Goal: Task Accomplishment & Management: Manage account settings

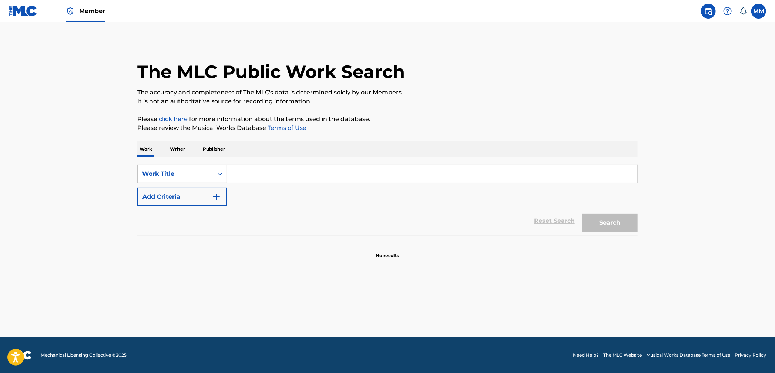
click at [246, 174] on input "Search Form" at bounding box center [432, 174] width 410 height 18
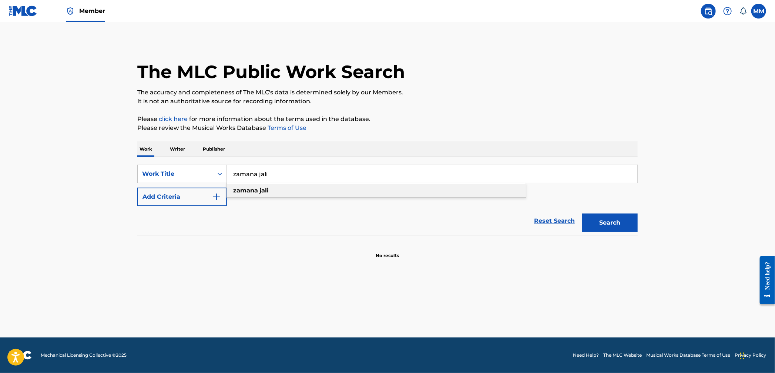
type input "zamana jali"
click at [261, 194] on strong "jali" at bounding box center [263, 190] width 9 height 7
click at [603, 224] on button "Search" at bounding box center [609, 222] width 55 height 18
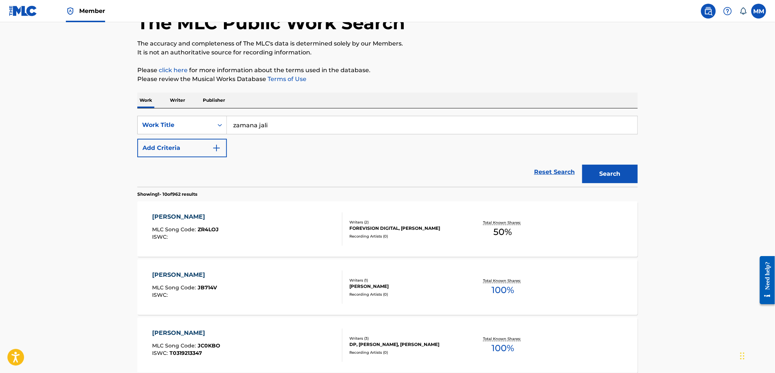
scroll to position [52, 0]
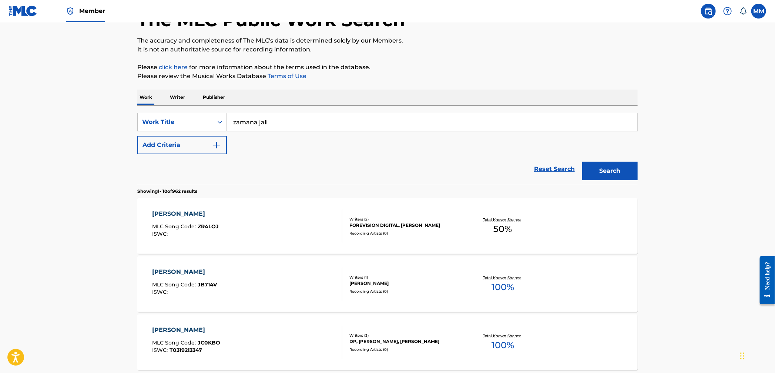
click at [276, 222] on div "ZAMANA JALI MLC Song Code : ZR4LOJ ISWC :" at bounding box center [247, 225] width 190 height 33
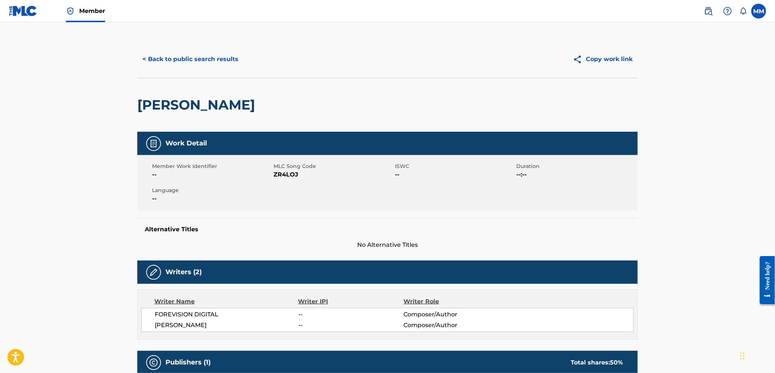
click at [179, 65] on button "< Back to public search results" at bounding box center [190, 59] width 106 height 18
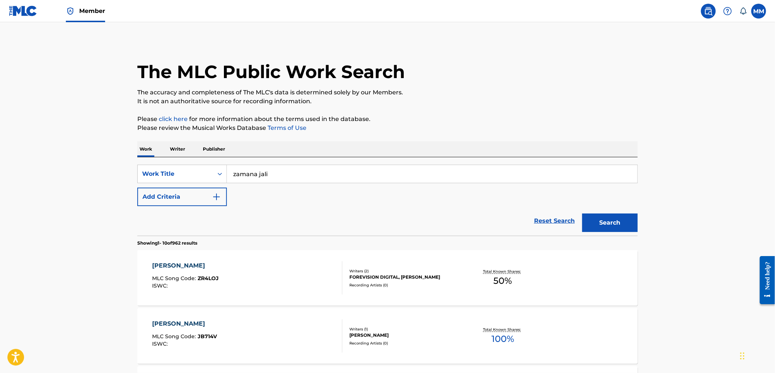
drag, startPoint x: 324, startPoint y: 174, endPoint x: 161, endPoint y: 158, distance: 163.9
click at [161, 158] on div "SearchWithCriteriafc2ee2f9-8bfe-4362-a35c-e14ef633d3c8 Work Title zamana jali A…" at bounding box center [387, 196] width 500 height 78
type input "college droput"
click at [273, 195] on div "college droput" at bounding box center [376, 190] width 299 height 13
click at [179, 195] on button "Add Criteria" at bounding box center [182, 197] width 90 height 18
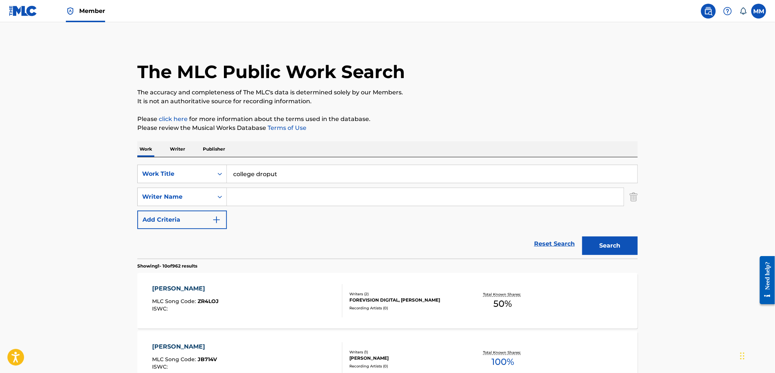
click at [250, 204] on input "Search Form" at bounding box center [425, 197] width 397 height 18
click at [206, 199] on div "Writer Name" at bounding box center [175, 196] width 67 height 9
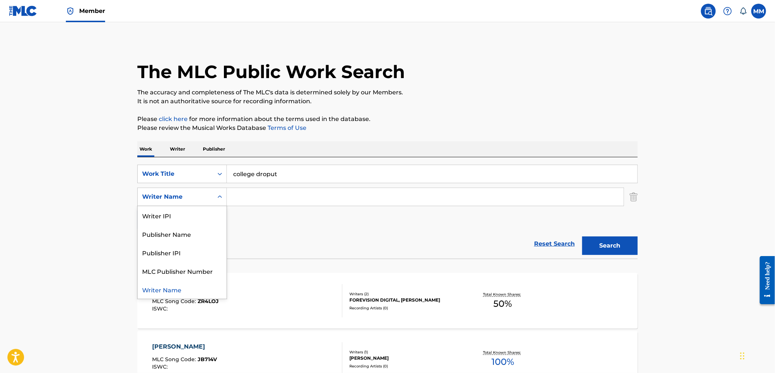
click at [178, 290] on div "Writer Name" at bounding box center [182, 289] width 89 height 18
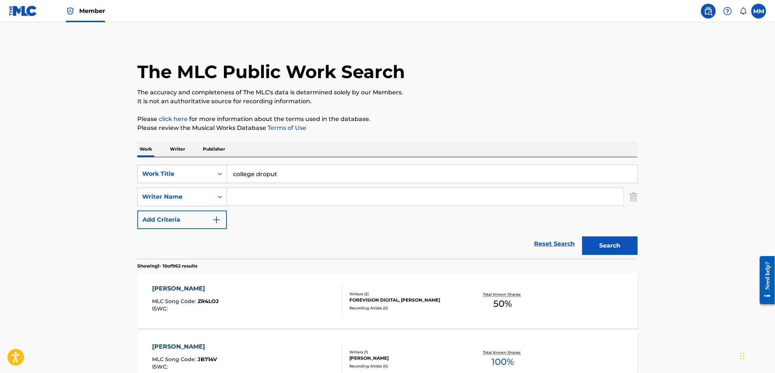
click at [244, 200] on input "Search Form" at bounding box center [425, 197] width 397 height 18
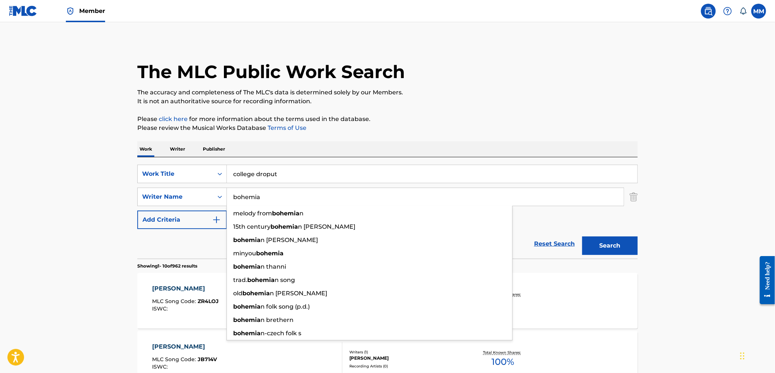
type input "bohemia"
click at [582, 236] on button "Search" at bounding box center [609, 245] width 55 height 18
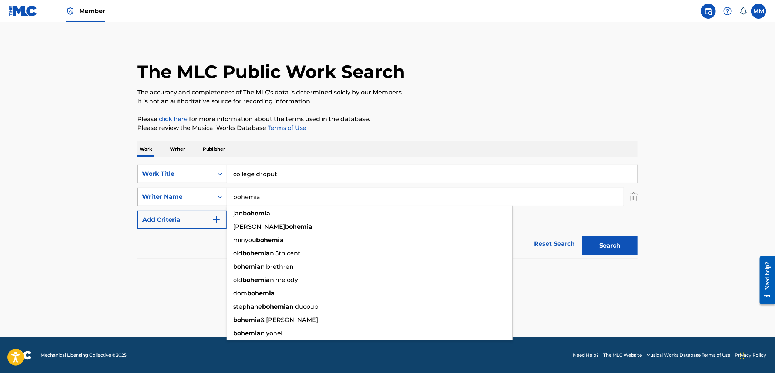
drag, startPoint x: 256, startPoint y: 197, endPoint x: 174, endPoint y: 195, distance: 82.5
click at [217, 196] on div "SearchWithCriteria4c7f441c-ca3a-472e-9d77-4bf8c71b97b2 Writer Name bohemia jan …" at bounding box center [387, 197] width 500 height 18
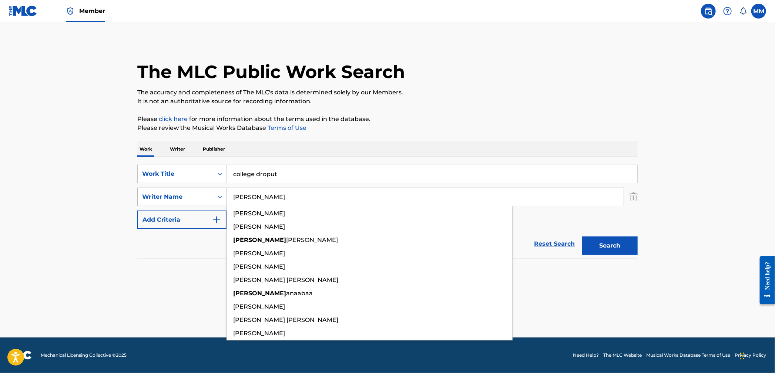
type input "jerry"
click at [582, 236] on button "Search" at bounding box center [609, 245] width 55 height 18
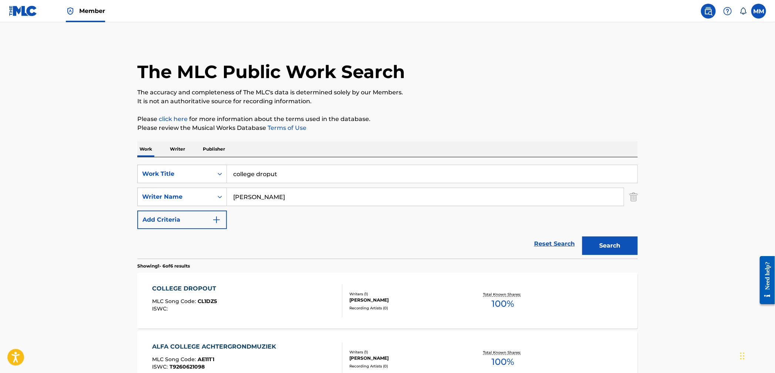
click at [291, 306] on div "COLLEGE DROPOUT MLC Song Code : CL1DZ5 ISWC :" at bounding box center [247, 300] width 190 height 33
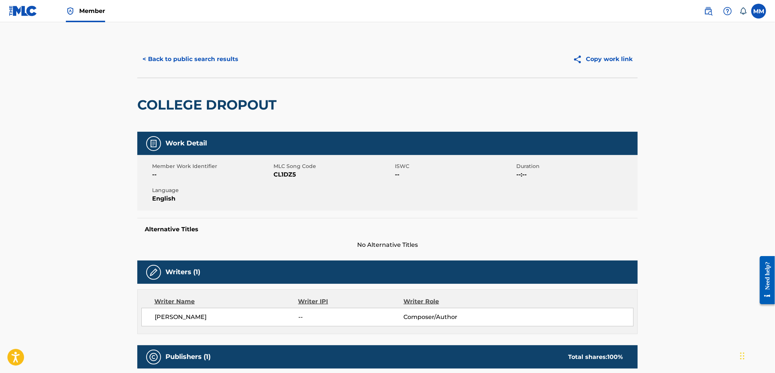
click at [151, 54] on button "< Back to public search results" at bounding box center [190, 59] width 106 height 18
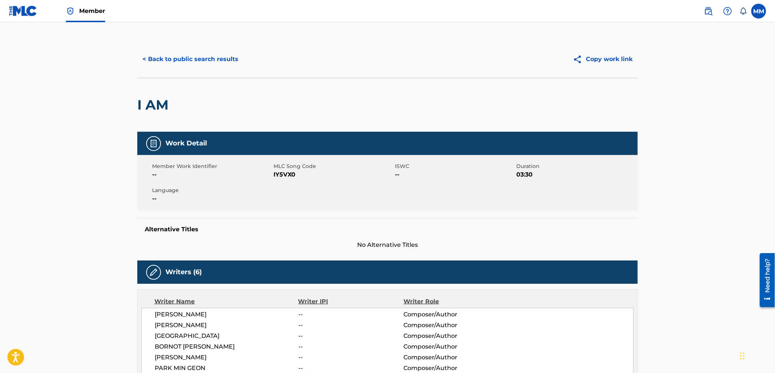
click at [167, 59] on button "< Back to public search results" at bounding box center [190, 59] width 106 height 18
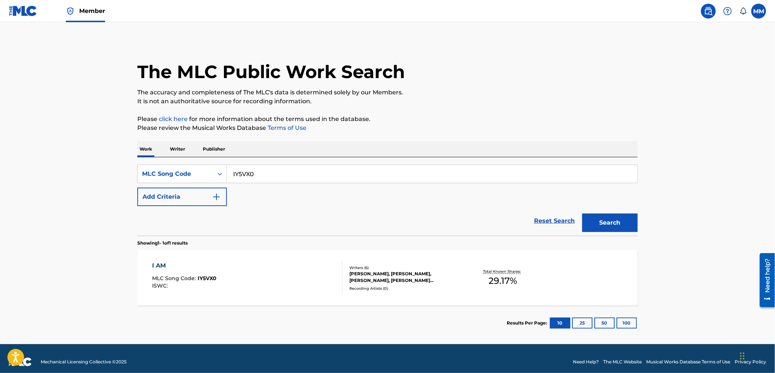
click at [17, 14] on img at bounding box center [23, 11] width 28 height 11
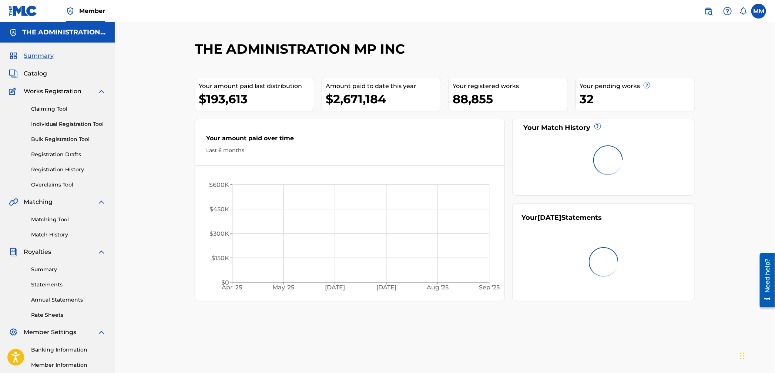
click at [36, 74] on span "Catalog" at bounding box center [35, 73] width 23 height 9
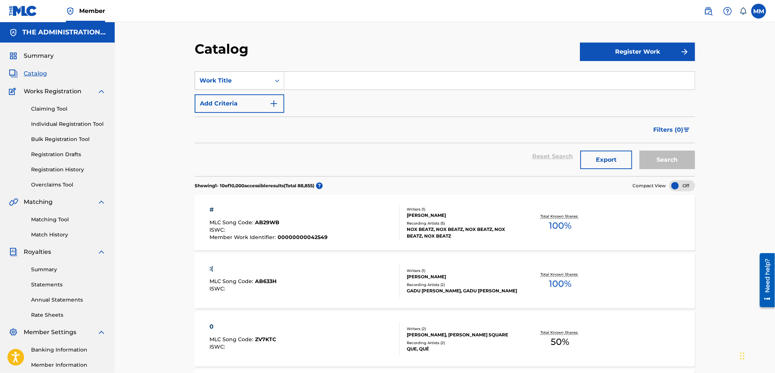
click at [265, 84] on div "Work Title" at bounding box center [232, 80] width 67 height 9
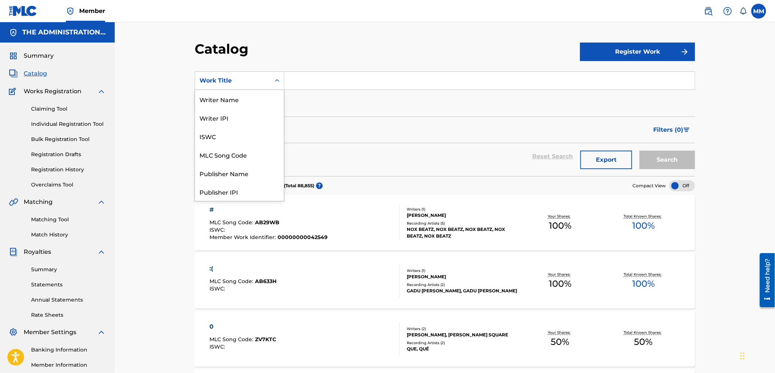
scroll to position [111, 0]
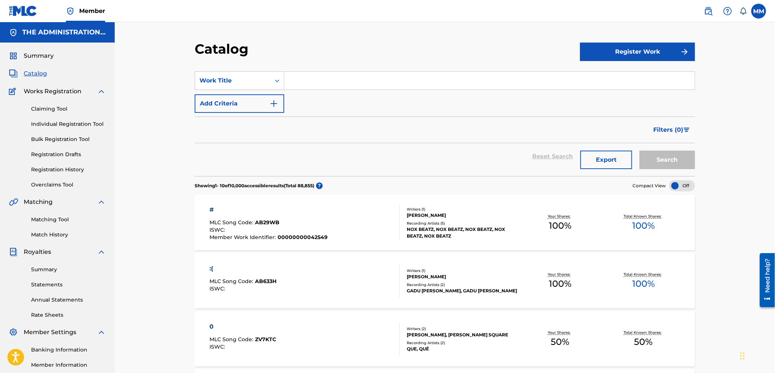
click at [293, 90] on div "SearchWithCriteria0e5a5f41-feae-4197-b4fd-2d585b578330 Work Title Add Criteria" at bounding box center [445, 91] width 500 height 41
click at [294, 83] on input "Search Form" at bounding box center [489, 81] width 410 height 18
paste input "Could! BeWorse!"
type input "Could! BeWorse!"
click at [654, 159] on button "Search" at bounding box center [666, 160] width 55 height 18
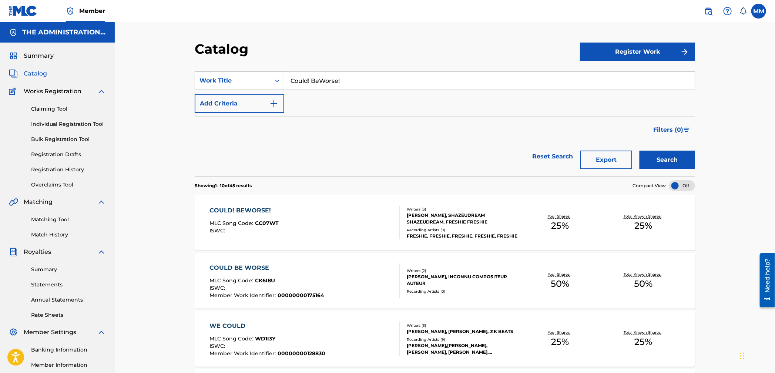
click at [349, 220] on div "COULD! BEWORSE! MLC Song Code : CC07WT ISWC :" at bounding box center [305, 222] width 190 height 33
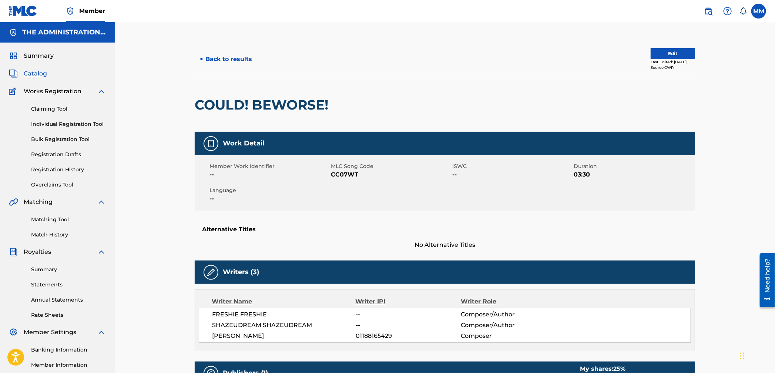
click at [704, 10] on img at bounding box center [708, 11] width 9 height 9
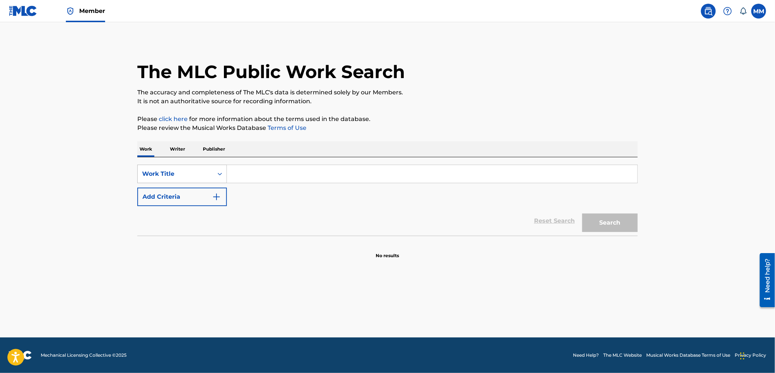
click at [189, 164] on div "SearchWithCriteria5beb9009-a47a-4053-9198-5b80302aedbf Work Title Add Criteria …" at bounding box center [387, 196] width 500 height 78
click at [188, 172] on div "Work Title" at bounding box center [175, 173] width 67 height 9
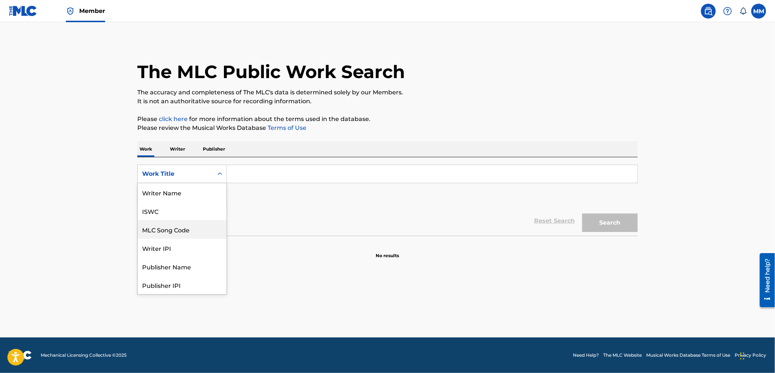
scroll to position [37, 0]
click at [171, 196] on div "MLC Song Code" at bounding box center [182, 192] width 89 height 18
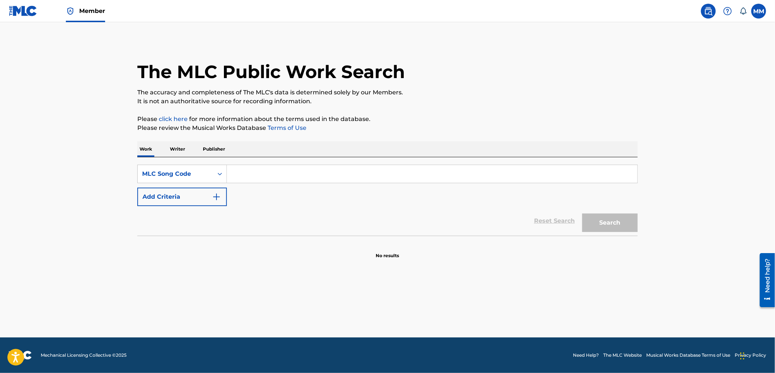
click at [235, 178] on input "Search Form" at bounding box center [432, 174] width 410 height 18
paste input "CC0VPH"
type input "CC0VPH"
click at [593, 219] on button "Search" at bounding box center [609, 222] width 55 height 18
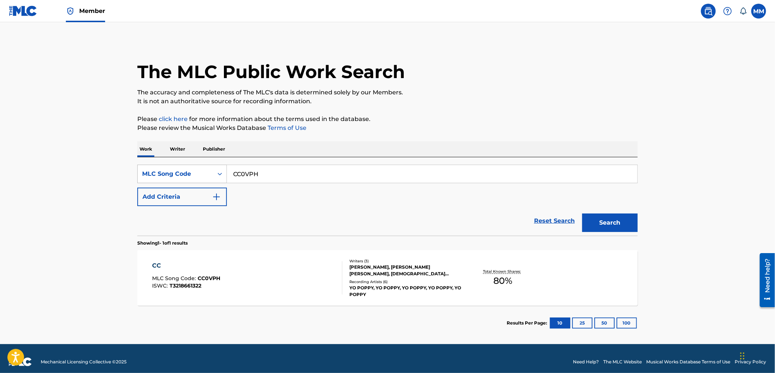
click at [194, 180] on div "MLC Song Code" at bounding box center [175, 174] width 75 height 14
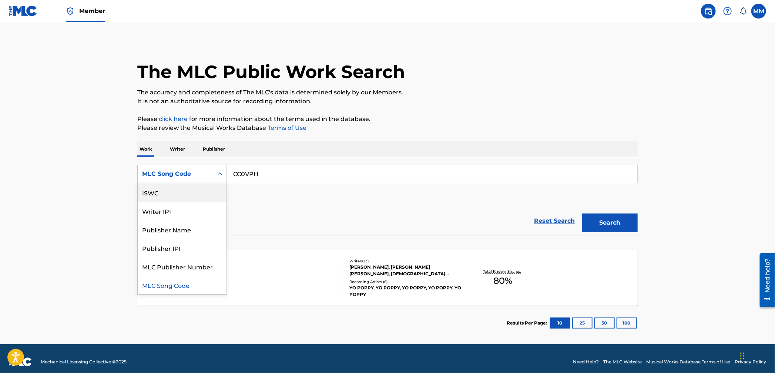
scroll to position [0, 0]
drag, startPoint x: 195, startPoint y: 192, endPoint x: 251, endPoint y: 184, distance: 56.1
click at [197, 192] on div "Work Title" at bounding box center [182, 192] width 89 height 18
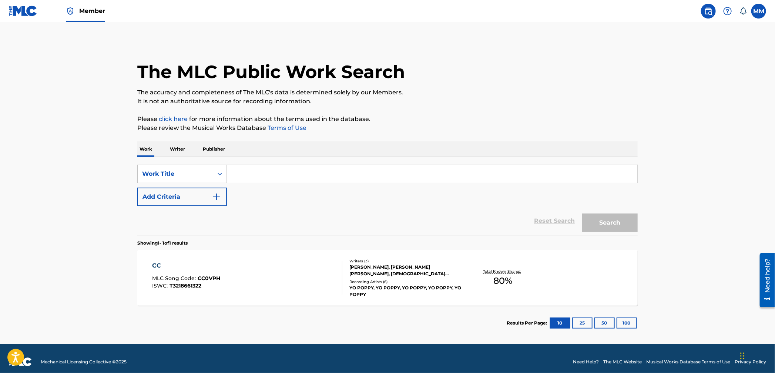
click at [264, 179] on input "Search Form" at bounding box center [432, 174] width 410 height 18
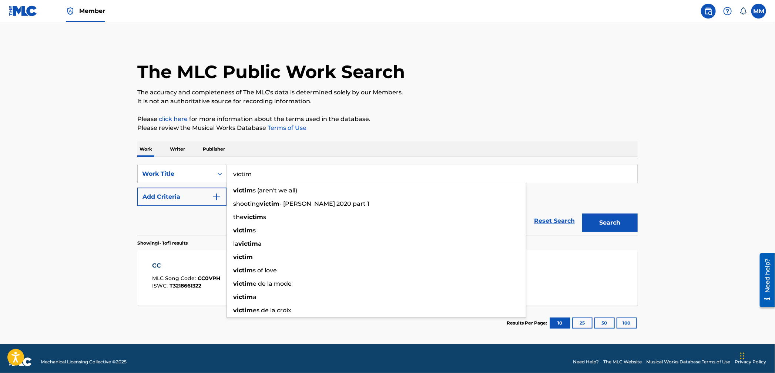
type input "victim"
click at [196, 205] on button "Add Criteria" at bounding box center [182, 197] width 90 height 18
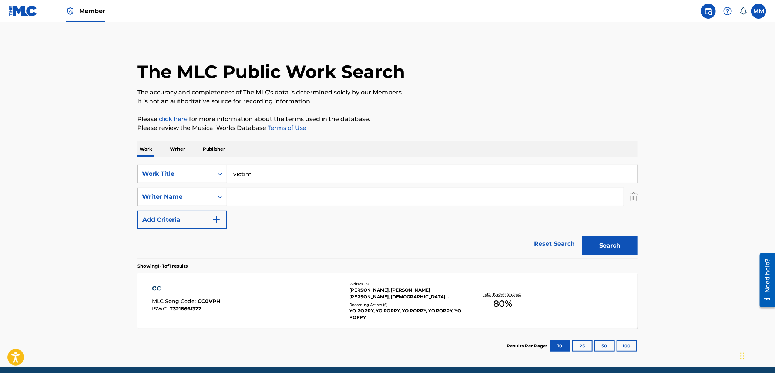
click at [241, 196] on input "Search Form" at bounding box center [425, 197] width 397 height 18
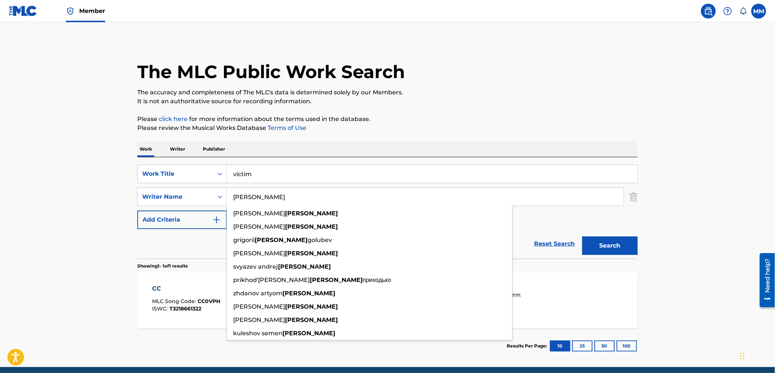
click at [582, 236] on button "Search" at bounding box center [609, 245] width 55 height 18
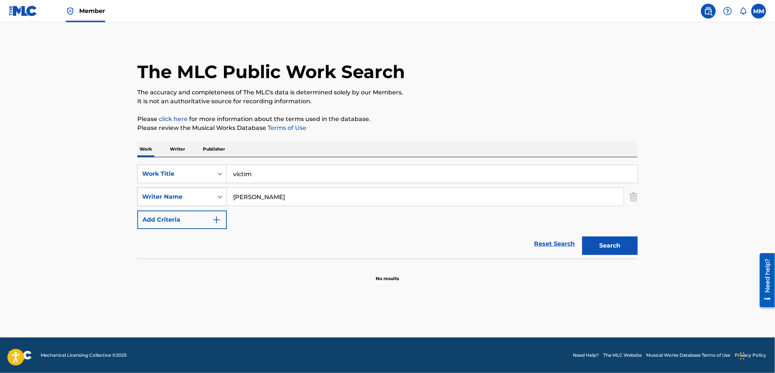
click at [183, 192] on div "SearchWithCriteria74c08dce-c040-4436-b31b-8d2c3e438550 Writer Name viktorovich" at bounding box center [387, 197] width 500 height 18
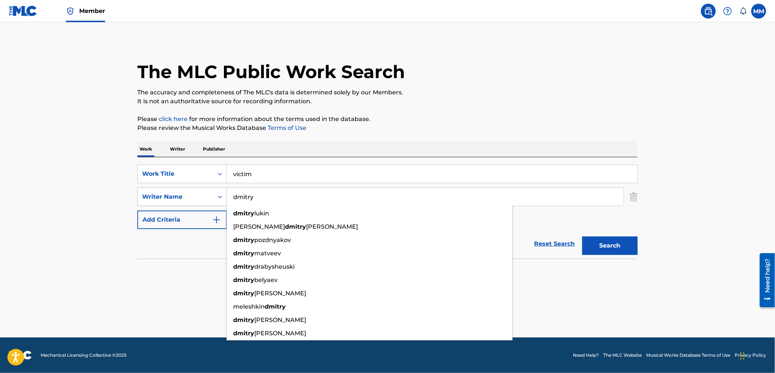
click at [582, 236] on button "Search" at bounding box center [609, 245] width 55 height 18
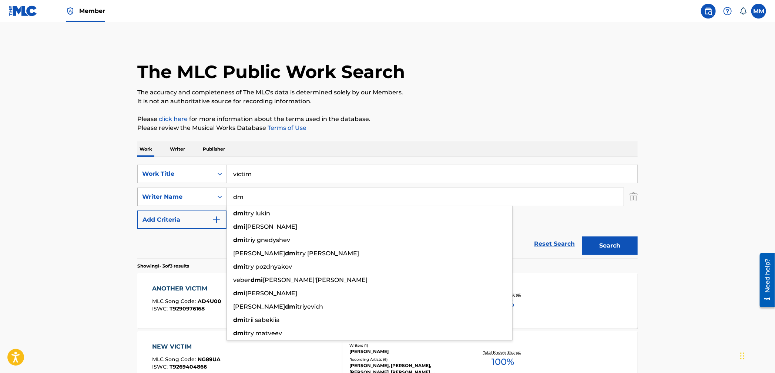
type input "d"
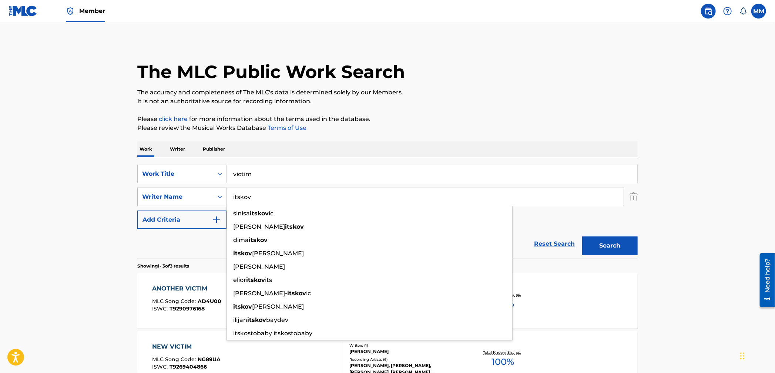
type input "itskov"
click at [582, 236] on button "Search" at bounding box center [609, 245] width 55 height 18
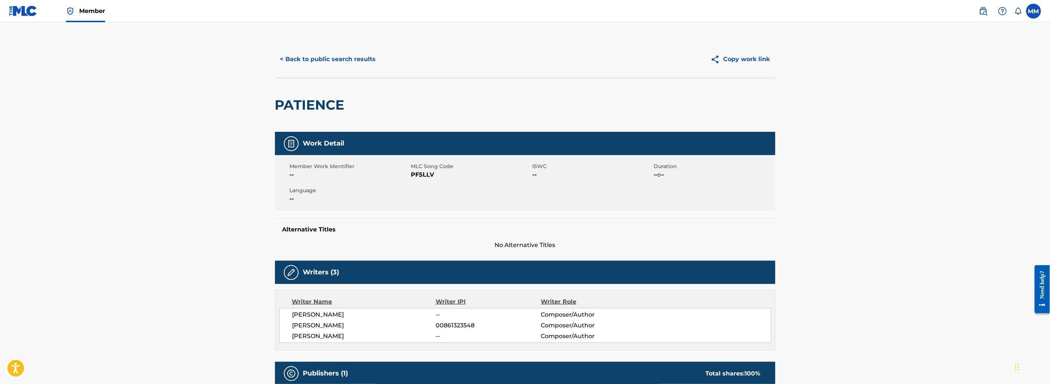
click at [351, 60] on button "< Back to public search results" at bounding box center [328, 59] width 106 height 18
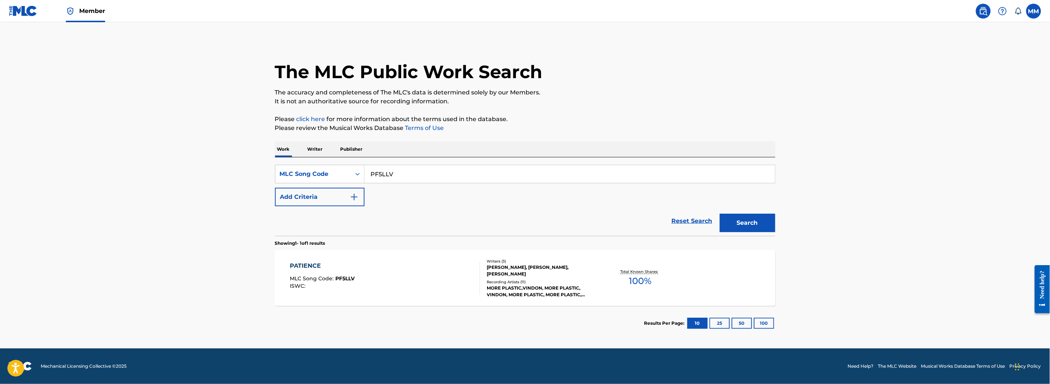
click at [311, 154] on p "Writer" at bounding box center [315, 149] width 20 height 16
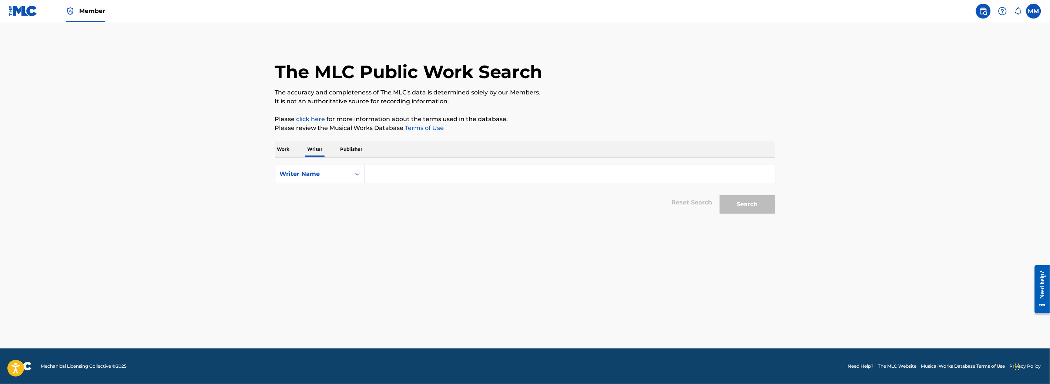
click at [394, 173] on input "Search Form" at bounding box center [569, 174] width 410 height 18
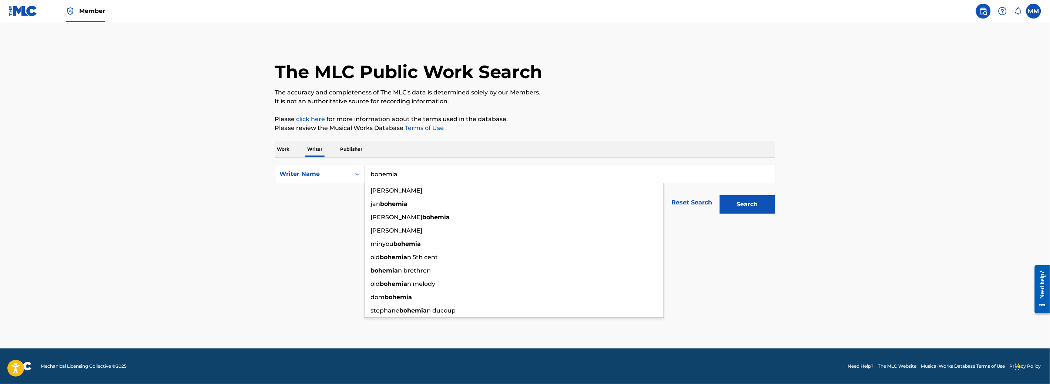
type input "bohemia"
click at [720, 195] on button "Search" at bounding box center [747, 204] width 55 height 18
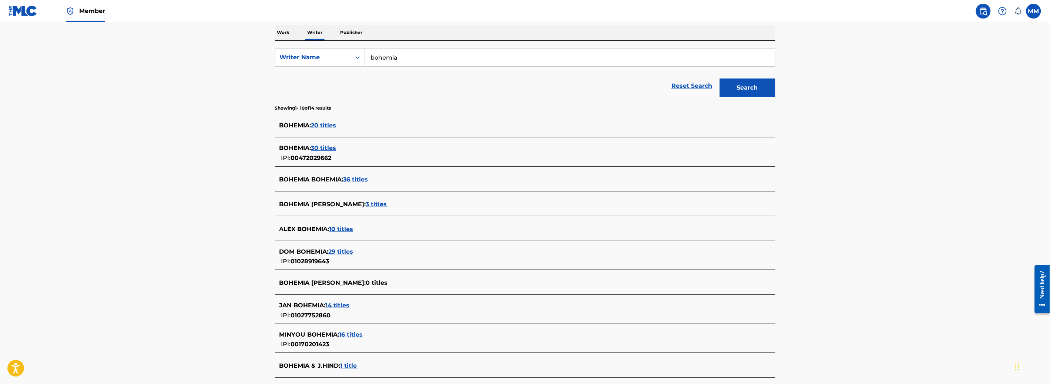
scroll to position [98, 0]
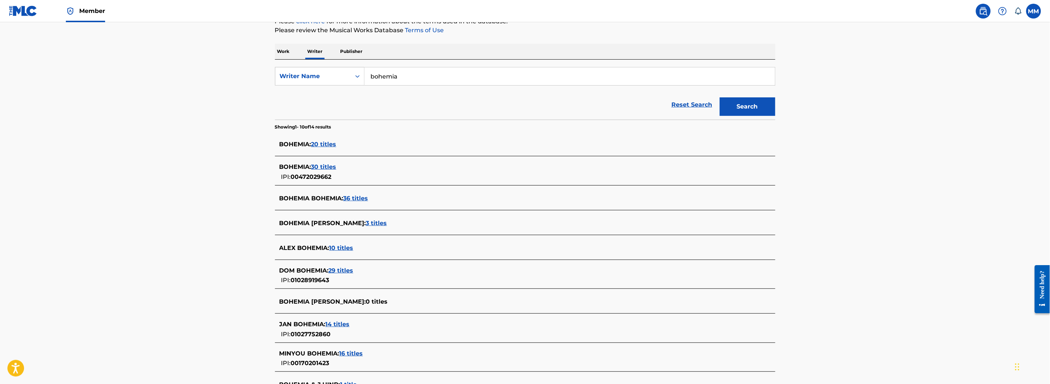
click at [331, 145] on span "20 titles" at bounding box center [323, 144] width 25 height 7
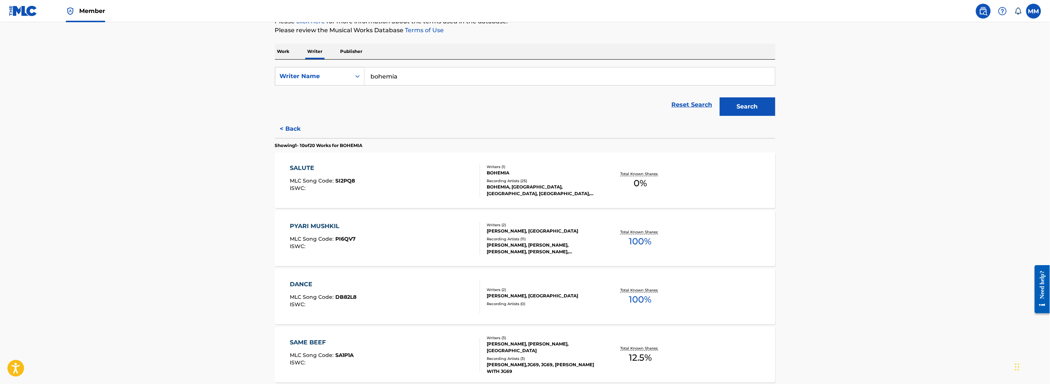
click at [396, 181] on div "SALUTE MLC Song Code : SI2PQ8 ISWC :" at bounding box center [385, 180] width 190 height 33
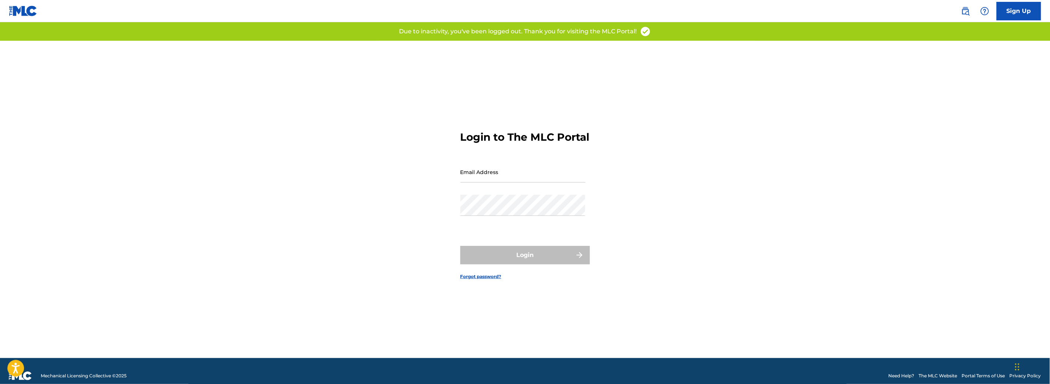
click at [531, 182] on input "Email Address" at bounding box center [522, 171] width 125 height 21
type input "[PERSON_NAME][EMAIL_ADDRESS][DOMAIN_NAME]"
click at [522, 222] on div "Password" at bounding box center [522, 211] width 125 height 33
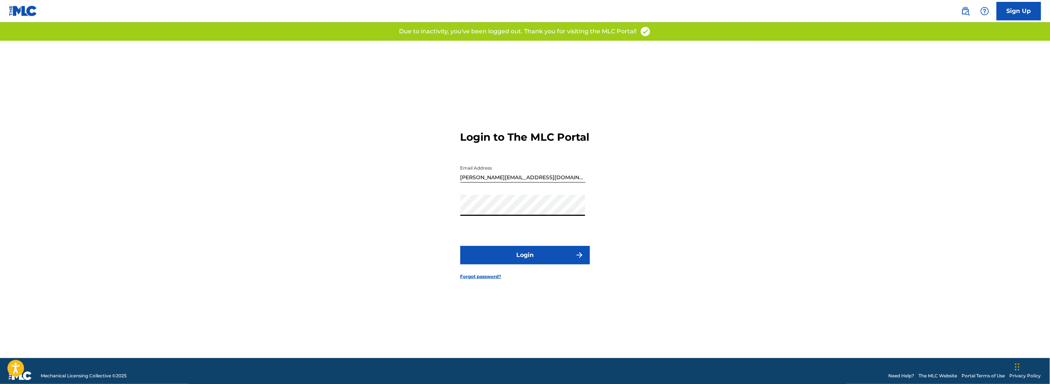
click at [525, 260] on button "Login" at bounding box center [524, 255] width 129 height 18
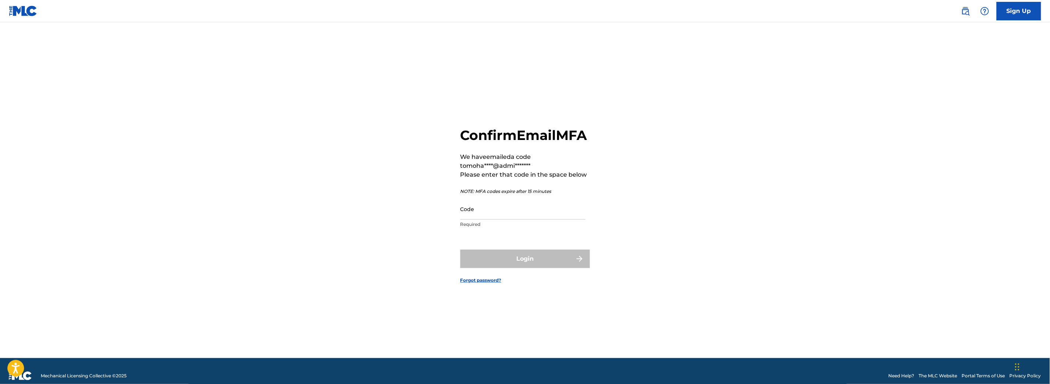
drag, startPoint x: 528, startPoint y: 216, endPoint x: 530, endPoint y: 223, distance: 8.1
click at [528, 216] on input "Code" at bounding box center [522, 208] width 125 height 21
paste input "030823"
type input "030823"
click at [560, 263] on button "Login" at bounding box center [524, 258] width 129 height 18
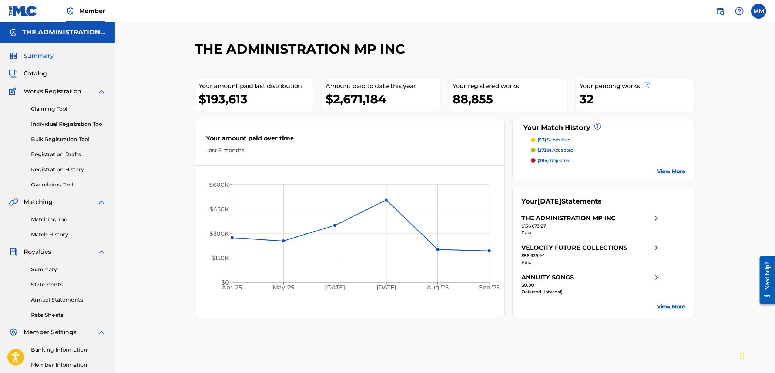
drag, startPoint x: 722, startPoint y: 8, endPoint x: 716, endPoint y: 17, distance: 11.2
click at [722, 9] on img at bounding box center [720, 11] width 9 height 9
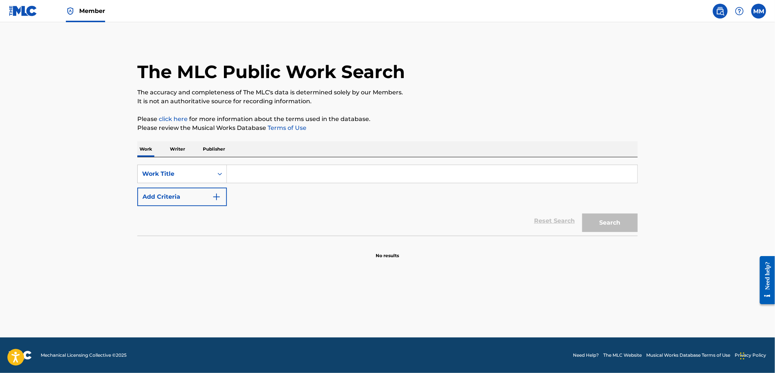
click at [245, 176] on input "Search Form" at bounding box center [432, 174] width 410 height 18
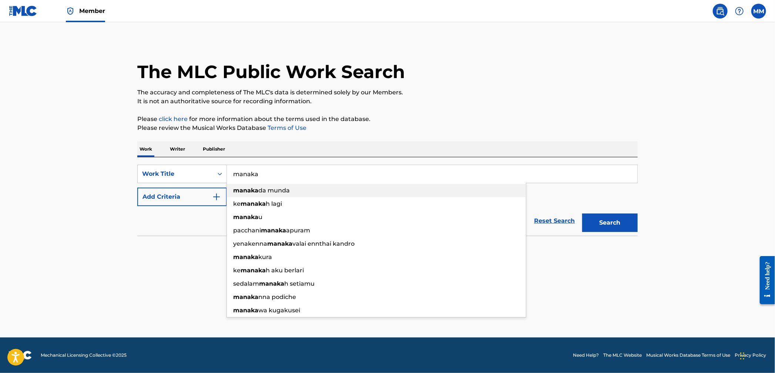
click at [252, 193] on strong "manaka" at bounding box center [245, 190] width 25 height 7
type input "manaka da munda"
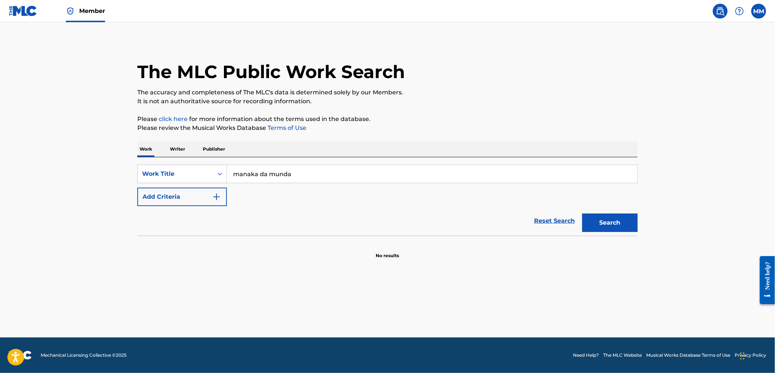
click at [599, 227] on button "Search" at bounding box center [609, 222] width 55 height 18
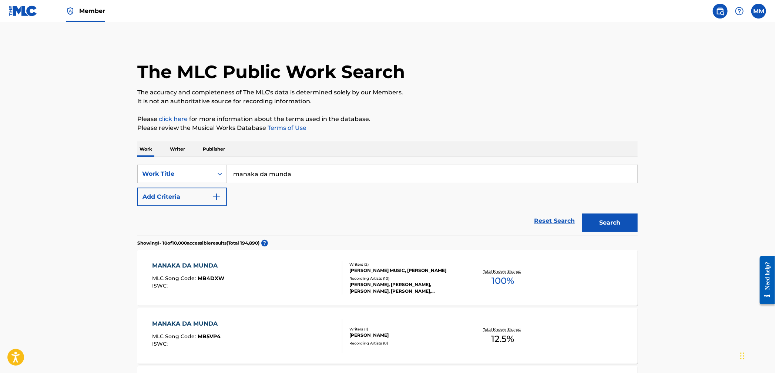
click at [291, 279] on div "MANAKA DA MUNDA MLC Song Code : MB4DXW ISWC :" at bounding box center [247, 277] width 190 height 33
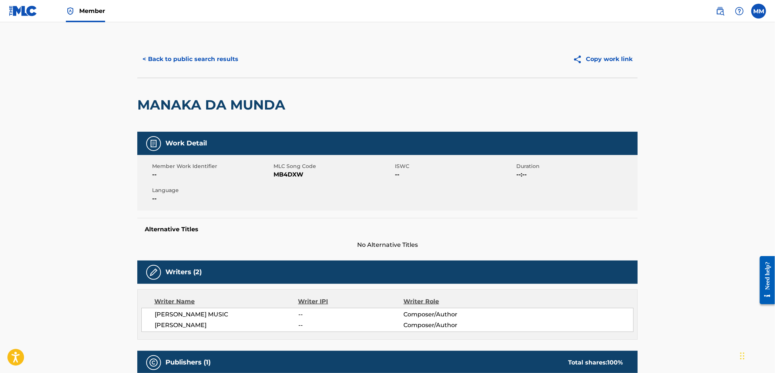
click at [183, 51] on button "< Back to public search results" at bounding box center [190, 59] width 106 height 18
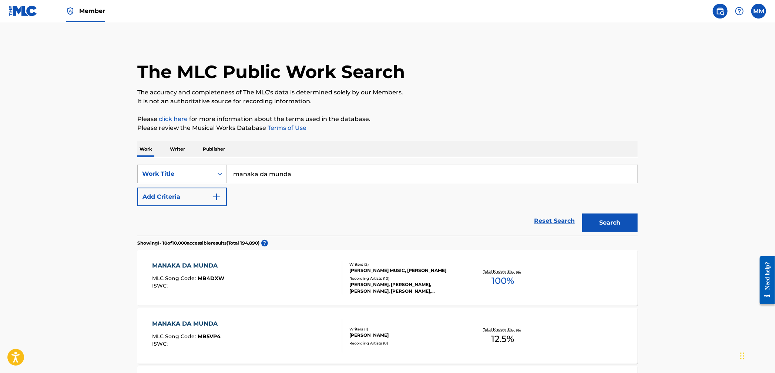
drag, startPoint x: 321, startPoint y: 172, endPoint x: 208, endPoint y: 167, distance: 113.4
click at [208, 167] on div "SearchWithCriteriaa368ccf1-cd69-4ed5-bcf7-ed32fcecef2c Work Title manaka da mun…" at bounding box center [387, 174] width 500 height 18
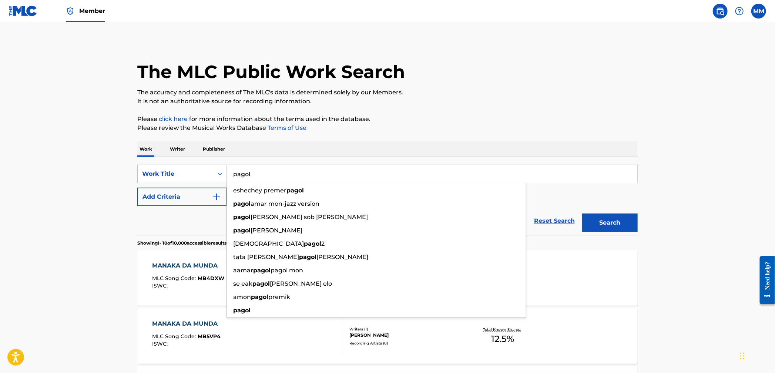
type input "pagol"
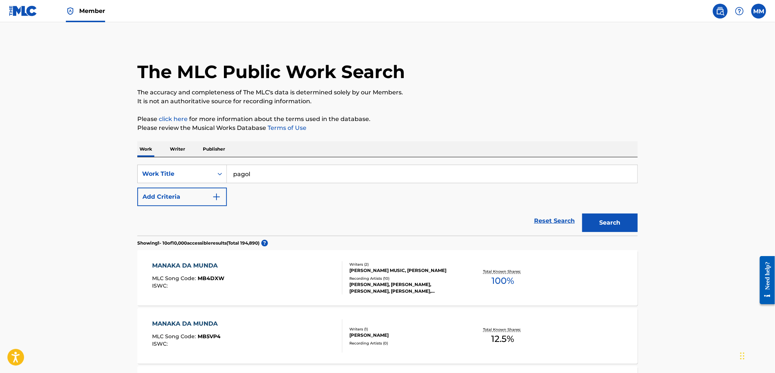
click at [186, 192] on button "Add Criteria" at bounding box center [182, 197] width 90 height 18
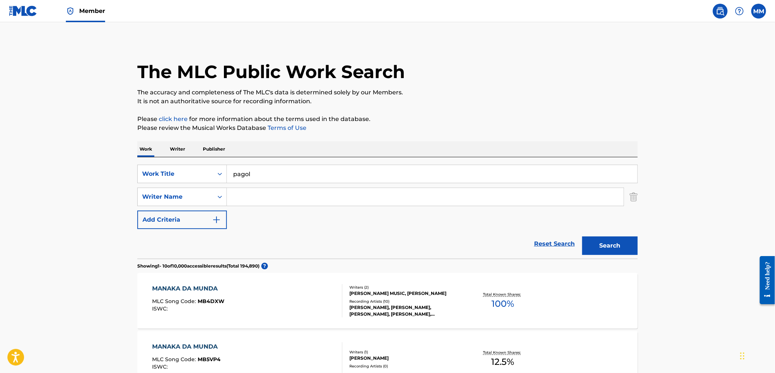
click at [637, 199] on img "Search Form" at bounding box center [633, 197] width 8 height 18
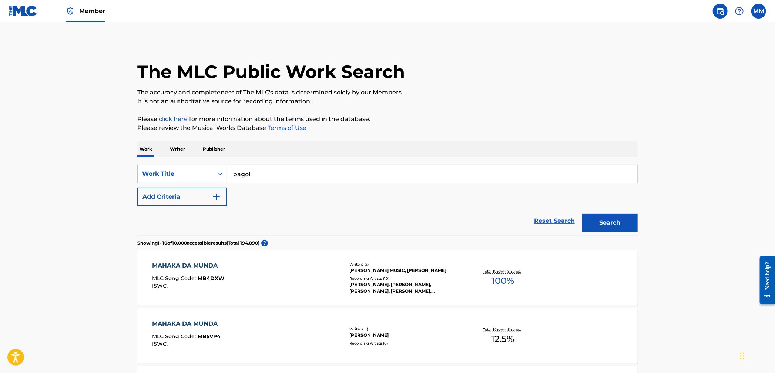
click at [613, 220] on button "Search" at bounding box center [609, 222] width 55 height 18
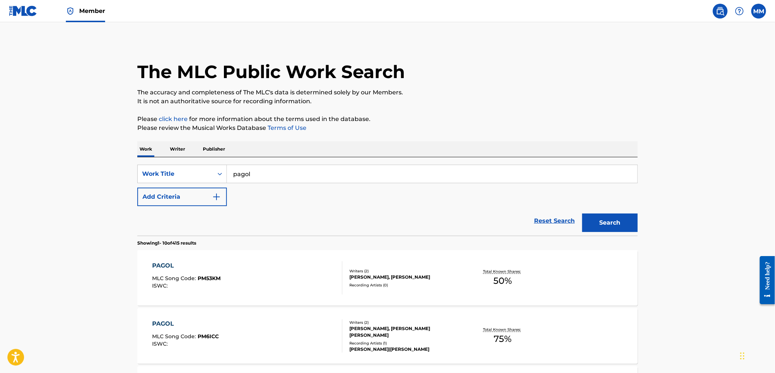
click at [168, 191] on button "Add Criteria" at bounding box center [182, 197] width 90 height 18
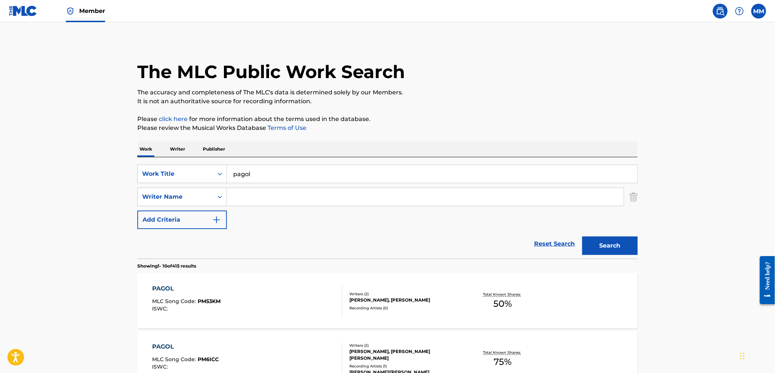
click at [247, 202] on input "Search Form" at bounding box center [425, 197] width 397 height 18
paste input "Deepjot Singh"
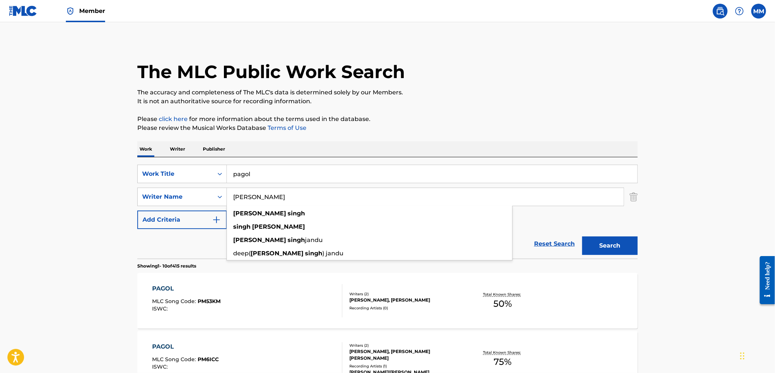
type input "Deepjot Singh"
click at [610, 246] on button "Search" at bounding box center [609, 245] width 55 height 18
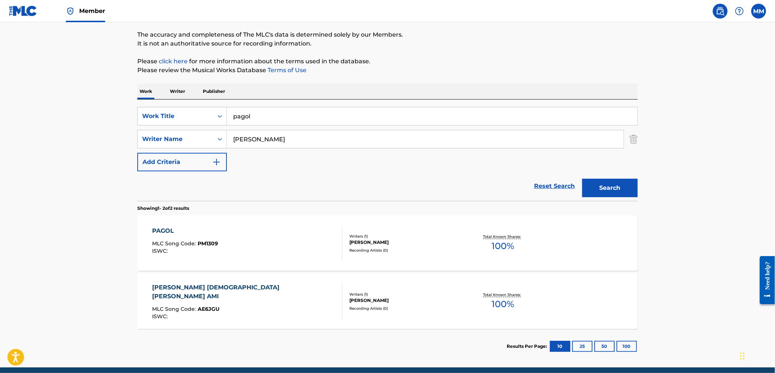
scroll to position [65, 0]
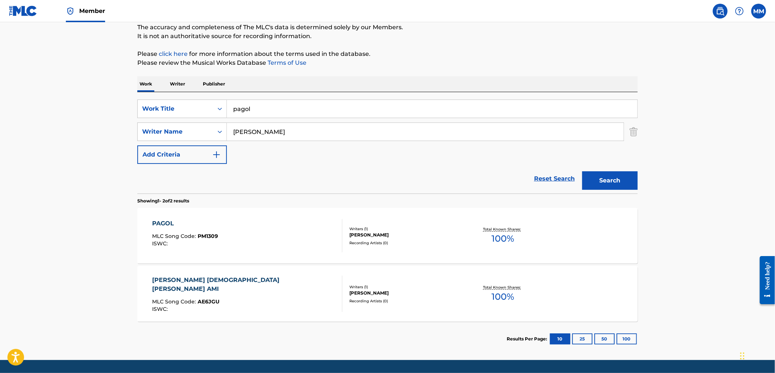
click at [273, 239] on div "PAGOL MLC Song Code : PM1309 ISWC :" at bounding box center [247, 235] width 190 height 33
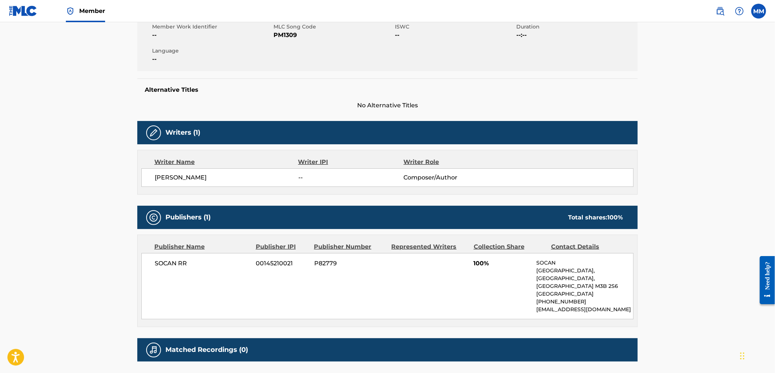
scroll to position [189, 0]
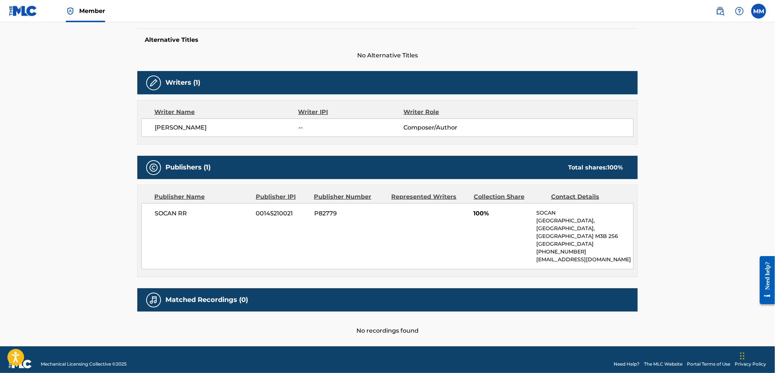
scroll to position [45, 0]
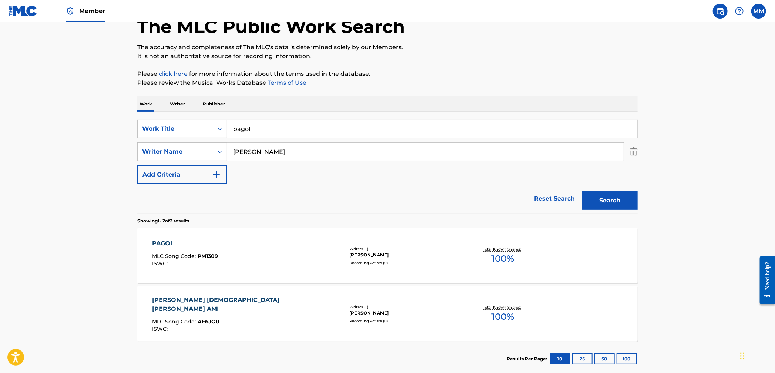
click at [251, 302] on div "AREY PAGOL HOYE JABO AMI MLC Song Code : AE6JGU ISWC :" at bounding box center [247, 314] width 190 height 36
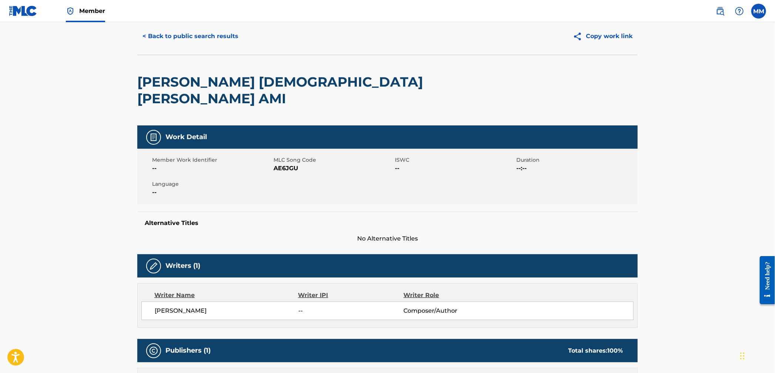
scroll to position [190, 0]
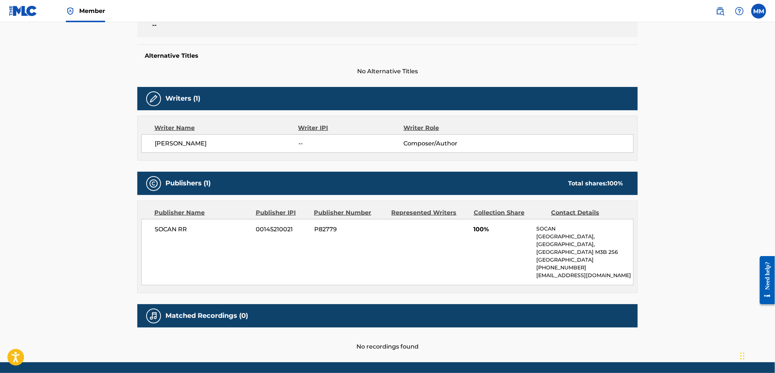
scroll to position [87, 0]
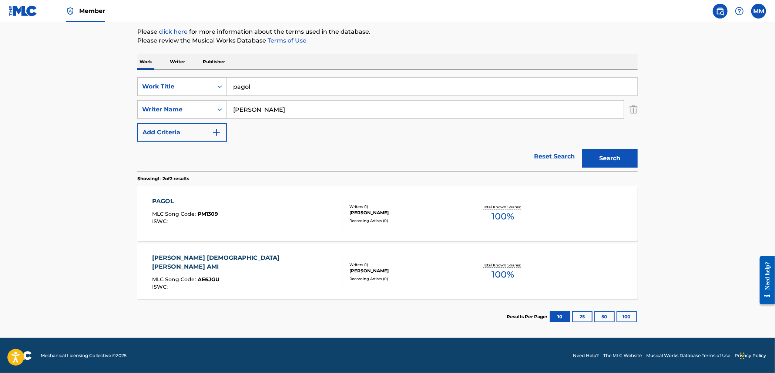
click at [240, 223] on div "PAGOL MLC Song Code : PM1309 ISWC :" at bounding box center [247, 213] width 190 height 33
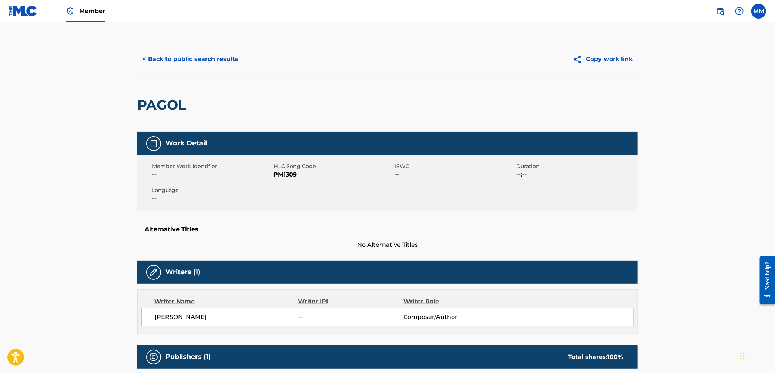
click at [81, 17] on link "Member" at bounding box center [85, 11] width 39 height 22
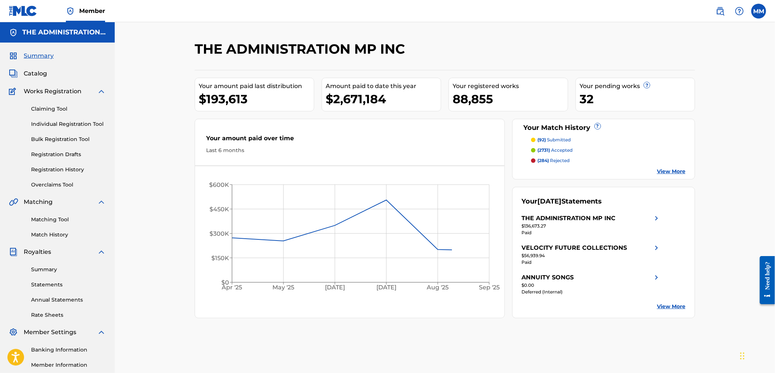
click at [53, 218] on link "Matching Tool" at bounding box center [68, 220] width 75 height 8
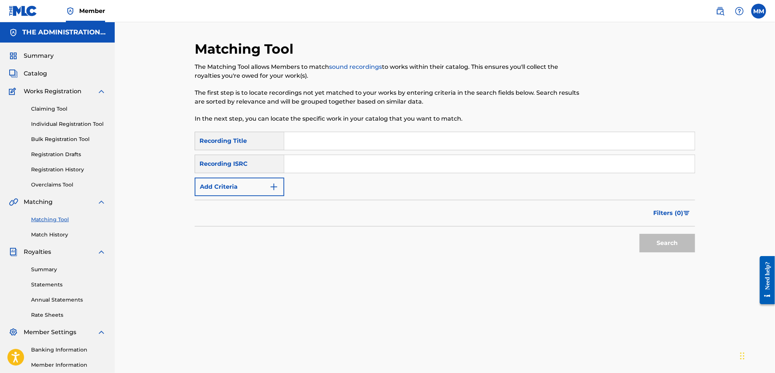
click at [317, 166] on input "Search Form" at bounding box center [489, 164] width 410 height 18
paste input "CA3SS1932001"
type input "CA3SS1932001"
click at [674, 244] on button "Search" at bounding box center [666, 243] width 55 height 18
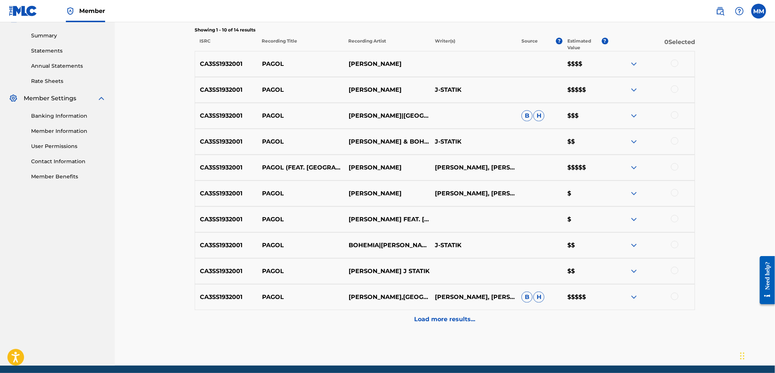
scroll to position [201, 0]
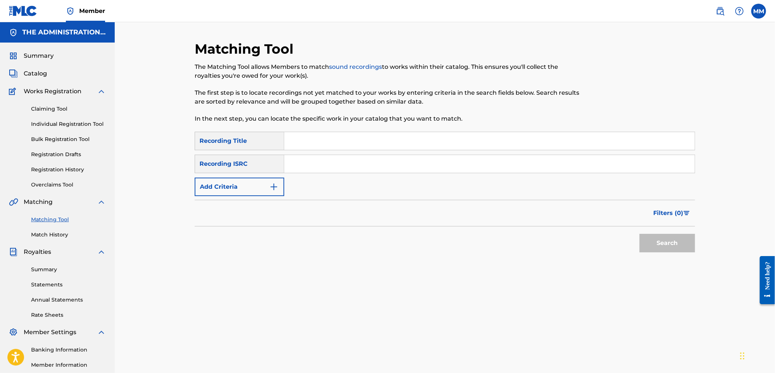
scroll to position [85, 0]
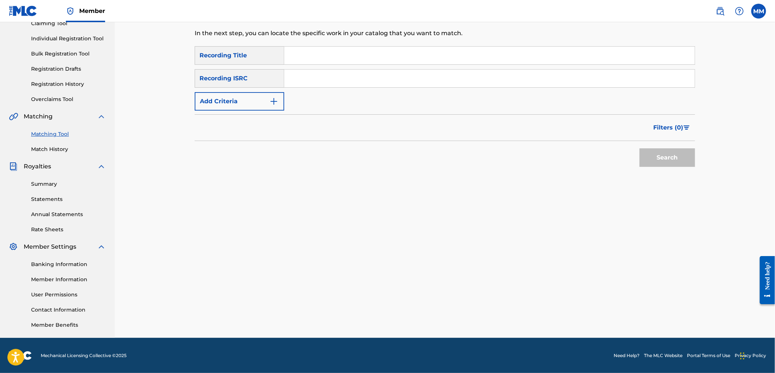
click at [712, 15] on div "MM MM Mohammed Madraswala mohammed@adminmp.com Notification Preferences Profile…" at bounding box center [737, 11] width 58 height 15
click at [716, 15] on img at bounding box center [720, 11] width 9 height 9
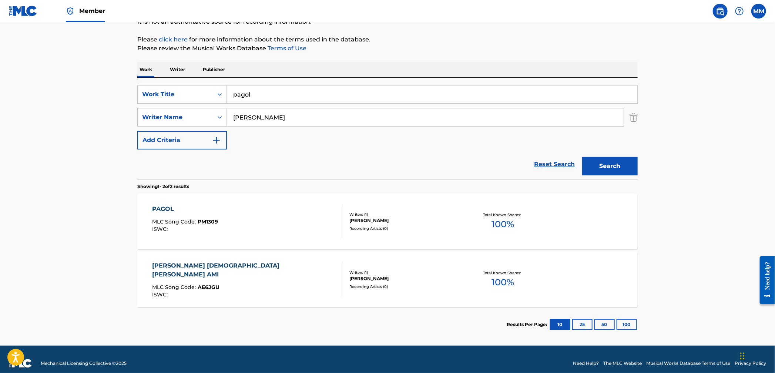
scroll to position [81, 0]
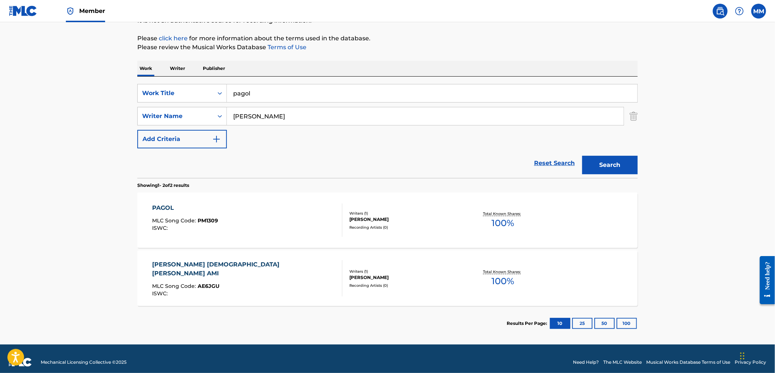
click at [253, 232] on div "PAGOL MLC Song Code : PM1309 ISWC :" at bounding box center [247, 219] width 190 height 33
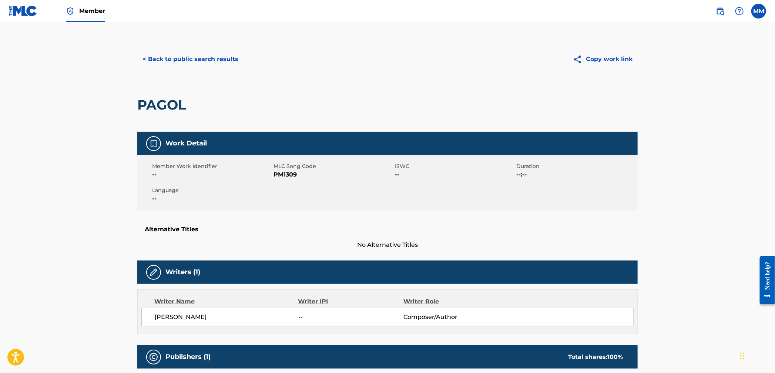
click at [279, 176] on span "PM1309" at bounding box center [333, 174] width 120 height 9
copy span "PM1309"
click at [199, 62] on button "< Back to public search results" at bounding box center [190, 59] width 106 height 18
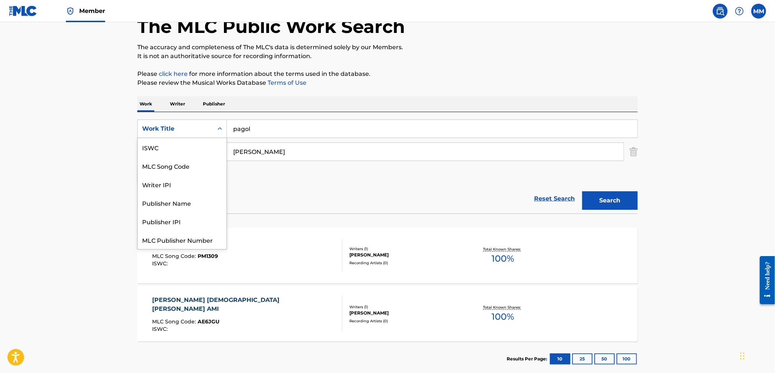
drag, startPoint x: 168, startPoint y: 134, endPoint x: 179, endPoint y: 160, distance: 28.0
click at [168, 134] on div "Work Title" at bounding box center [175, 129] width 75 height 14
click at [186, 147] on div "MLC Song Code" at bounding box center [182, 147] width 89 height 18
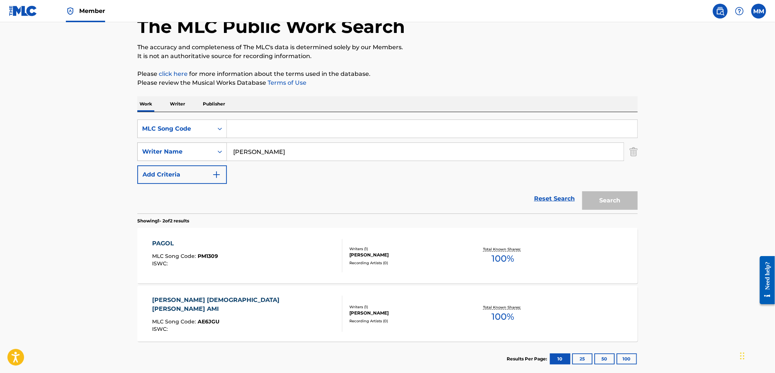
drag, startPoint x: 282, startPoint y: 155, endPoint x: 198, endPoint y: 145, distance: 84.5
click at [198, 145] on div "SearchWithCriteria1c5893e1-10c8-43d6-8193-efd0d3895454 Writer Name Deepjot Singh" at bounding box center [387, 151] width 500 height 18
click at [248, 131] on input "Search Form" at bounding box center [432, 129] width 410 height 18
paste input "TB8VSF"
type input "TB8VSF"
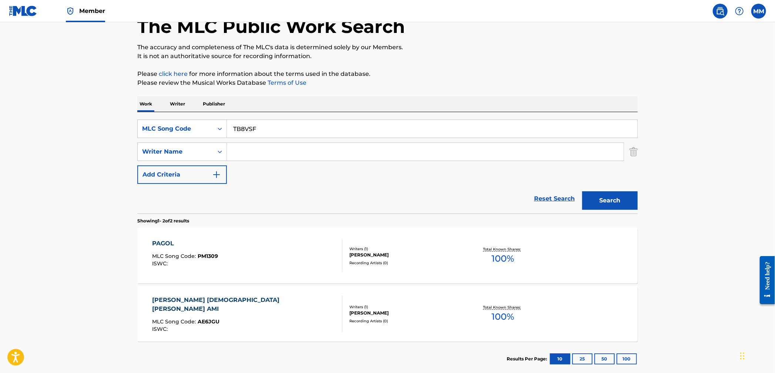
click at [602, 203] on button "Search" at bounding box center [609, 200] width 55 height 18
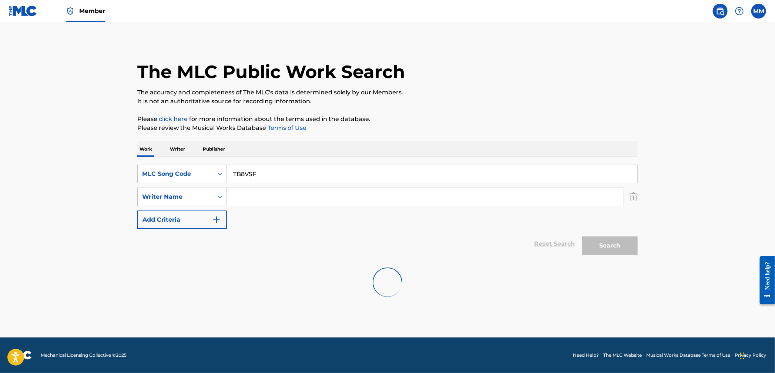
scroll to position [0, 0]
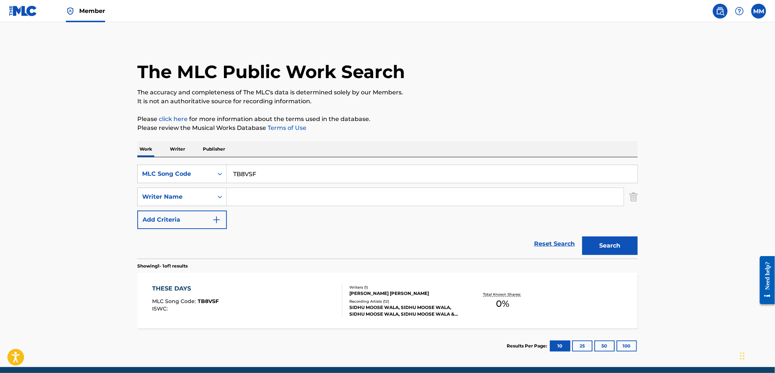
click at [268, 300] on div "THESE DAYS MLC Song Code : TB8VSF ISWC :" at bounding box center [247, 300] width 190 height 33
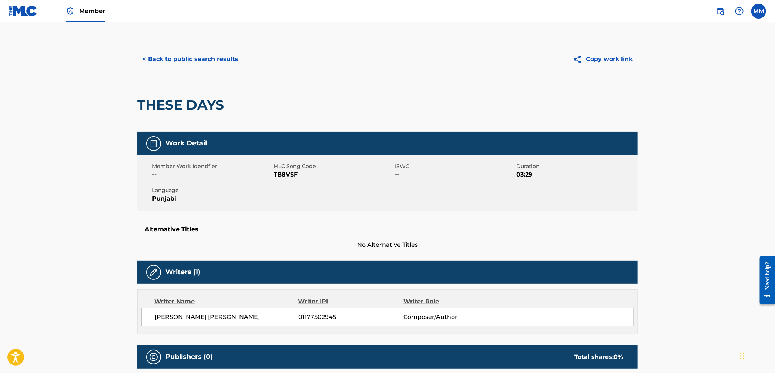
click at [157, 56] on button "< Back to public search results" at bounding box center [190, 59] width 106 height 18
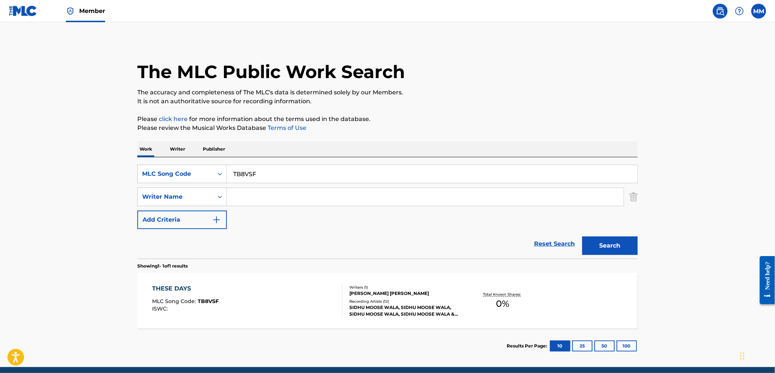
click at [84, 14] on span "Member" at bounding box center [92, 11] width 26 height 9
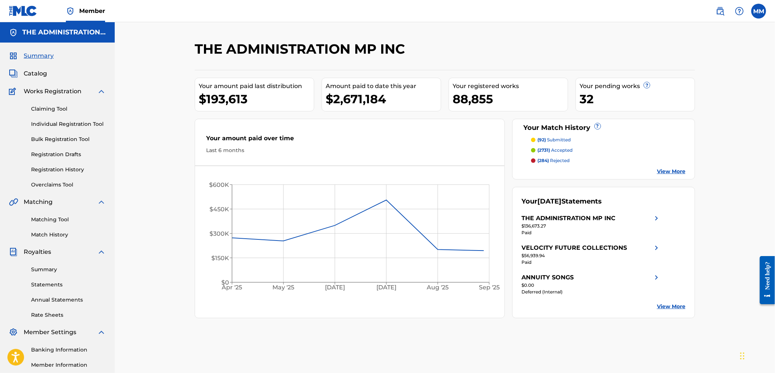
click at [62, 167] on link "Registration History" at bounding box center [68, 170] width 75 height 8
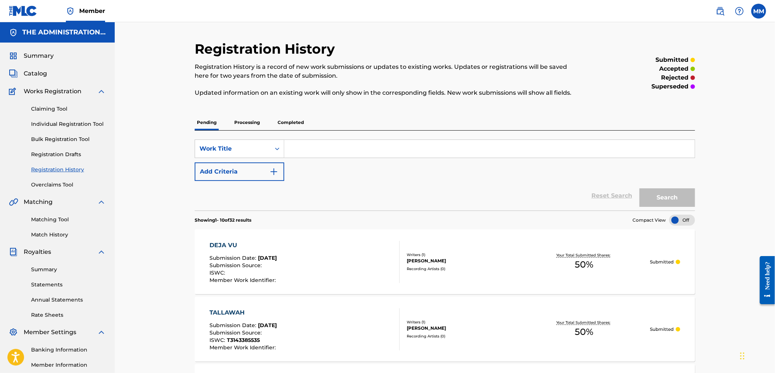
click at [248, 122] on p "Processing" at bounding box center [247, 123] width 30 height 16
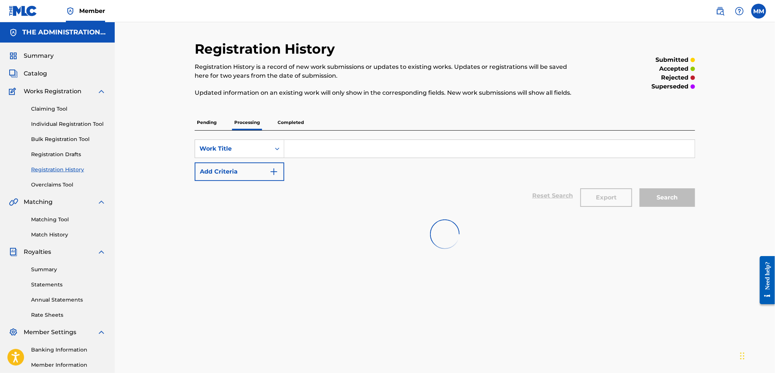
click at [301, 150] on input "Search Form" at bounding box center [489, 149] width 410 height 18
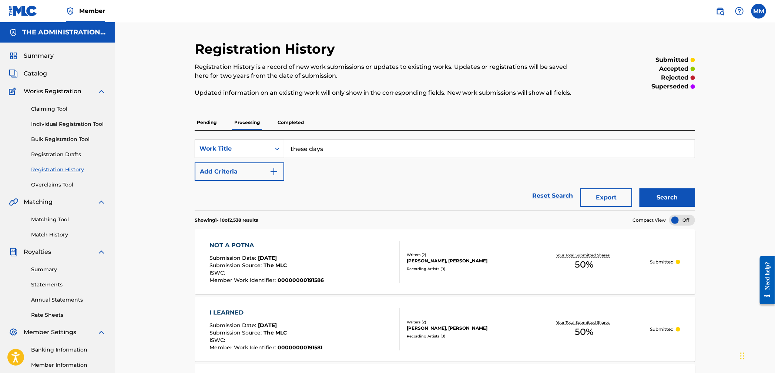
type input "these days"
click at [639, 188] on button "Search" at bounding box center [666, 197] width 55 height 18
drag, startPoint x: 54, startPoint y: 219, endPoint x: 61, endPoint y: 212, distance: 10.0
click at [54, 219] on link "Matching Tool" at bounding box center [68, 220] width 75 height 8
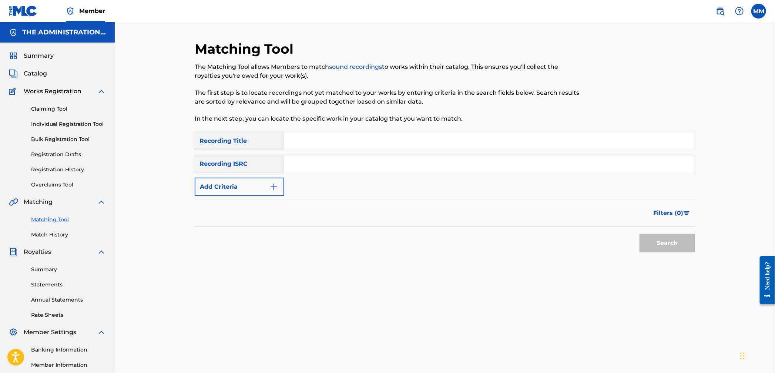
click at [308, 160] on input "Search Form" at bounding box center [489, 164] width 410 height 18
paste input "INU252102393"
click at [656, 239] on button "Search" at bounding box center [666, 243] width 55 height 18
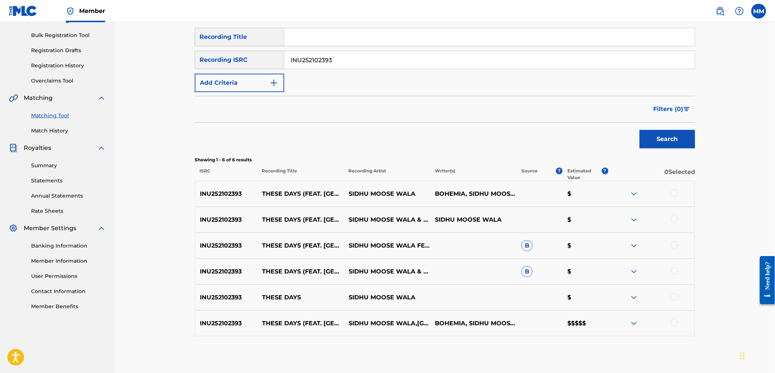
scroll to position [70, 0]
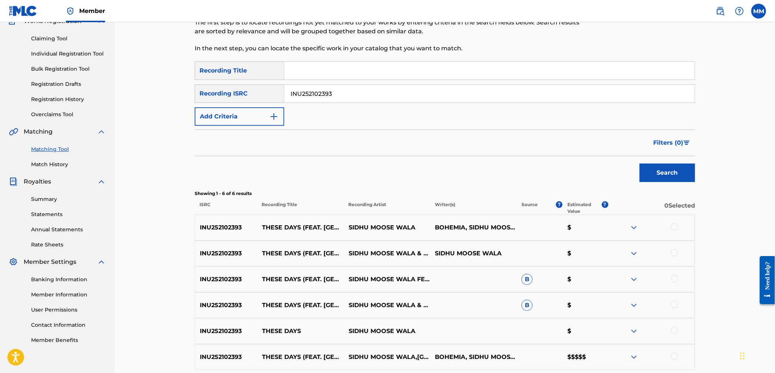
drag, startPoint x: 341, startPoint y: 92, endPoint x: 220, endPoint y: 84, distance: 122.0
click at [220, 84] on div "SearchWithCriteriab11627b7-e577-44a0-9d13-fbc9d066375c Recording ISRC INU252102…" at bounding box center [445, 93] width 500 height 18
paste input "M70600362"
click at [649, 176] on button "Search" at bounding box center [666, 173] width 55 height 18
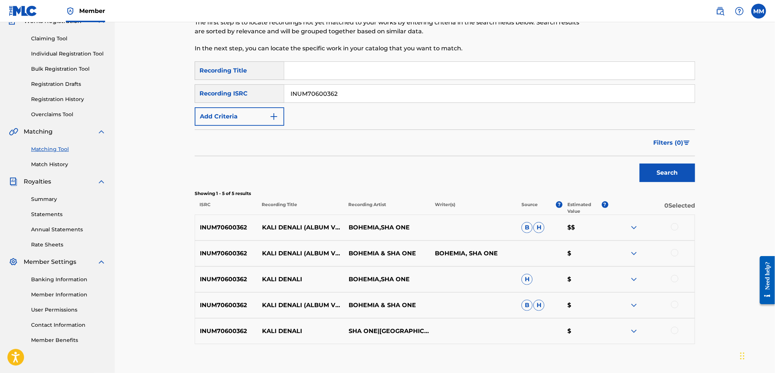
drag, startPoint x: 307, startPoint y: 91, endPoint x: 252, endPoint y: 97, distance: 55.4
click at [242, 82] on div "SearchWithCriteria81cdb370-548b-45ef-ac49-21053c3f707a Recording Title SearchWi…" at bounding box center [445, 93] width 500 height 64
paste input "S921901780"
click at [665, 169] on button "Search" at bounding box center [666, 173] width 55 height 18
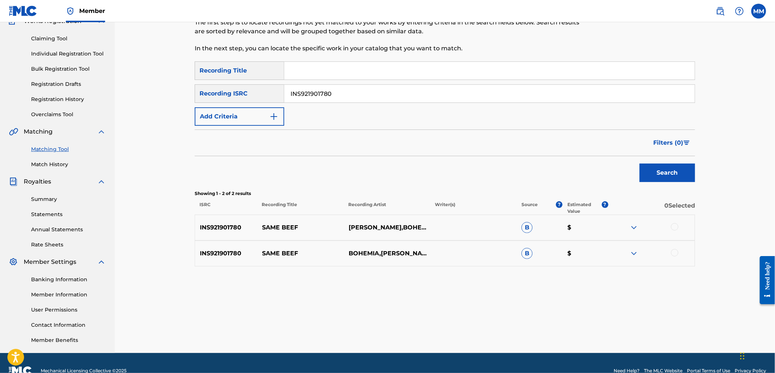
drag, startPoint x: 306, startPoint y: 91, endPoint x: 241, endPoint y: 88, distance: 64.8
click at [250, 88] on div "SearchWithCriteriab11627b7-e577-44a0-9d13-fbc9d066375c Recording ISRC INS921901…" at bounding box center [445, 93] width 500 height 18
paste input "C622254427"
type input "INC622254427"
click at [658, 182] on button "Search" at bounding box center [666, 173] width 55 height 18
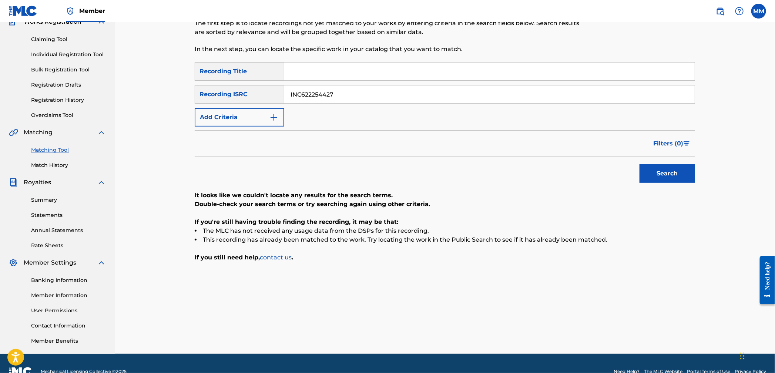
scroll to position [0, 0]
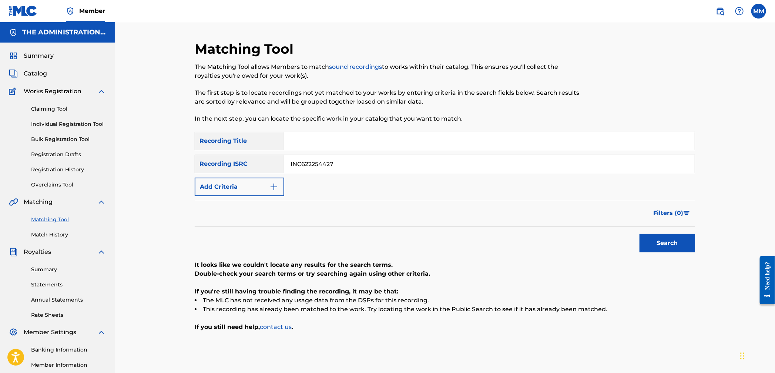
click at [722, 11] on img at bounding box center [720, 11] width 9 height 9
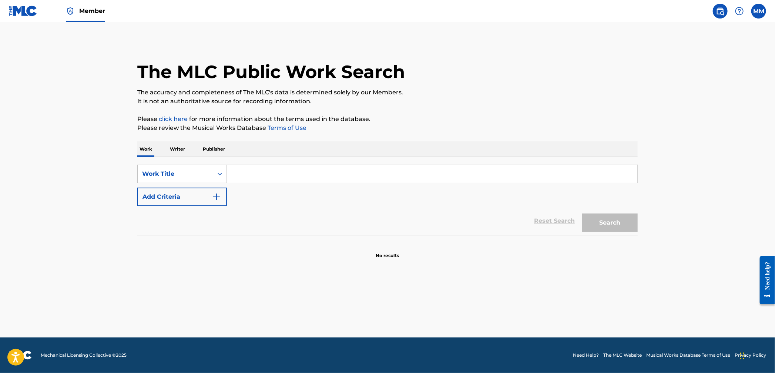
click at [238, 172] on input "Search Form" at bounding box center [432, 174] width 410 height 18
type input "sayonaara"
click at [582, 213] on button "Search" at bounding box center [609, 222] width 55 height 18
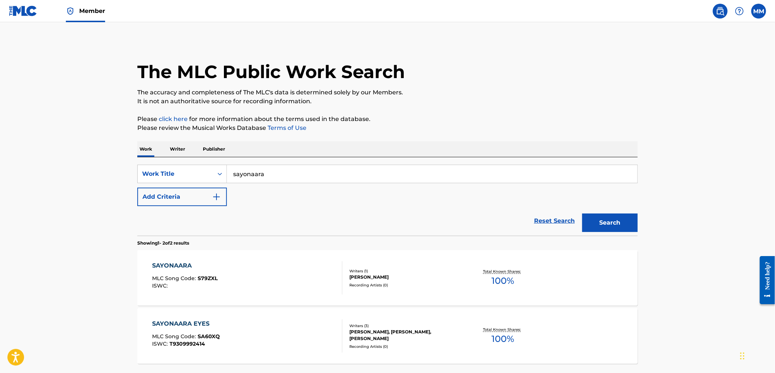
click at [278, 274] on div "SAYONAARA MLC Song Code : S79ZXL ISWC :" at bounding box center [247, 277] width 190 height 33
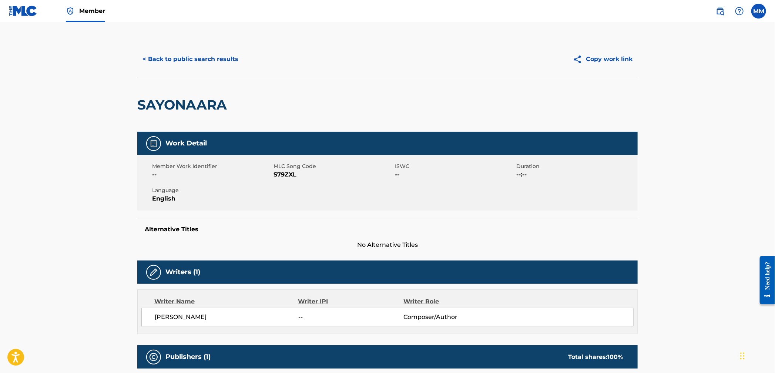
click at [165, 61] on button "< Back to public search results" at bounding box center [190, 59] width 106 height 18
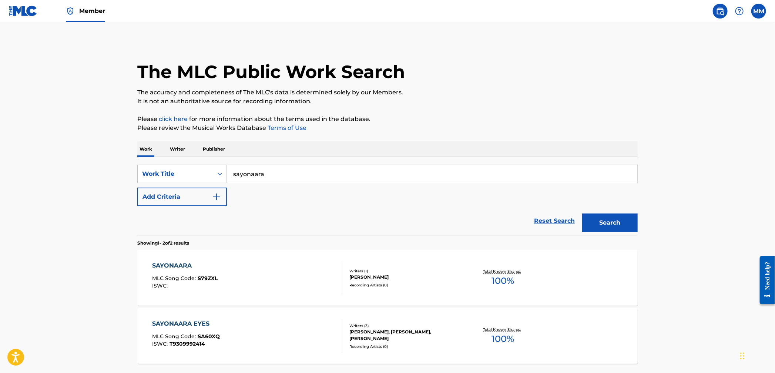
drag, startPoint x: 285, startPoint y: 178, endPoint x: 178, endPoint y: 164, distance: 107.0
click at [178, 164] on div "SearchWithCriteriaa368ccf1-cd69-4ed5-bcf7-ed32fcecef2c Work Title sayonaara Add…" at bounding box center [387, 196] width 500 height 78
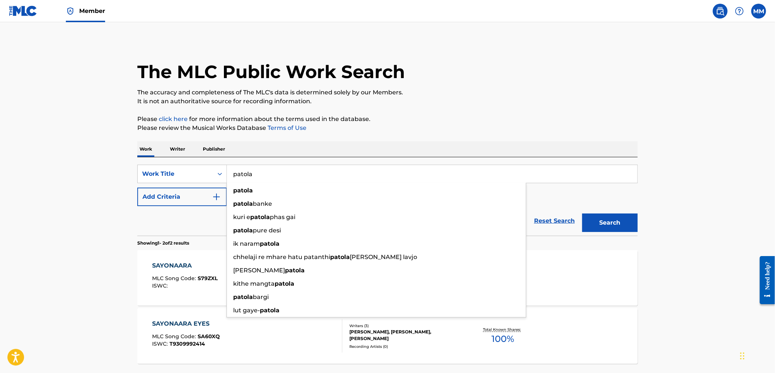
type input "patola"
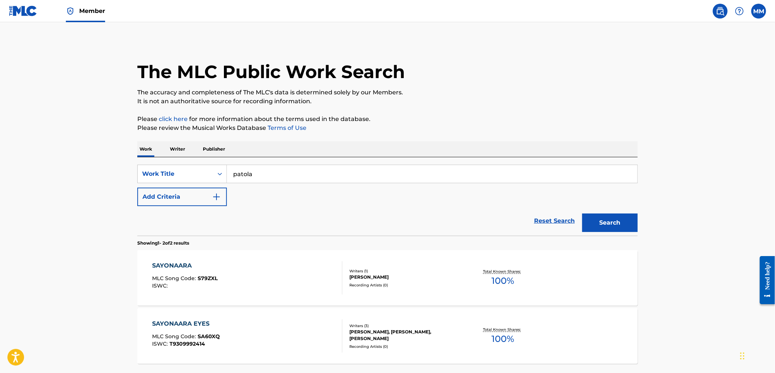
click at [189, 199] on button "Add Criteria" at bounding box center [182, 197] width 90 height 18
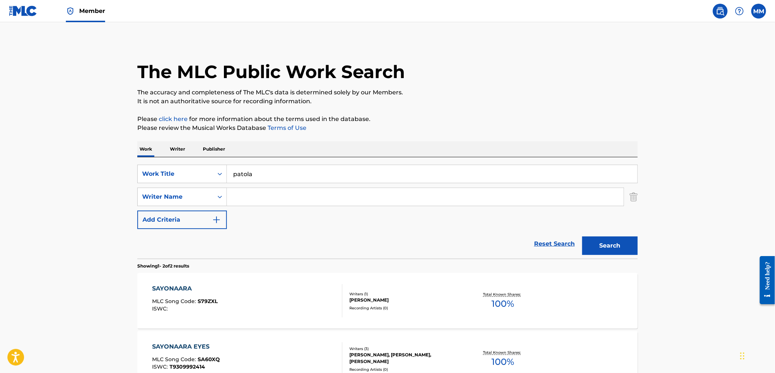
click at [239, 192] on input "Search Form" at bounding box center [425, 197] width 397 height 18
type input "a"
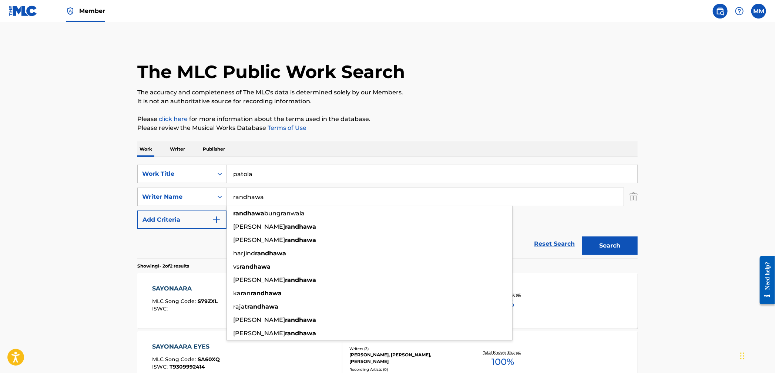
type input "randhawa"
click at [582, 236] on button "Search" at bounding box center [609, 245] width 55 height 18
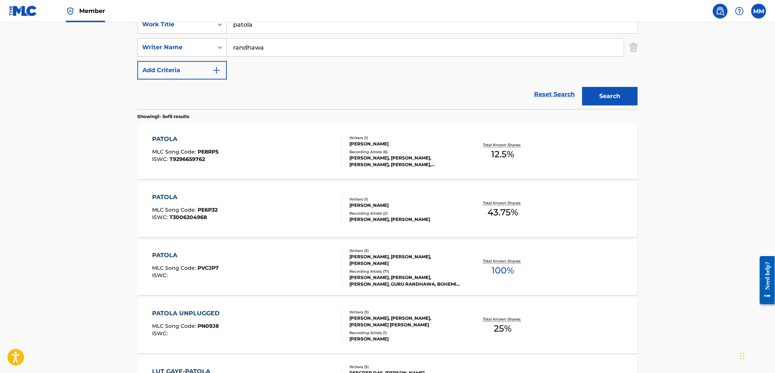
scroll to position [152, 0]
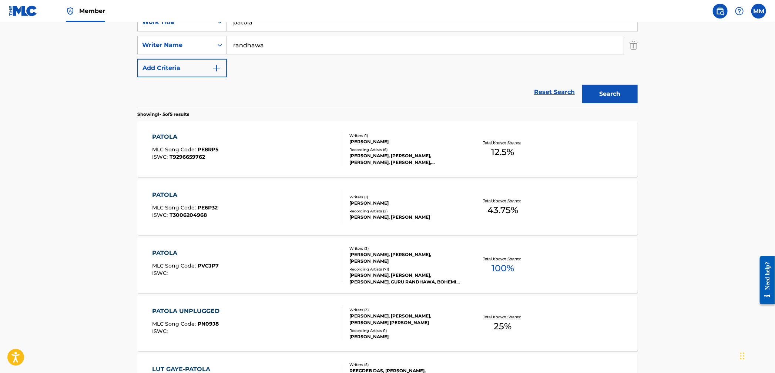
click at [273, 252] on div "PATOLA MLC Song Code : PVCJP7 ISWC :" at bounding box center [247, 265] width 190 height 33
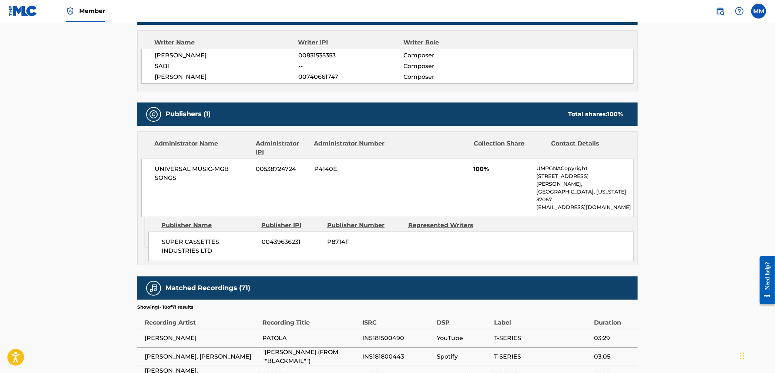
scroll to position [351, 0]
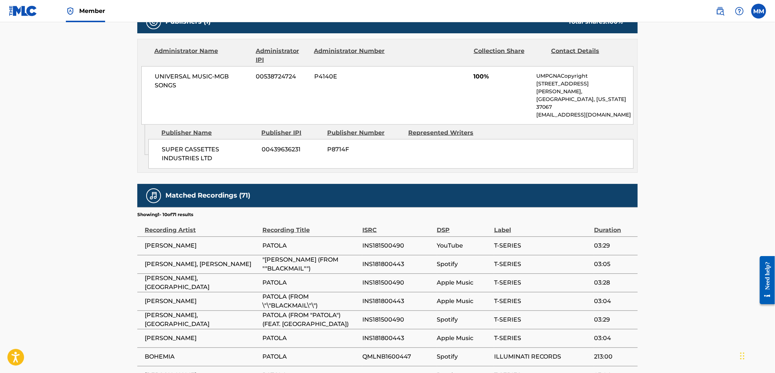
scroll to position [152, 0]
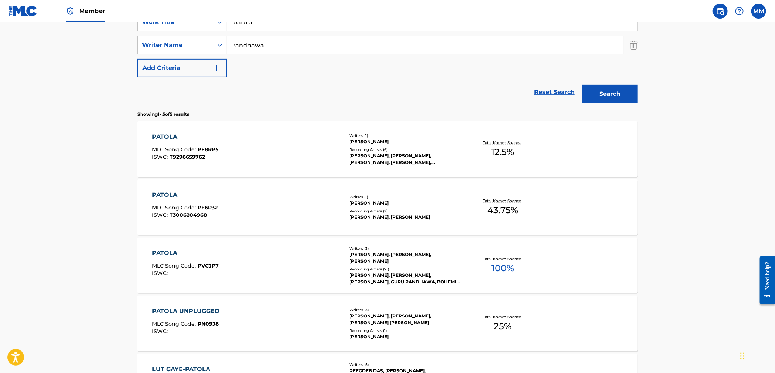
click at [221, 158] on div "PATOLA MLC Song Code : PE8RP5 ISWC : T9296659762" at bounding box center [247, 148] width 190 height 33
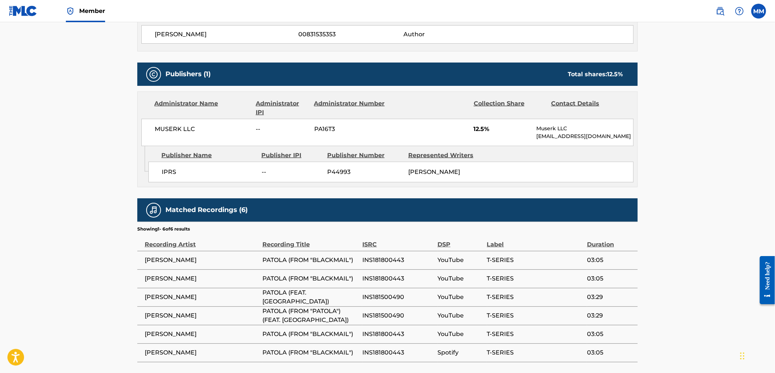
scroll to position [282, 0]
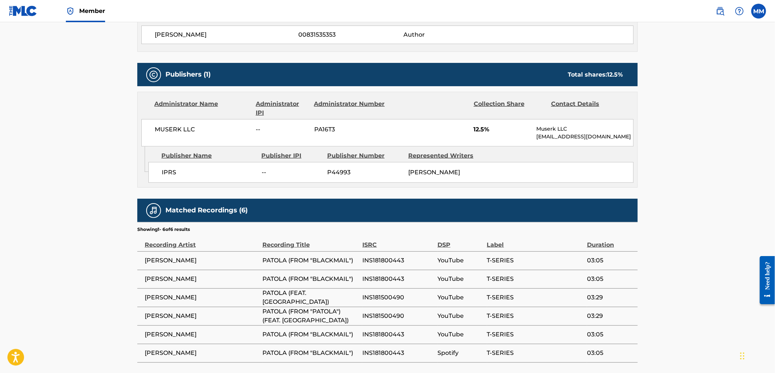
scroll to position [152, 0]
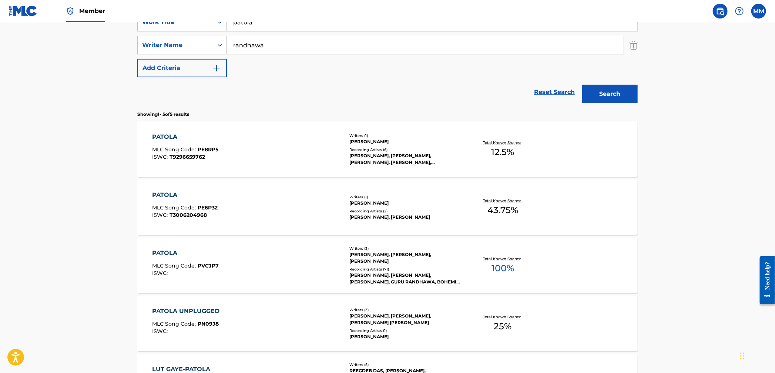
click at [257, 215] on div "PATOLA MLC Song Code : PE6P32 ISWC : T3006204968" at bounding box center [247, 207] width 190 height 33
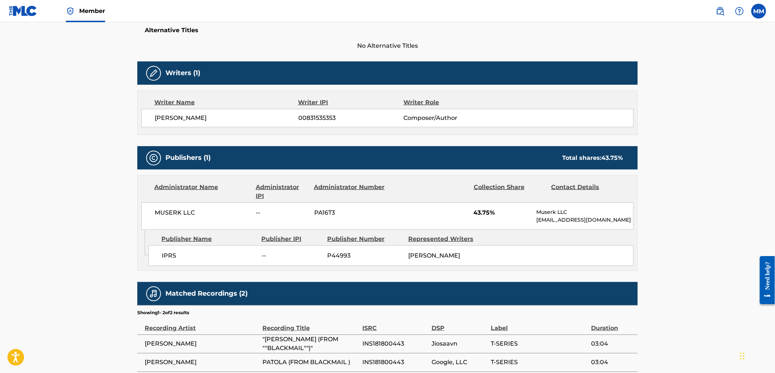
scroll to position [194, 0]
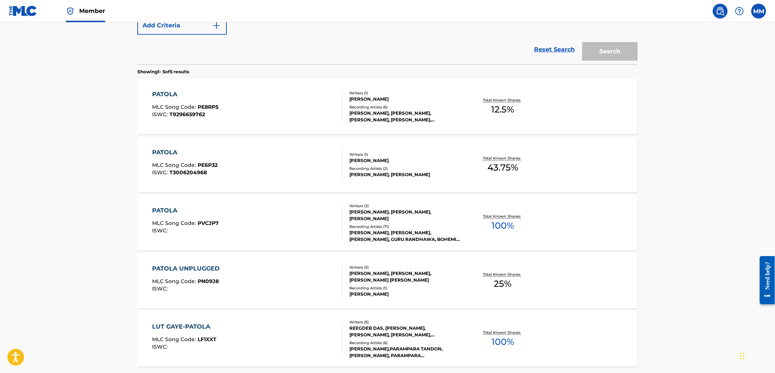
scroll to position [152, 0]
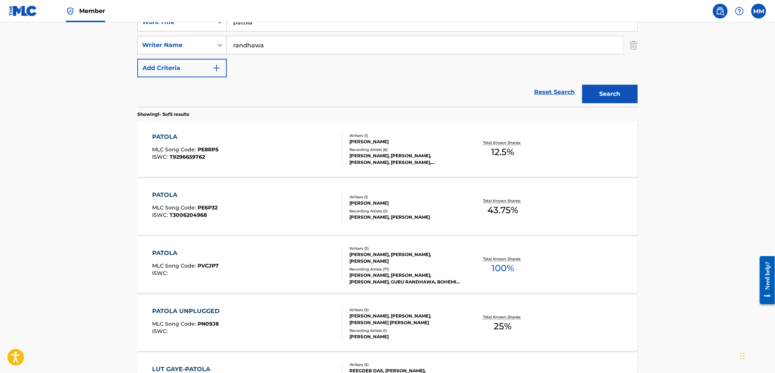
click at [250, 263] on div "PATOLA MLC Song Code : PVCJP7 ISWC :" at bounding box center [247, 265] width 190 height 33
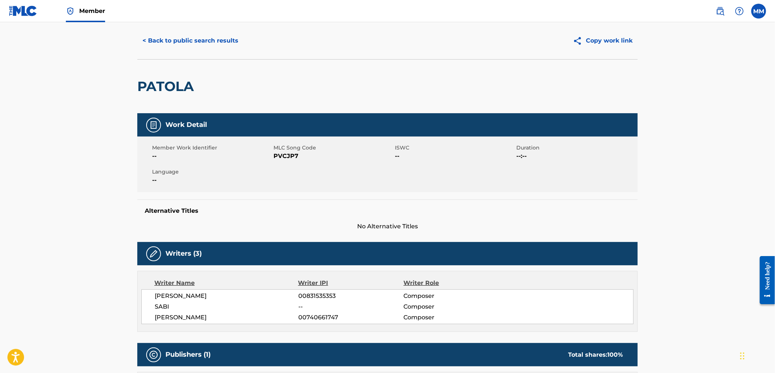
scroll to position [17, 0]
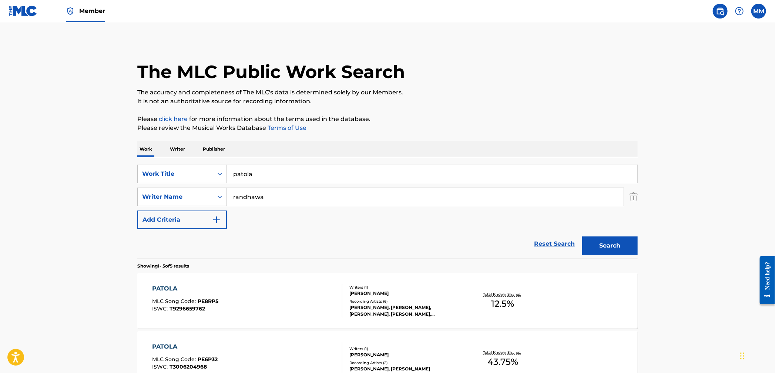
click at [81, 7] on span "Member" at bounding box center [92, 11] width 26 height 9
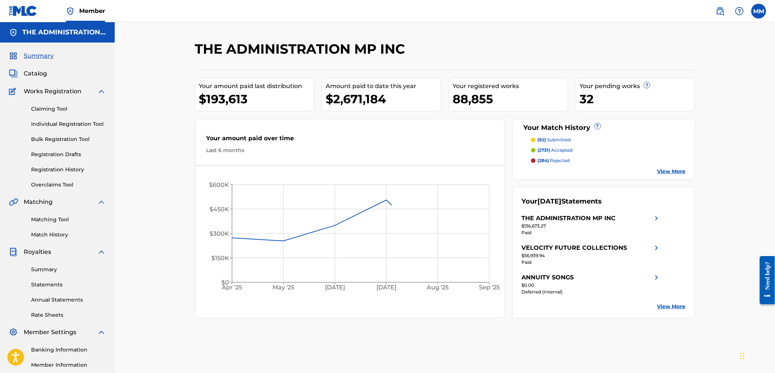
click at [54, 217] on link "Matching Tool" at bounding box center [68, 220] width 75 height 8
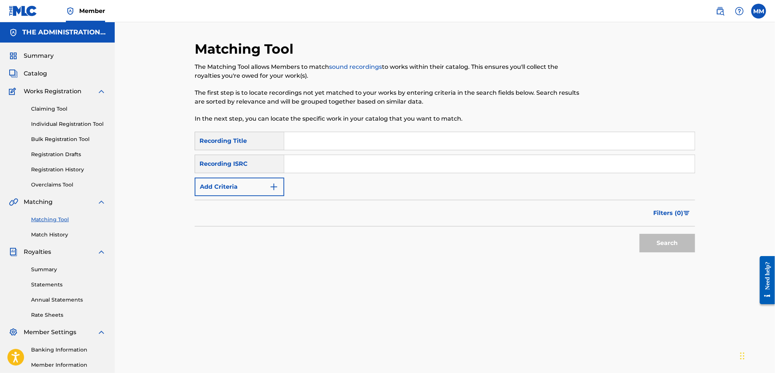
click at [307, 166] on input "Search Form" at bounding box center [489, 164] width 410 height 18
paste input "INS181500490"
click at [656, 244] on button "Search" at bounding box center [666, 243] width 55 height 18
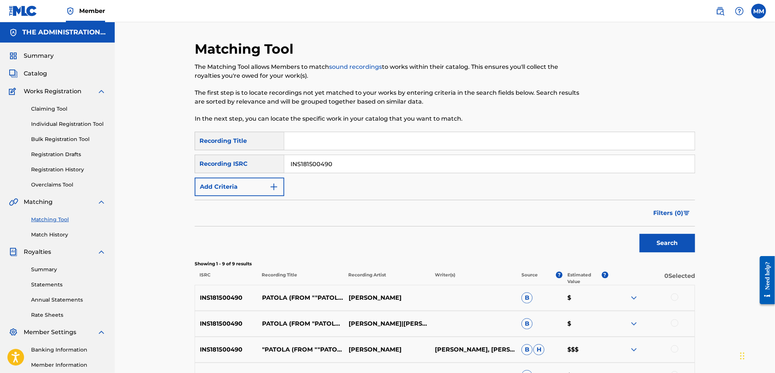
drag, startPoint x: 333, startPoint y: 166, endPoint x: 249, endPoint y: 158, distance: 84.4
click at [256, 159] on div "SearchWithCriteriab11627b7-e577-44a0-9d13-fbc9d066375c Recording ISRC INS181500…" at bounding box center [445, 164] width 500 height 18
paste input "71200756"
click at [667, 246] on button "Search" at bounding box center [666, 243] width 55 height 18
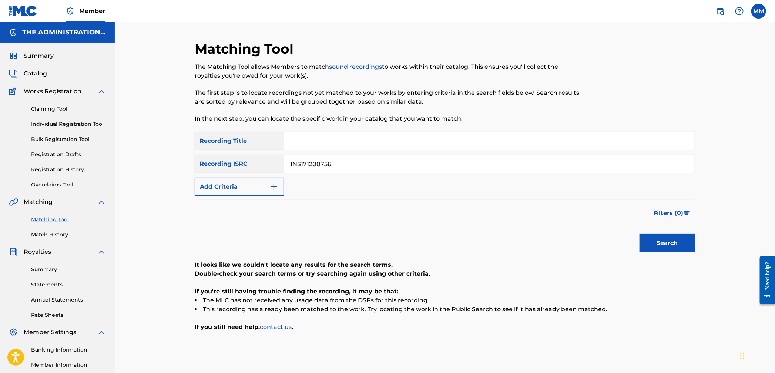
drag, startPoint x: 356, startPoint y: 165, endPoint x: 249, endPoint y: 158, distance: 107.9
click at [249, 158] on div "SearchWithCriteriab11627b7-e577-44a0-9d13-fbc9d066375c Recording ISRC INS171200…" at bounding box center [445, 164] width 500 height 18
paste input "QZTB62546722"
click at [645, 240] on button "Search" at bounding box center [666, 243] width 55 height 18
drag, startPoint x: 364, startPoint y: 166, endPoint x: 236, endPoint y: 164, distance: 128.1
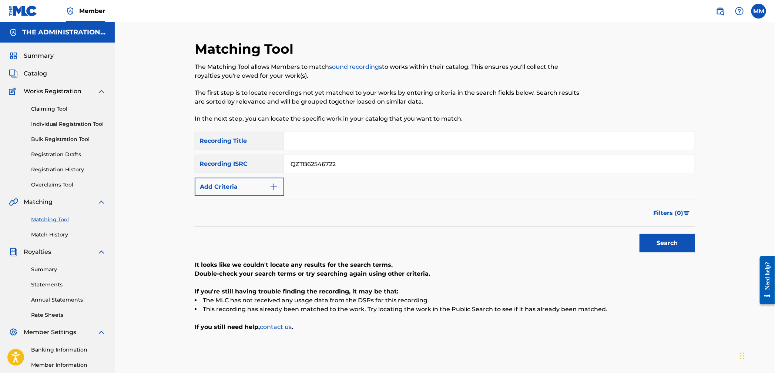
click at [241, 164] on div "SearchWithCriteriab11627b7-e577-44a0-9d13-fbc9d066375c Recording ISRC QZTB62546…" at bounding box center [445, 164] width 500 height 18
paste input "FRX452486534"
click at [653, 243] on button "Search" at bounding box center [666, 243] width 55 height 18
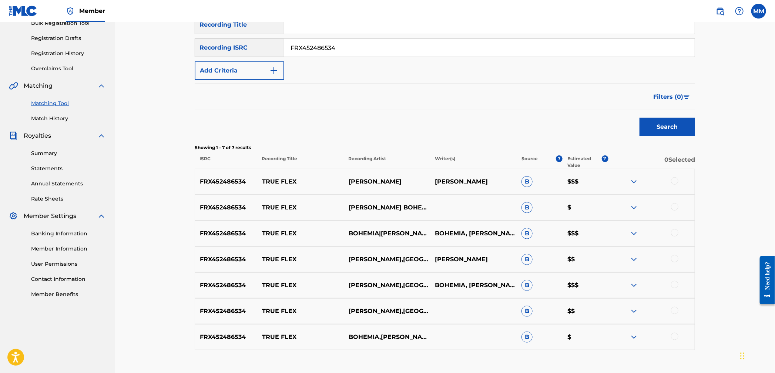
scroll to position [110, 0]
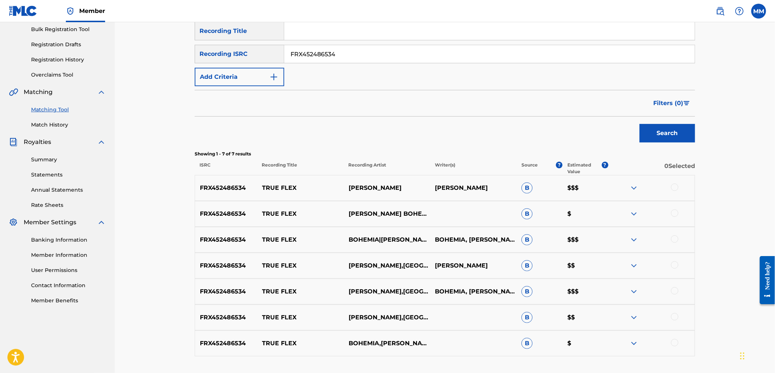
drag, startPoint x: 349, startPoint y: 55, endPoint x: 264, endPoint y: 48, distance: 85.5
click at [265, 48] on div "SearchWithCriteriab11627b7-e577-44a0-9d13-fbc9d066375c Recording ISRC FRX452486…" at bounding box center [445, 54] width 500 height 18
paste input "INS922400179"
click at [650, 135] on button "Search" at bounding box center [666, 133] width 55 height 18
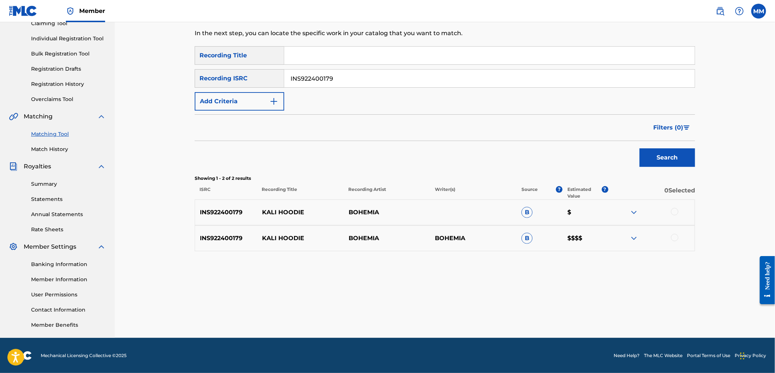
drag, startPoint x: 344, startPoint y: 85, endPoint x: 254, endPoint y: 74, distance: 90.9
click at [254, 74] on div "SearchWithCriteriab11627b7-e577-44a0-9d13-fbc9d066375c Recording ISRC INS922400…" at bounding box center [445, 78] width 500 height 18
paste input "G502200027"
click at [653, 159] on button "Search" at bounding box center [666, 157] width 55 height 18
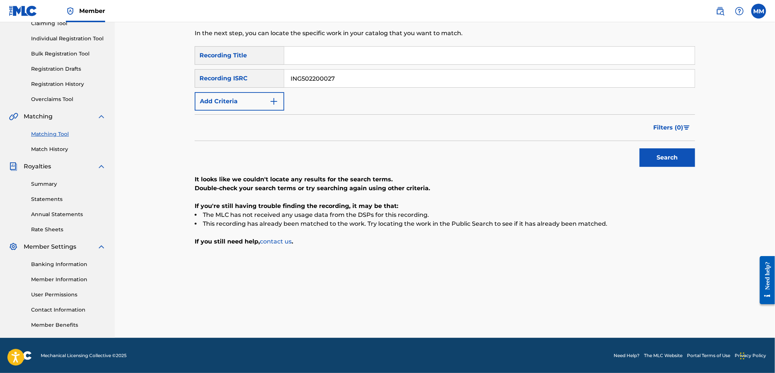
drag, startPoint x: 349, startPoint y: 83, endPoint x: 255, endPoint y: 78, distance: 94.9
click at [255, 75] on div "SearchWithCriteriab11627b7-e577-44a0-9d13-fbc9d066375c Recording ISRC ING502200…" at bounding box center [445, 78] width 500 height 18
paste input "18"
type input "ING502200018"
click at [669, 160] on button "Search" at bounding box center [666, 157] width 55 height 18
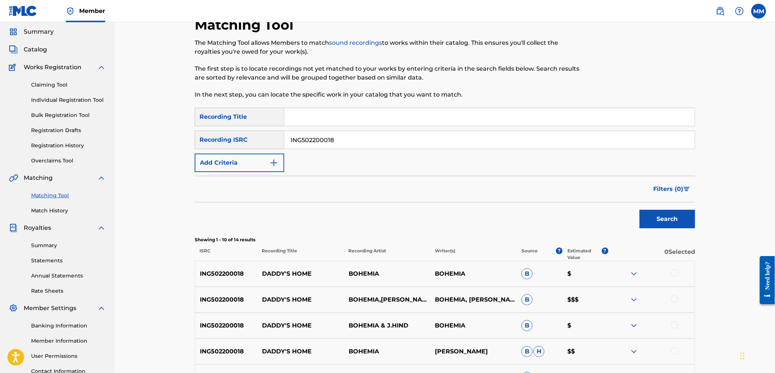
scroll to position [0, 0]
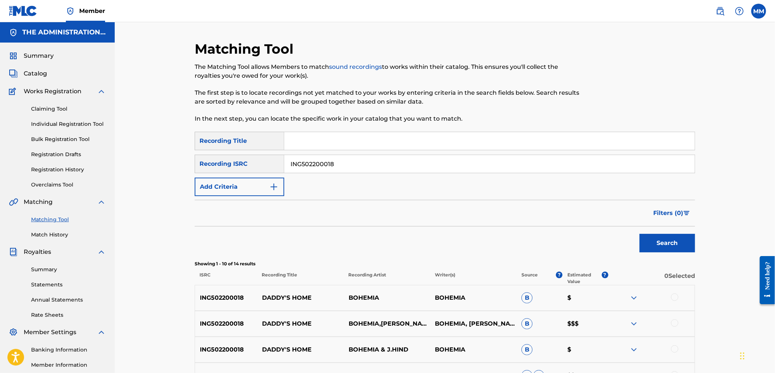
click at [718, 11] on img at bounding box center [720, 11] width 9 height 9
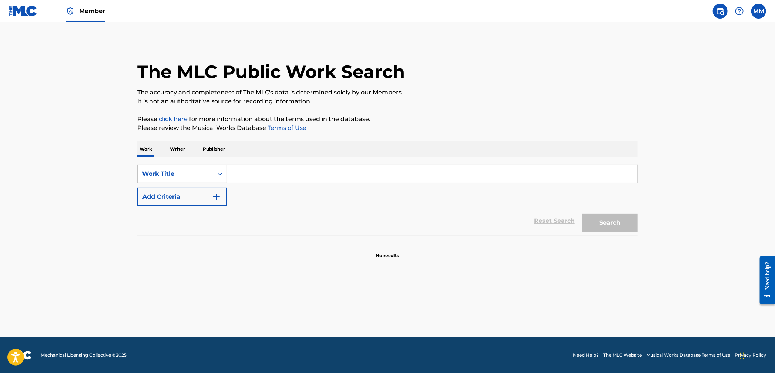
click at [235, 176] on input "Search Form" at bounding box center [432, 174] width 410 height 18
type input "tu te kehndi c"
click at [582, 213] on button "Search" at bounding box center [609, 222] width 55 height 18
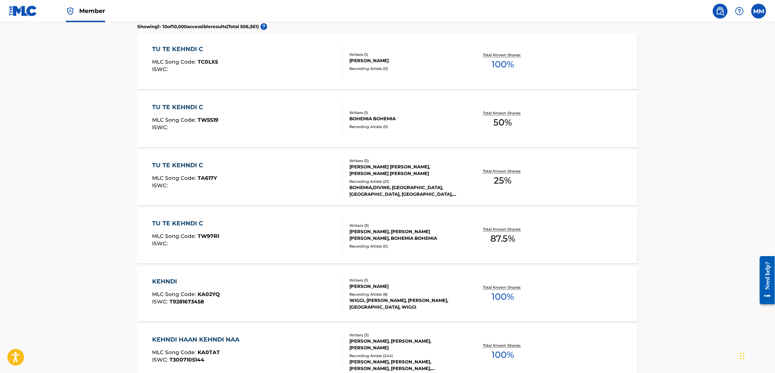
scroll to position [215, 0]
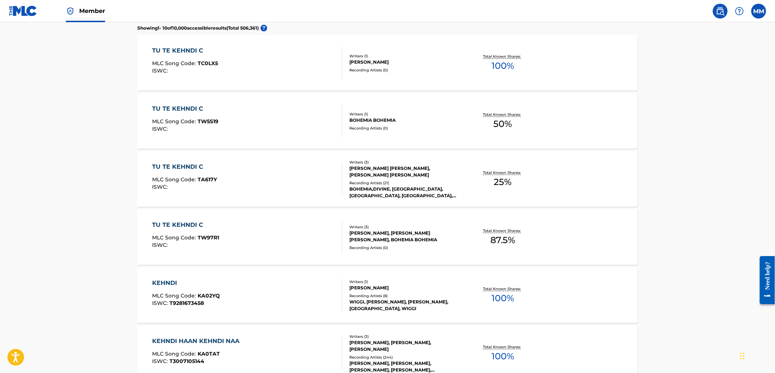
click at [275, 119] on div "TU TE KEHNDI C MLC Song Code : TW5S19 ISWC :" at bounding box center [247, 120] width 190 height 33
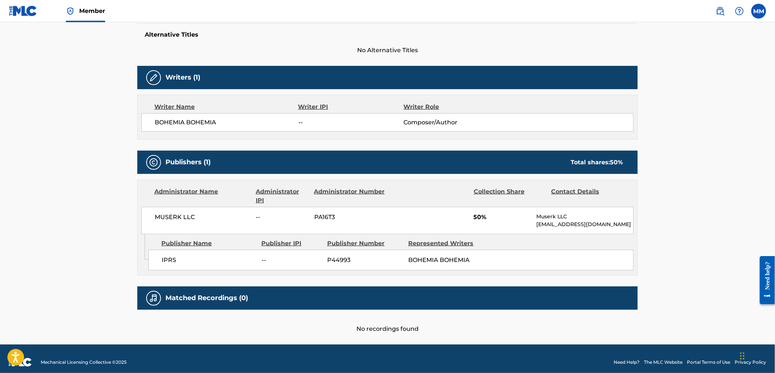
scroll to position [201, 0]
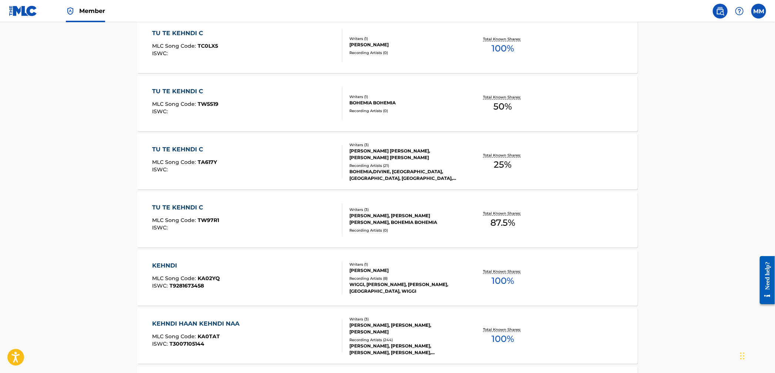
scroll to position [243, 0]
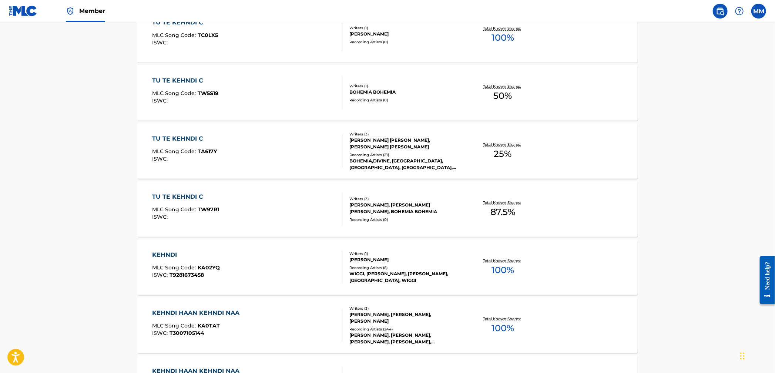
click at [291, 153] on div "TU TE KEHNDI C MLC Song Code : TA617Y ISWC :" at bounding box center [247, 150] width 190 height 33
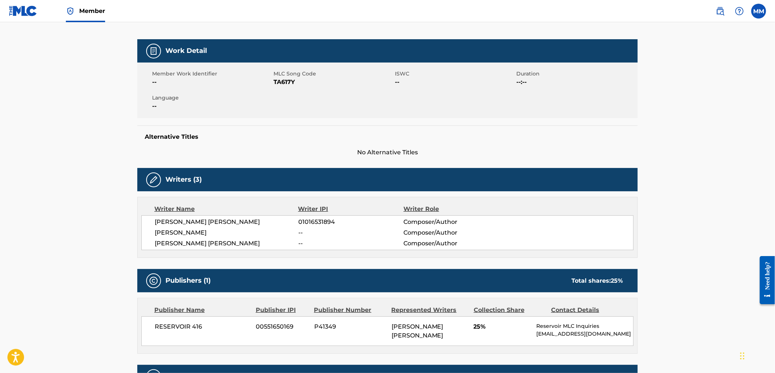
scroll to position [240, 0]
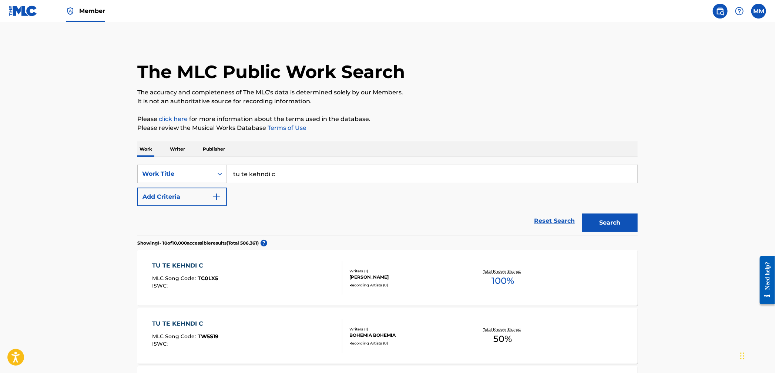
drag, startPoint x: 321, startPoint y: 176, endPoint x: 117, endPoint y: 165, distance: 204.2
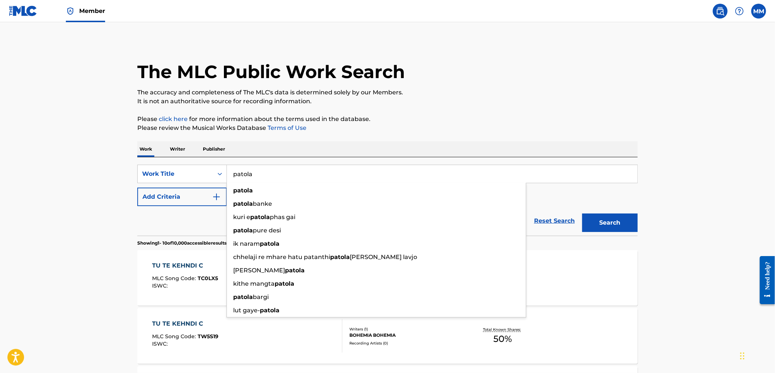
type input "patola"
click at [582, 213] on button "Search" at bounding box center [609, 222] width 55 height 18
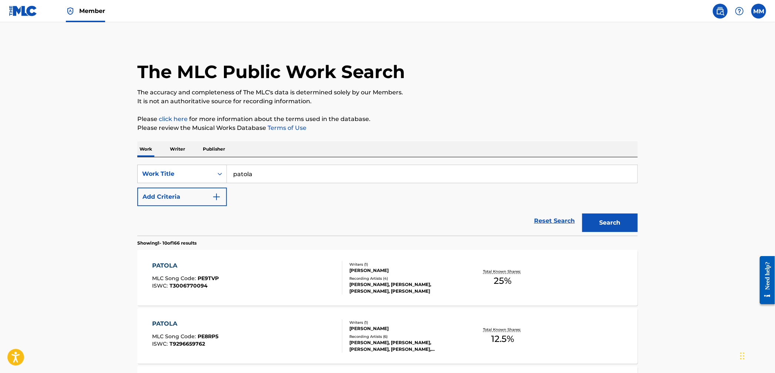
click at [189, 200] on button "Add Criteria" at bounding box center [182, 197] width 90 height 18
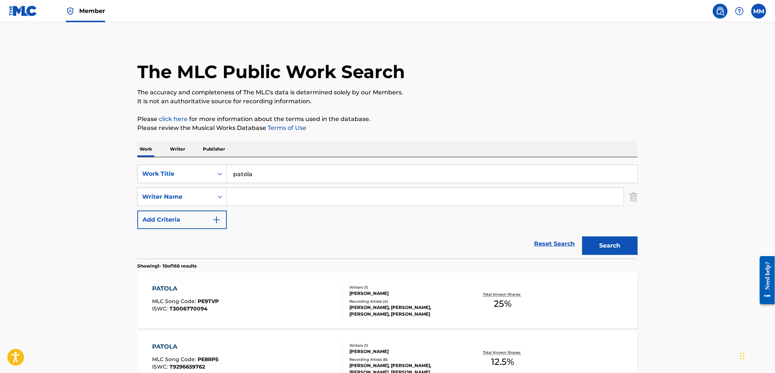
click at [238, 198] on input "Search Form" at bounding box center [425, 197] width 397 height 18
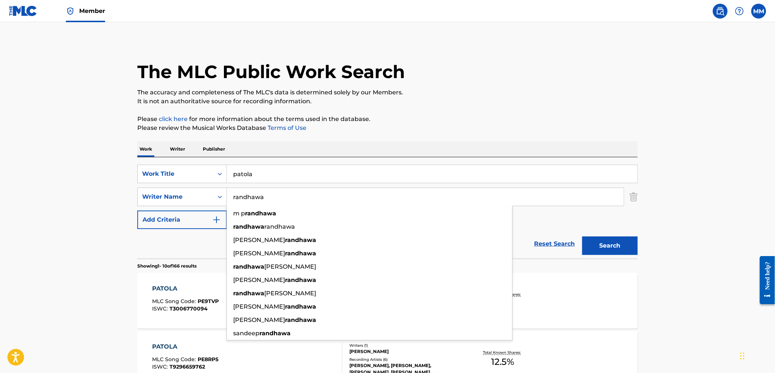
type input "randhawa"
click at [582, 236] on button "Search" at bounding box center [609, 245] width 55 height 18
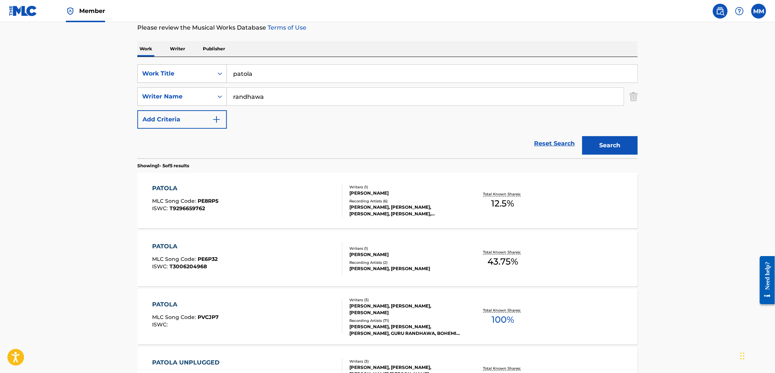
scroll to position [130, 0]
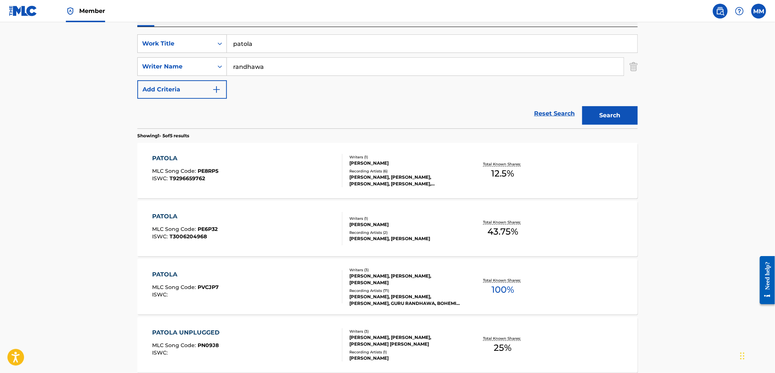
click at [277, 278] on div "PATOLA MLC Song Code : PVCJP7 ISWC :" at bounding box center [247, 286] width 190 height 33
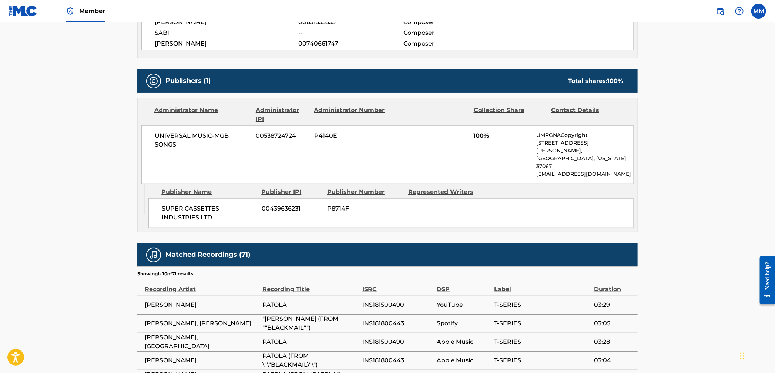
scroll to position [290, 0]
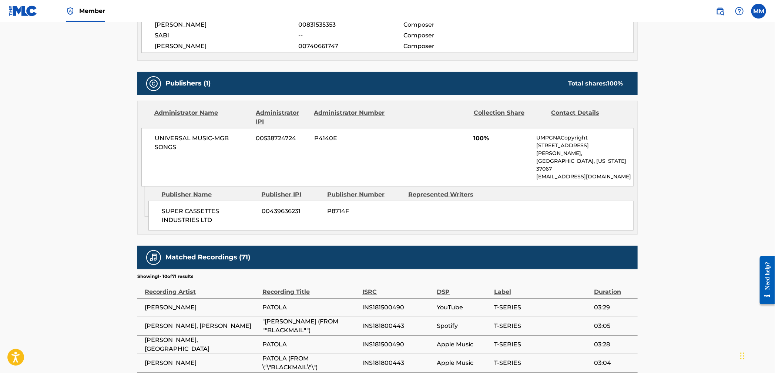
click at [258, 303] on span "GURU RANDHAWA" at bounding box center [202, 307] width 114 height 9
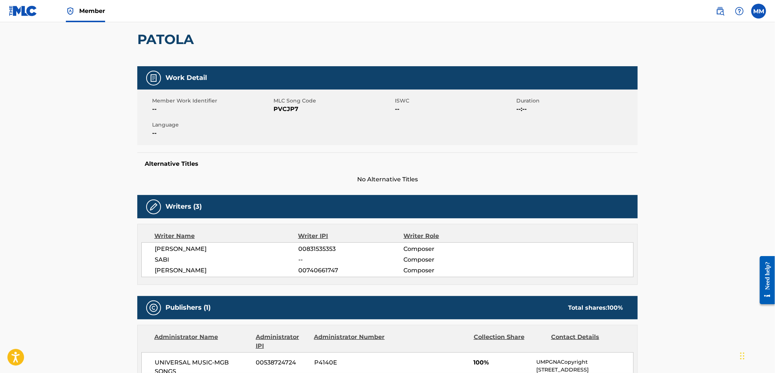
scroll to position [0, 0]
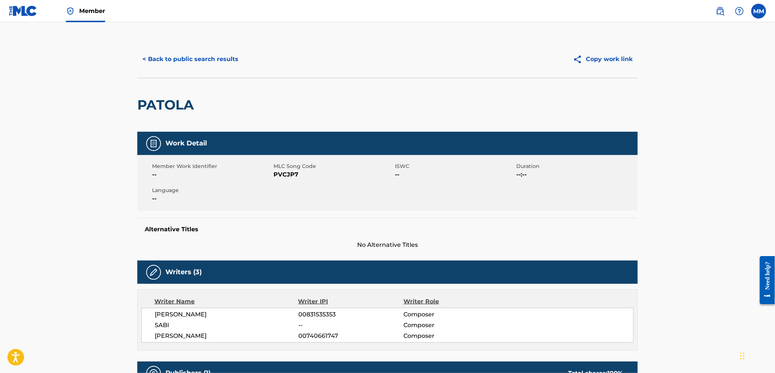
click at [177, 57] on button "< Back to public search results" at bounding box center [190, 59] width 106 height 18
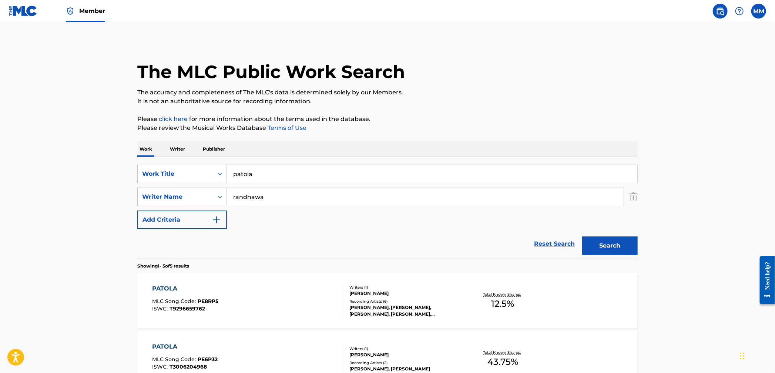
scroll to position [130, 0]
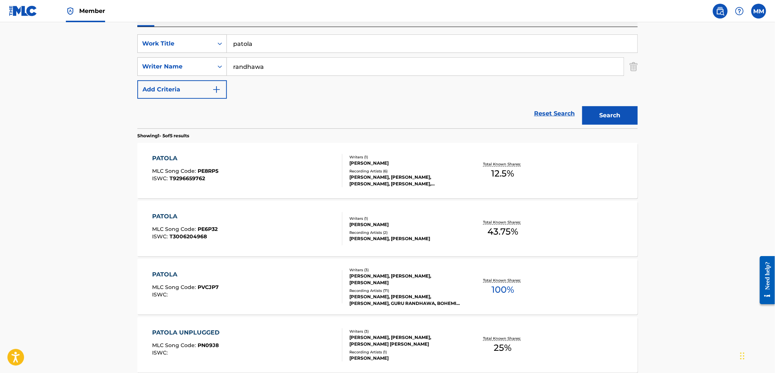
click at [252, 166] on div "PATOLA MLC Song Code : PE8RP5 ISWC : T9296659762" at bounding box center [247, 170] width 190 height 33
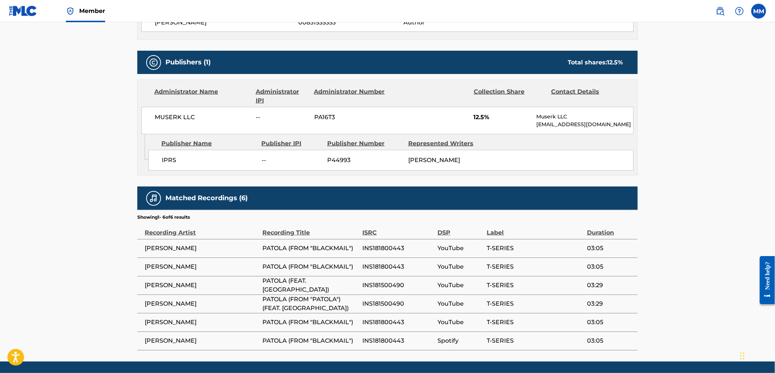
scroll to position [319, 0]
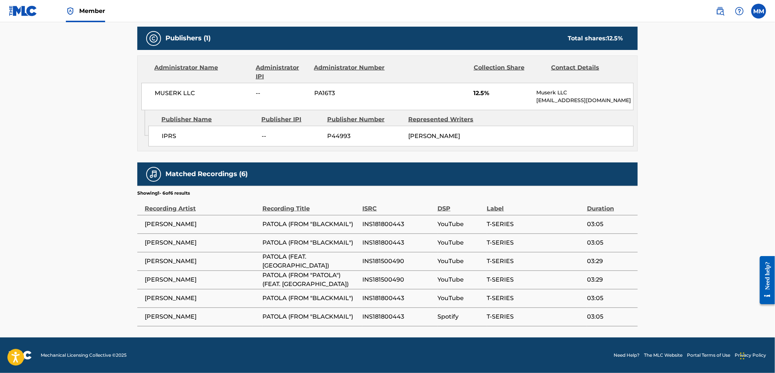
click at [230, 222] on span "GURU RANDHAWA" at bounding box center [202, 224] width 114 height 9
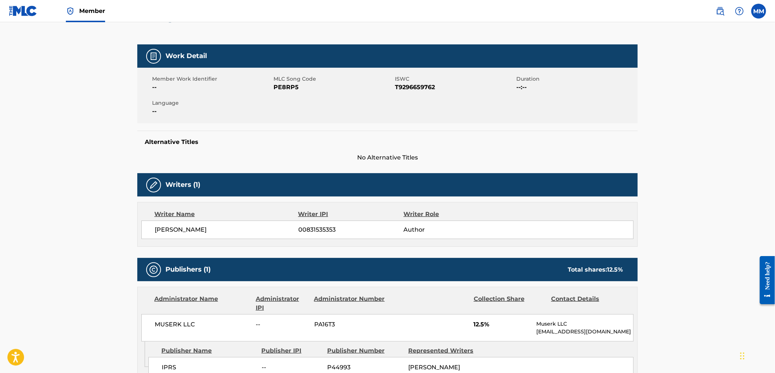
scroll to position [0, 0]
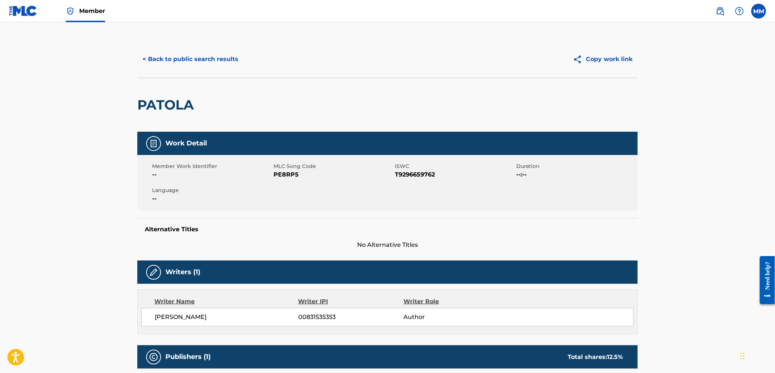
click at [175, 62] on button "< Back to public search results" at bounding box center [190, 59] width 106 height 18
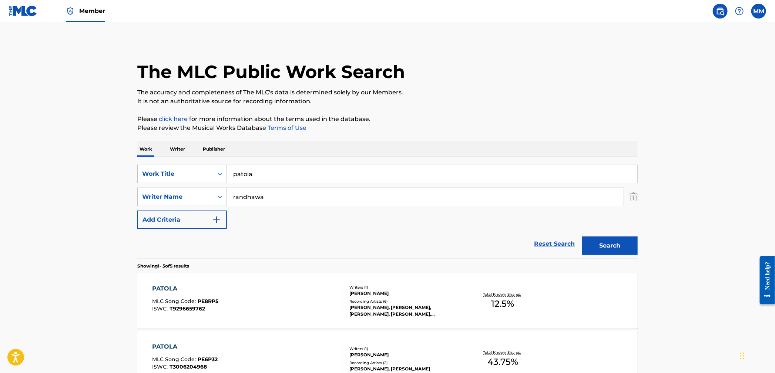
scroll to position [130, 0]
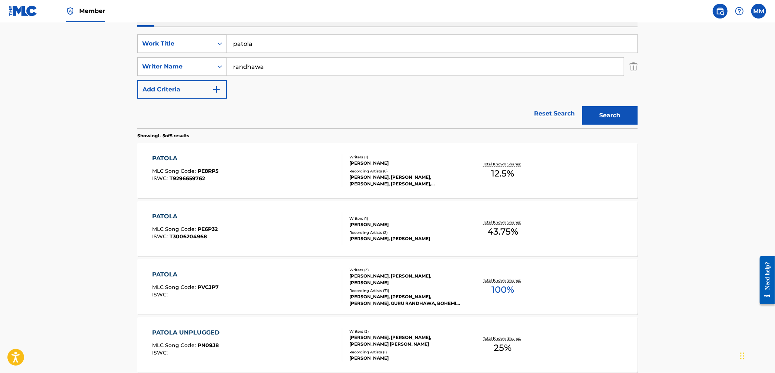
click at [273, 228] on div "PATOLA MLC Song Code : PE6P32 ISWC : T3006204968" at bounding box center [247, 228] width 190 height 33
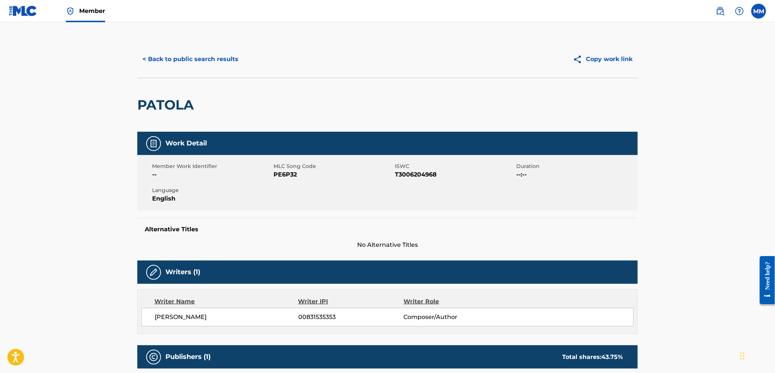
scroll to position [245, 0]
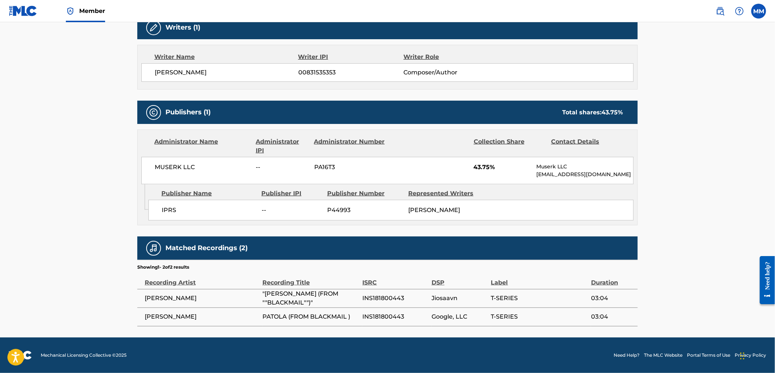
click at [225, 226] on div "Work Detail Member Work Identifier -- MLC Song Code PE6P32 ISWC T3006204968 Dur…" at bounding box center [387, 106] width 500 height 439
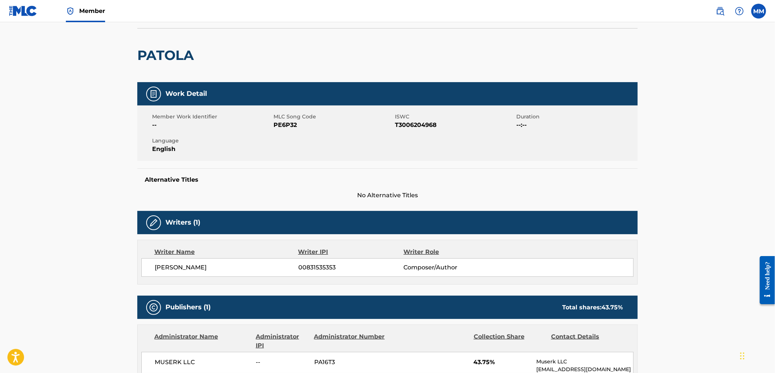
scroll to position [0, 0]
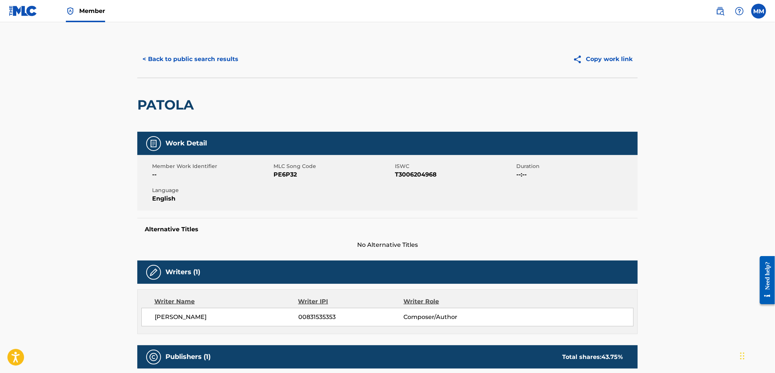
click at [194, 60] on button "< Back to public search results" at bounding box center [190, 59] width 106 height 18
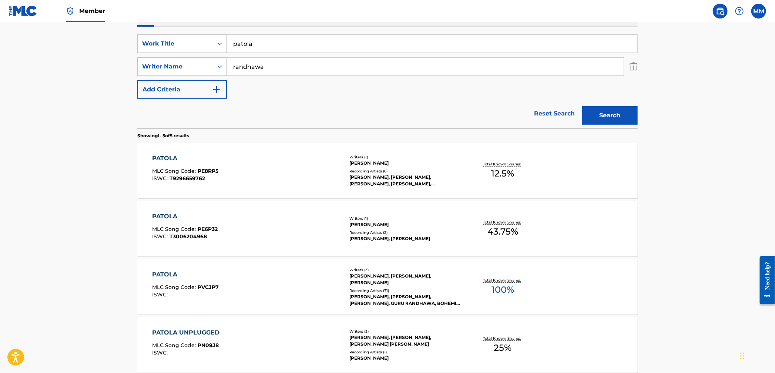
click at [249, 171] on div "PATOLA MLC Song Code : PE8RP5 ISWC : T9296659762" at bounding box center [247, 170] width 190 height 33
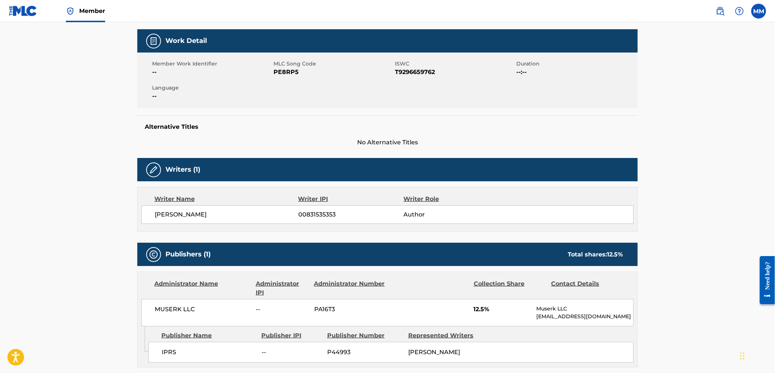
scroll to position [15, 0]
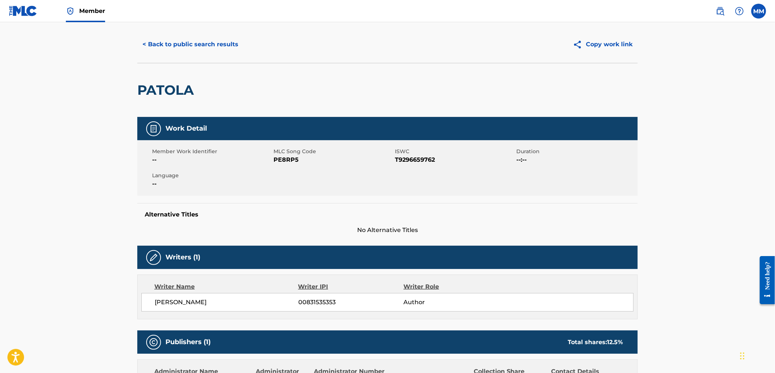
click at [286, 161] on span "PE8RP5" at bounding box center [333, 159] width 120 height 9
copy span "PE8RP5"
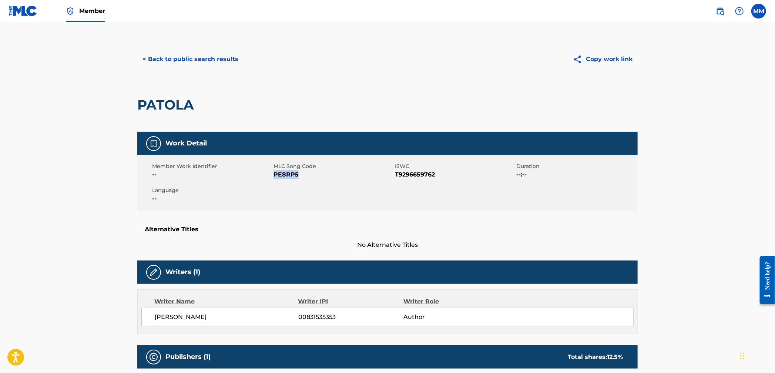
click at [176, 60] on button "< Back to public search results" at bounding box center [190, 59] width 106 height 18
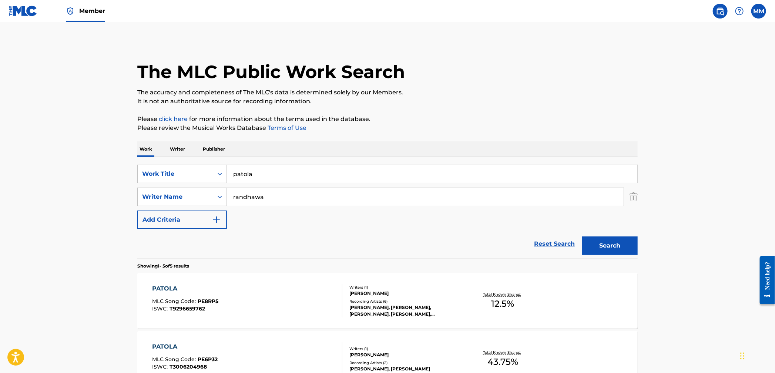
click at [25, 12] on img at bounding box center [23, 11] width 28 height 11
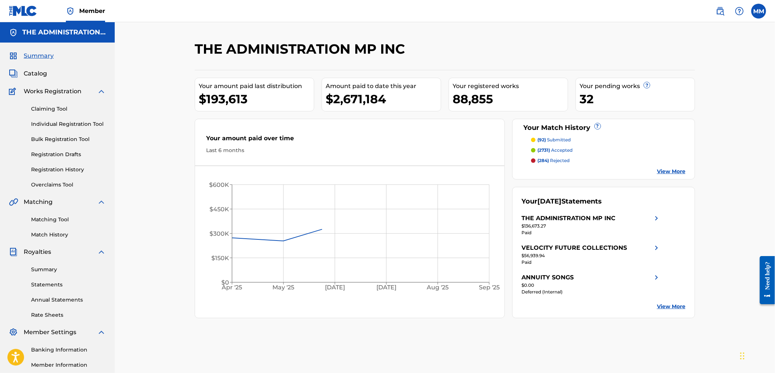
click at [34, 78] on span "Catalog" at bounding box center [35, 73] width 23 height 9
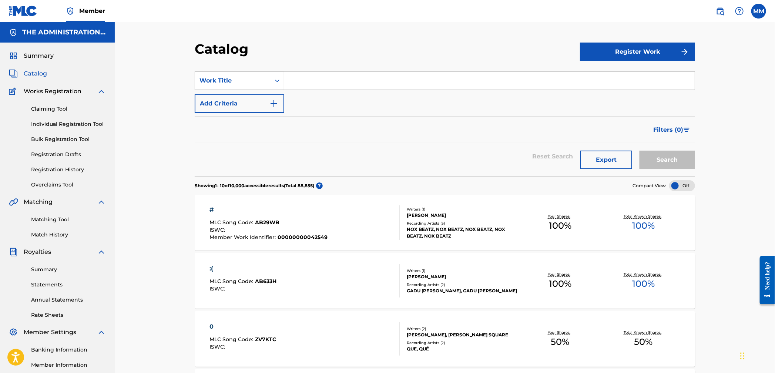
click at [45, 109] on link "Claiming Tool" at bounding box center [68, 109] width 75 height 8
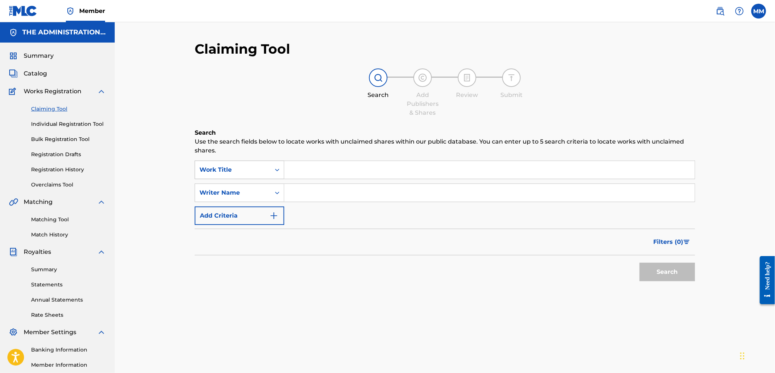
drag, startPoint x: 269, startPoint y: 169, endPoint x: 265, endPoint y: 178, distance: 9.3
click at [269, 169] on div "Work Title" at bounding box center [232, 170] width 75 height 14
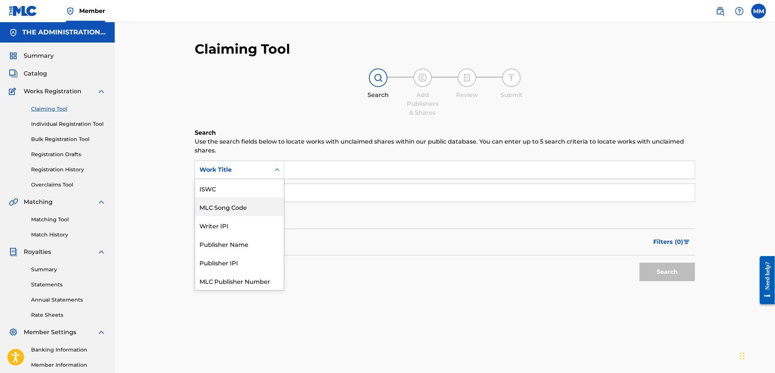
scroll to position [18, 0]
drag, startPoint x: 264, startPoint y: 186, endPoint x: 281, endPoint y: 182, distance: 17.4
click at [265, 186] on div "MLC Song Code" at bounding box center [239, 188] width 89 height 18
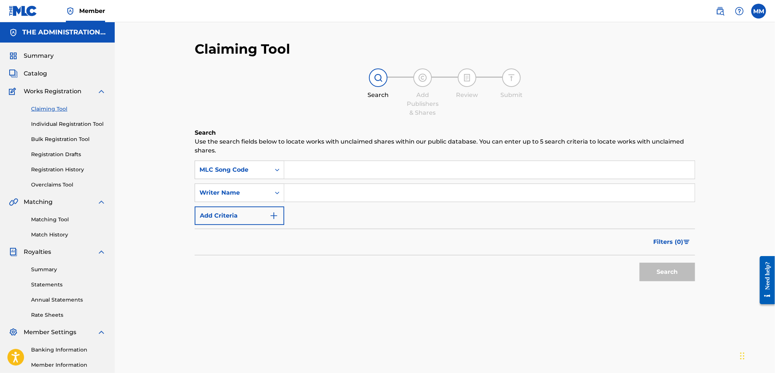
drag, startPoint x: 281, startPoint y: 182, endPoint x: 315, endPoint y: 171, distance: 35.9
click at [315, 171] on input "Search Form" at bounding box center [489, 170] width 410 height 18
paste input "PE8RP5"
type input "PE8RP5"
click at [667, 267] on button "Search" at bounding box center [666, 272] width 55 height 18
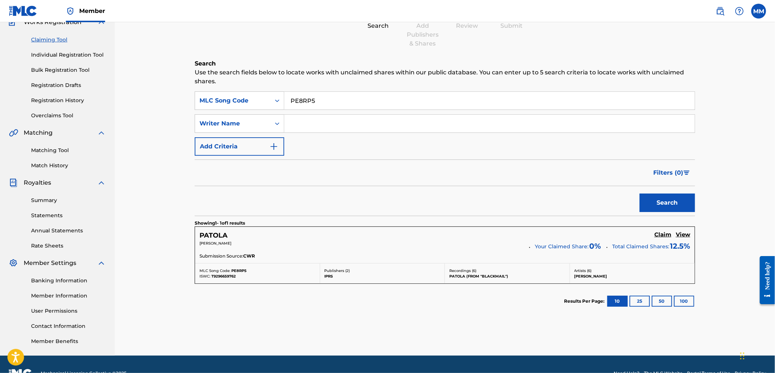
scroll to position [73, 0]
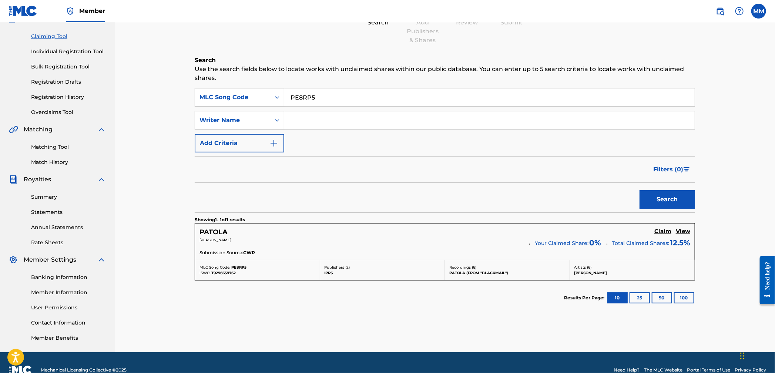
click at [660, 232] on h5 "Claim" at bounding box center [662, 231] width 17 height 7
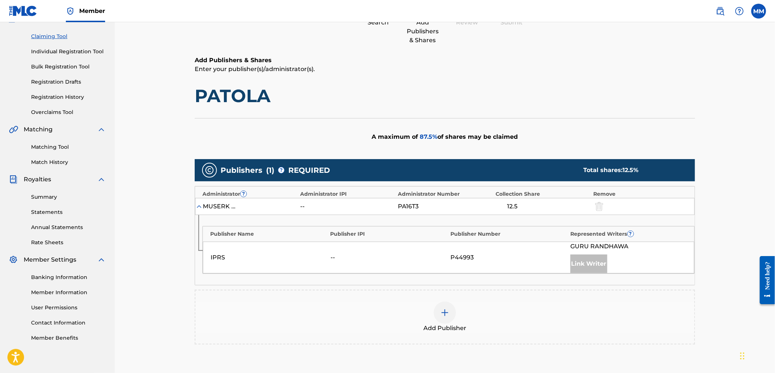
click at [441, 317] on div at bounding box center [445, 313] width 22 height 22
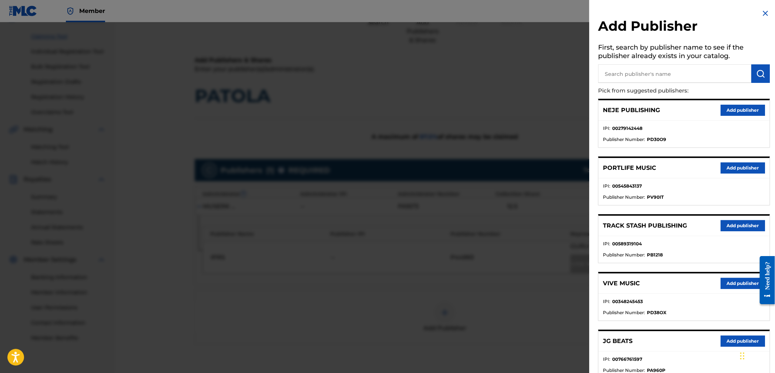
click at [619, 81] on input "text" at bounding box center [674, 73] width 153 height 18
click at [638, 80] on input "text" at bounding box center [674, 73] width 153 height 18
paste input "Desi Hip Hop Publishing"
type input "Desi Hip Hop Publishing"
click at [760, 76] on img "submit" at bounding box center [760, 73] width 9 height 9
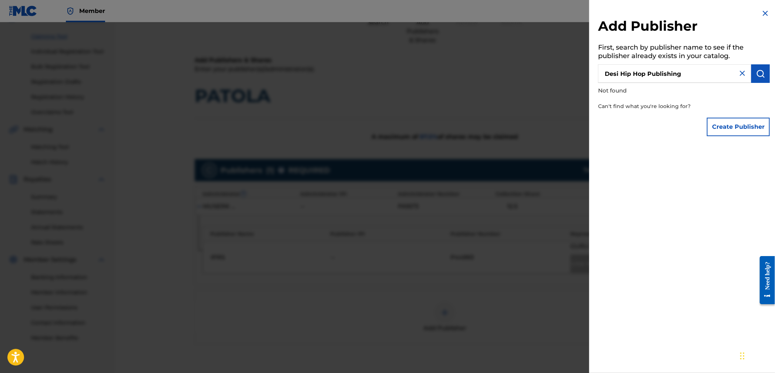
click at [722, 128] on button "Create Publisher" at bounding box center [738, 127] width 63 height 18
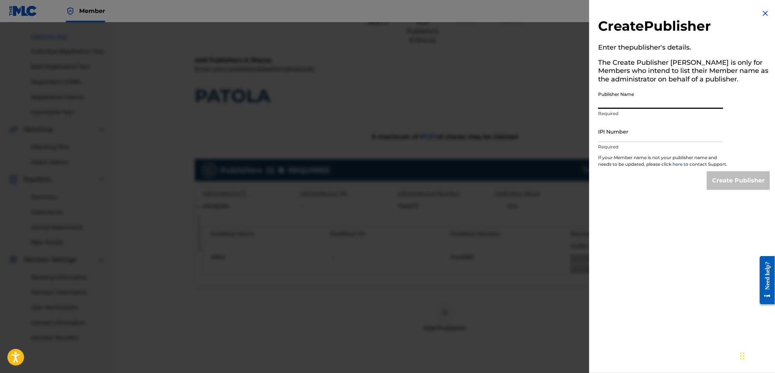
click at [618, 107] on input "Publisher Name" at bounding box center [660, 98] width 125 height 21
paste input "Desi Hip Hop Publishing"
type input "Desi Hip Hop Publishing"
drag, startPoint x: 634, startPoint y: 130, endPoint x: 640, endPoint y: 137, distance: 8.6
click at [634, 130] on input "IPI Number" at bounding box center [660, 131] width 125 height 21
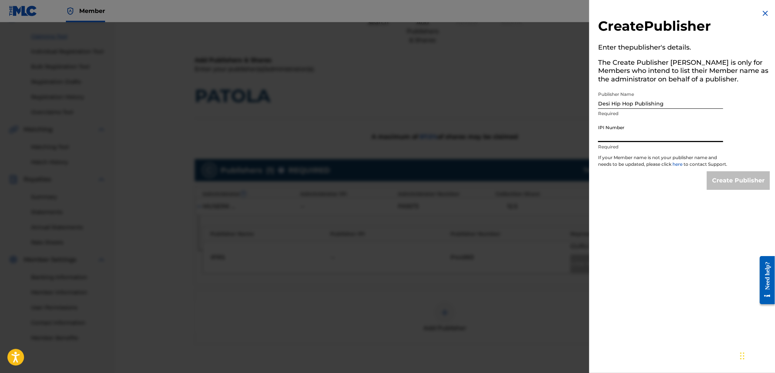
paste input "539595798"
type input "539595798"
click at [723, 181] on input "Create Publisher" at bounding box center [738, 180] width 63 height 18
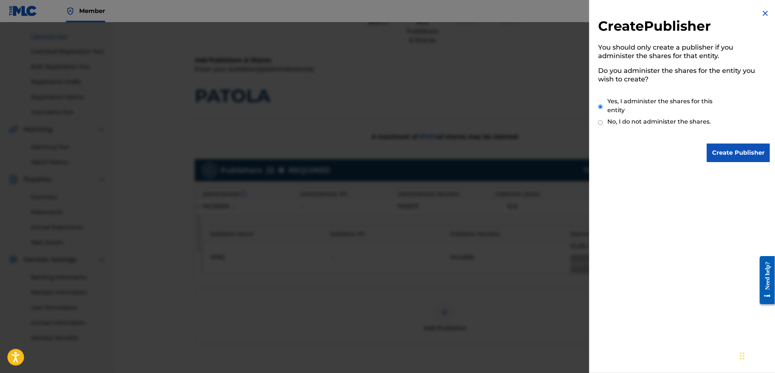
click at [726, 153] on input "Create Publisher" at bounding box center [738, 153] width 63 height 18
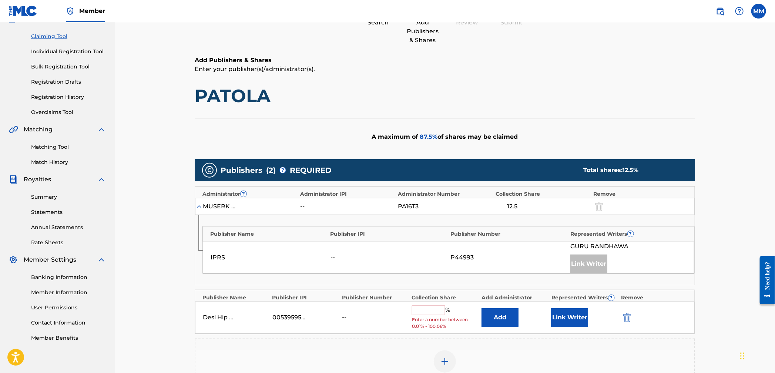
click at [507, 312] on button "Add" at bounding box center [499, 317] width 37 height 18
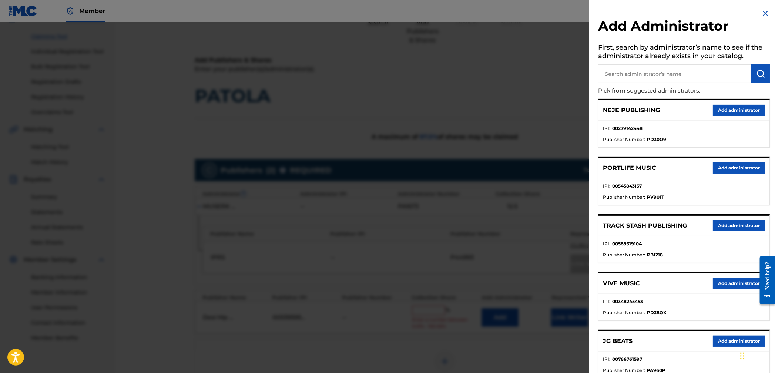
click at [613, 78] on input "text" at bounding box center [674, 73] width 153 height 18
type input "velocity future"
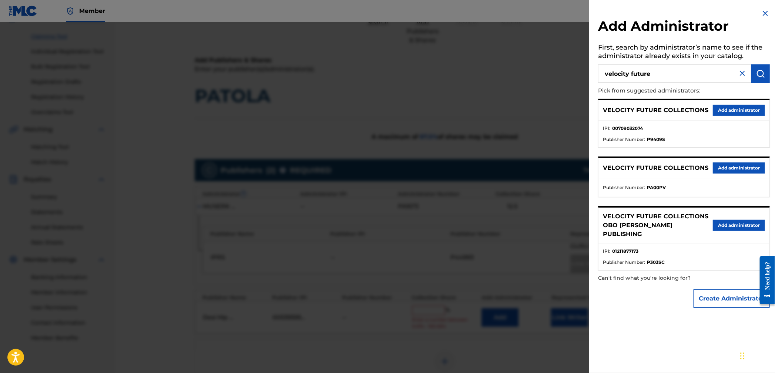
click at [735, 111] on button "Add administrator" at bounding box center [739, 110] width 52 height 11
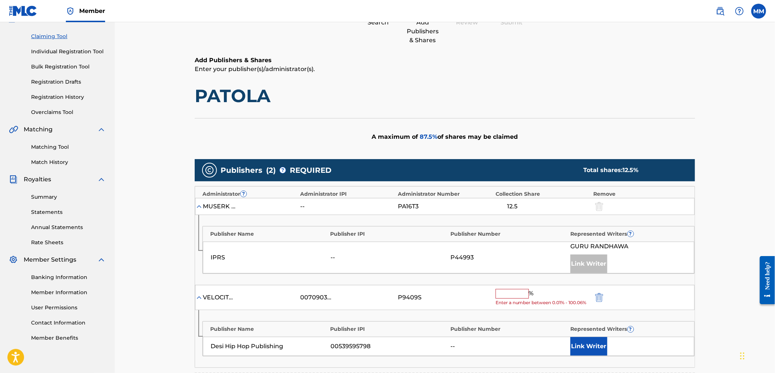
click at [518, 293] on input "text" at bounding box center [511, 294] width 33 height 10
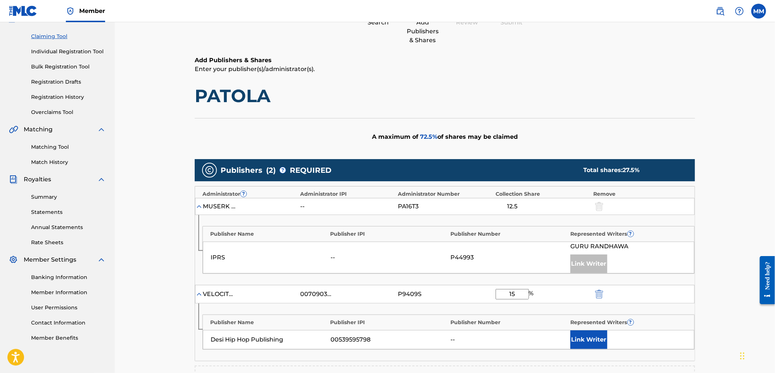
type input "15"
click at [588, 343] on button "Link Writer" at bounding box center [588, 339] width 37 height 18
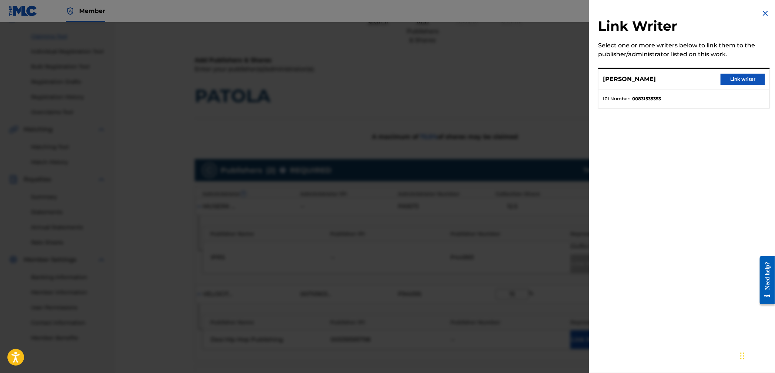
click at [766, 13] on img at bounding box center [765, 13] width 9 height 9
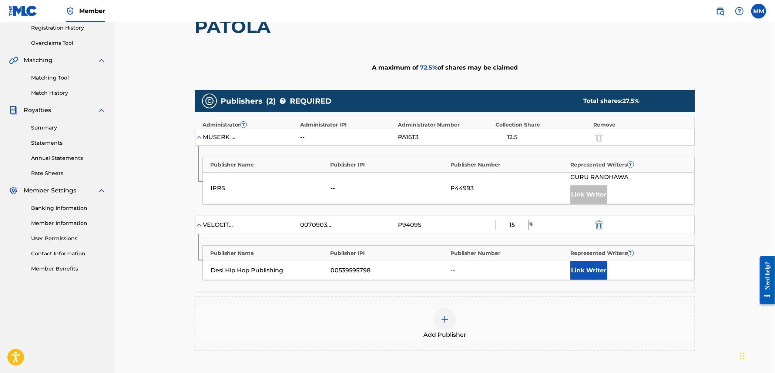
scroll to position [238, 0]
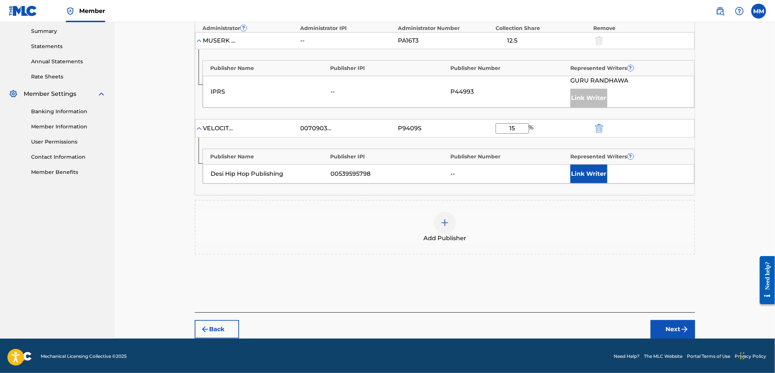
click at [665, 323] on button "Next" at bounding box center [672, 329] width 44 height 18
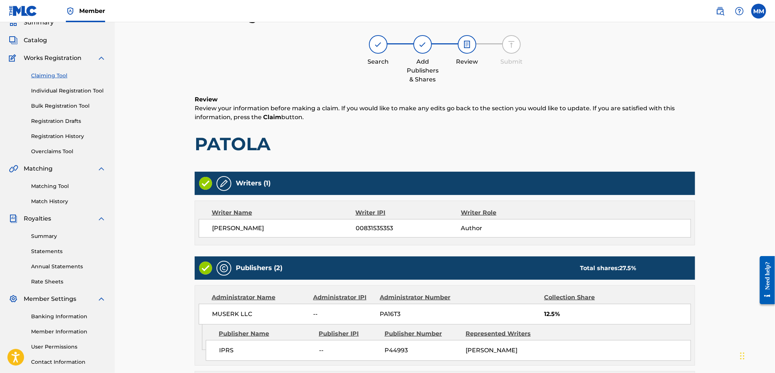
scroll to position [194, 0]
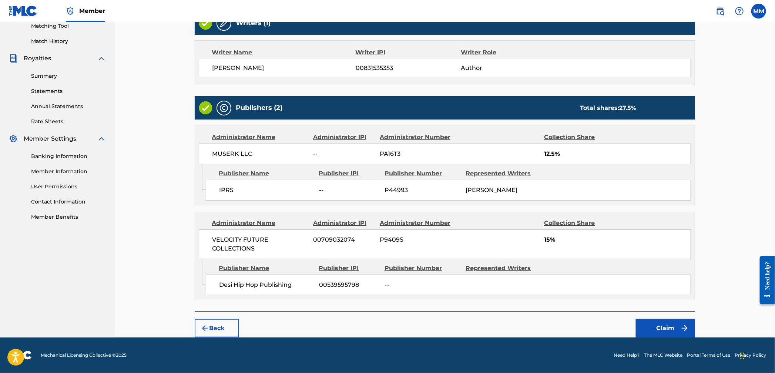
click at [665, 324] on button "Claim" at bounding box center [665, 328] width 59 height 18
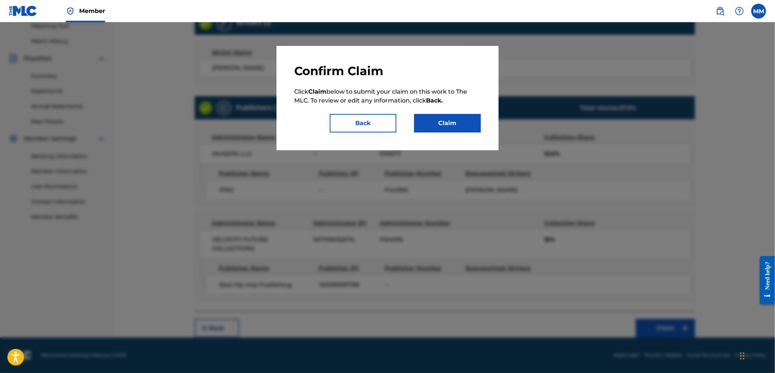
click at [455, 118] on button "Claim" at bounding box center [447, 123] width 67 height 18
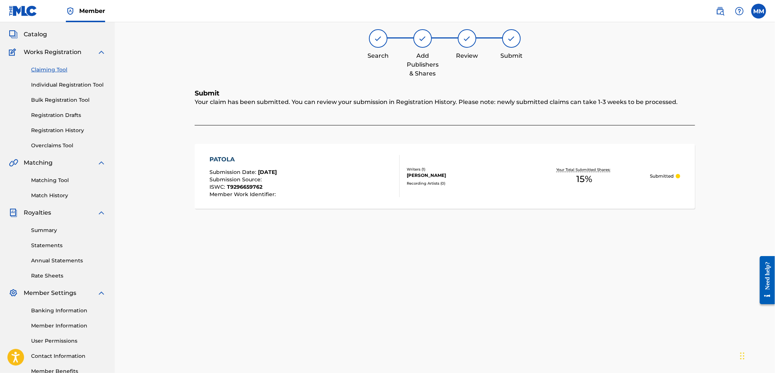
scroll to position [0, 0]
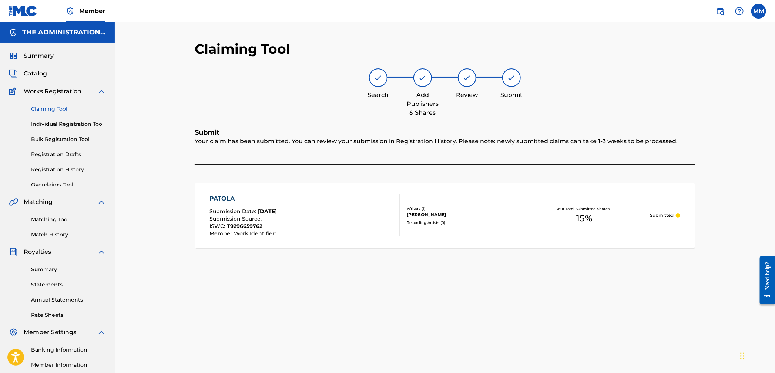
click at [719, 11] on img at bounding box center [720, 11] width 9 height 9
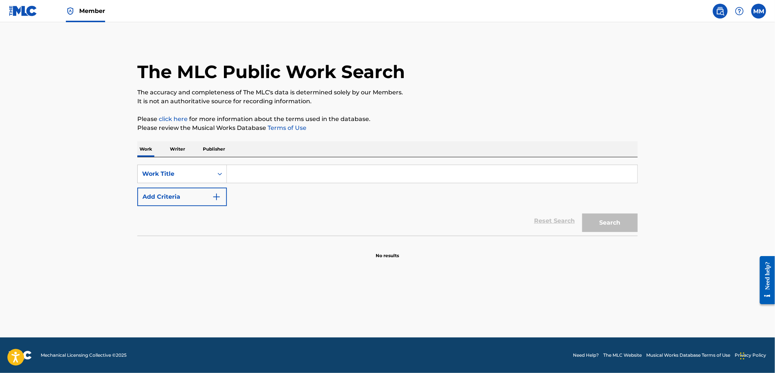
click at [299, 179] on input "Search Form" at bounding box center [432, 174] width 410 height 18
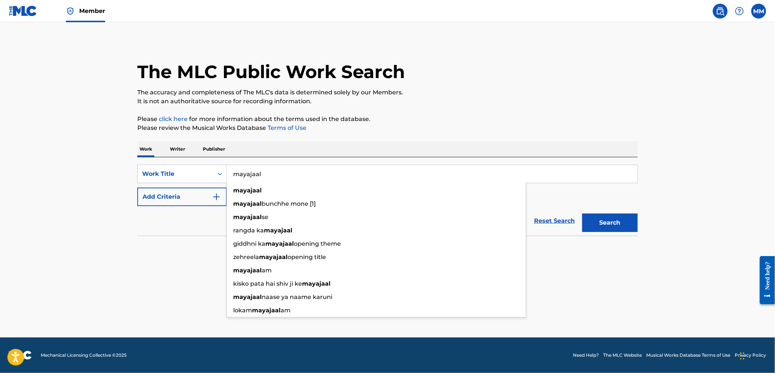
type input "mayajaal"
click at [582, 213] on button "Search" at bounding box center [609, 222] width 55 height 18
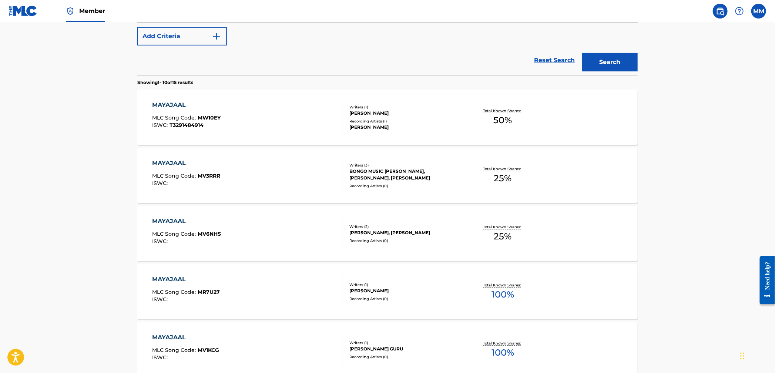
scroll to position [164, 0]
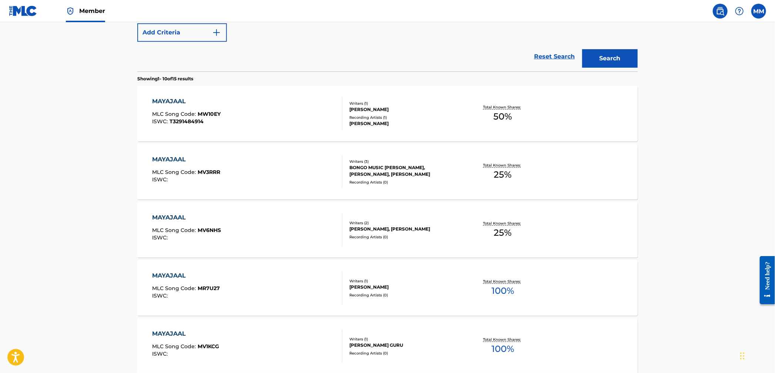
click at [268, 296] on div "MAYAJAAL MLC Song Code : MR7U27 ISWC :" at bounding box center [247, 287] width 190 height 33
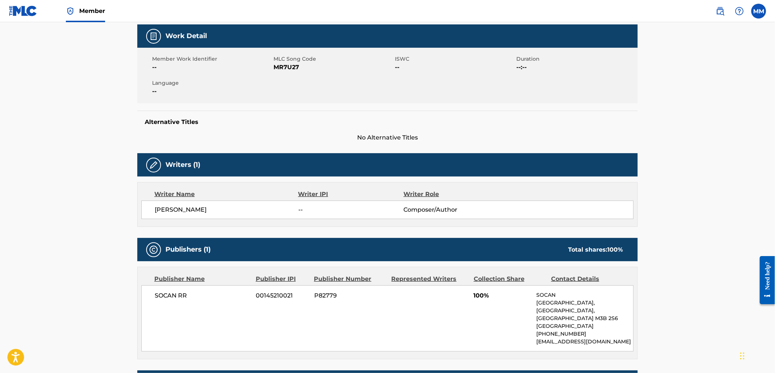
scroll to position [190, 0]
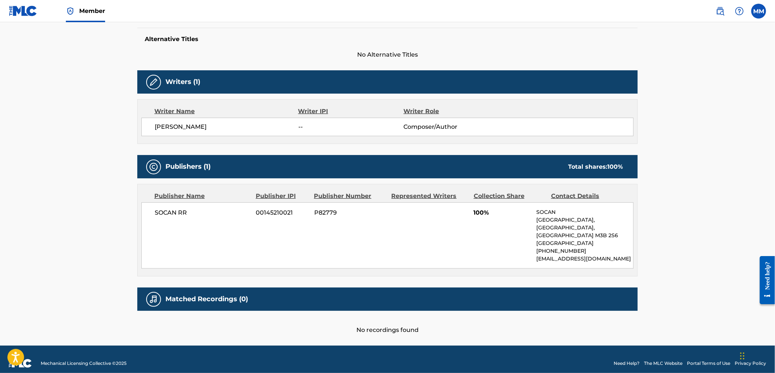
scroll to position [164, 0]
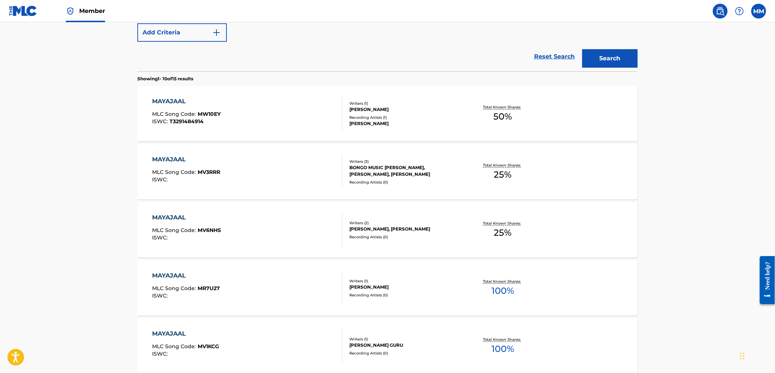
click at [235, 123] on div "MAYAJAAL MLC Song Code : MW10EY ISWC : T3291484914" at bounding box center [247, 113] width 190 height 33
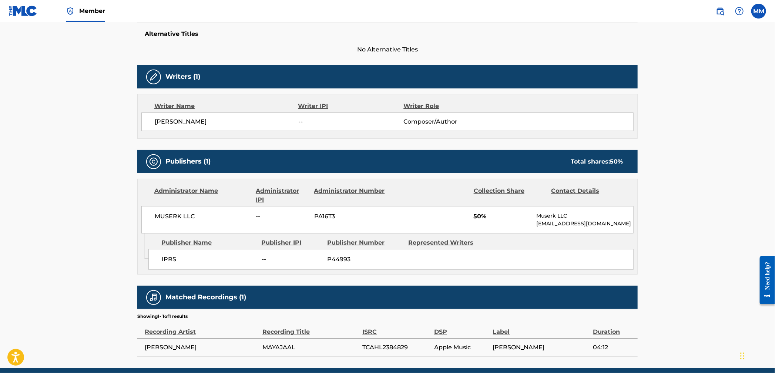
scroll to position [226, 0]
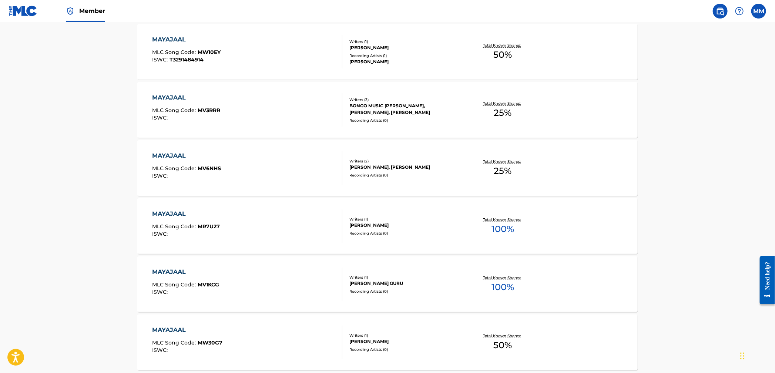
scroll to position [164, 0]
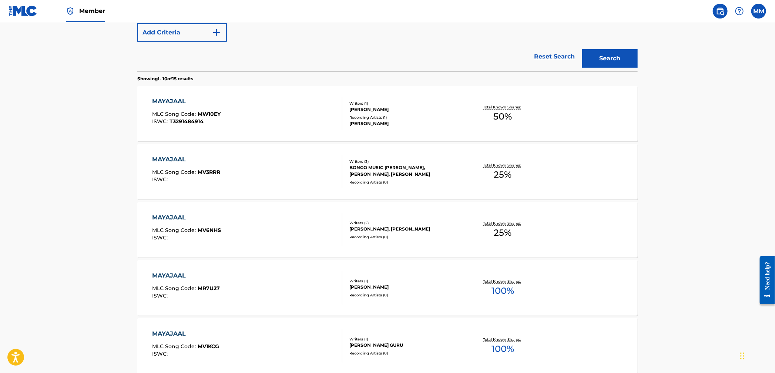
click at [248, 162] on div "MAYAJAAL MLC Song Code : MV3RRR ISWC :" at bounding box center [247, 171] width 190 height 33
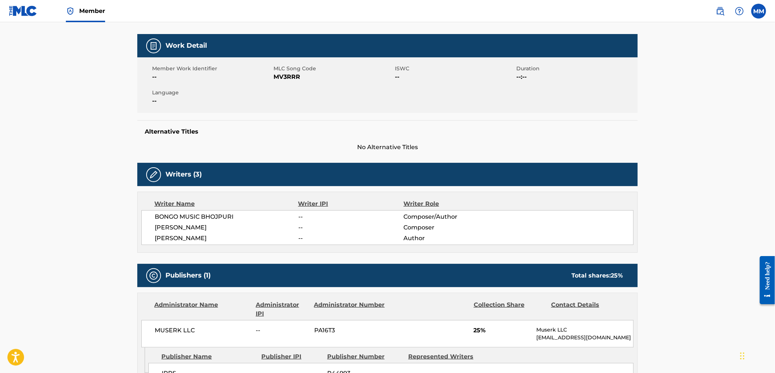
scroll to position [218, 0]
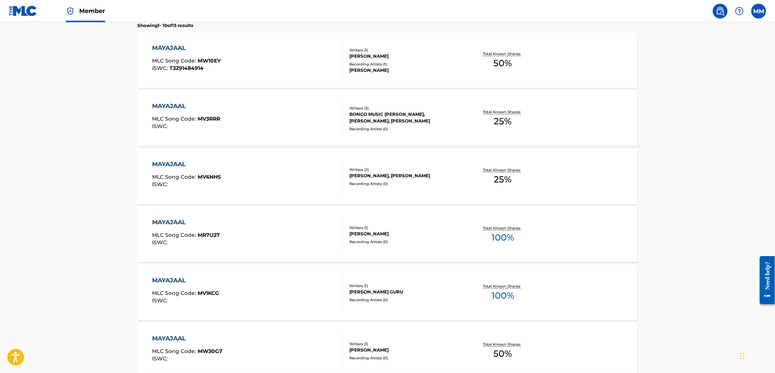
scroll to position [164, 0]
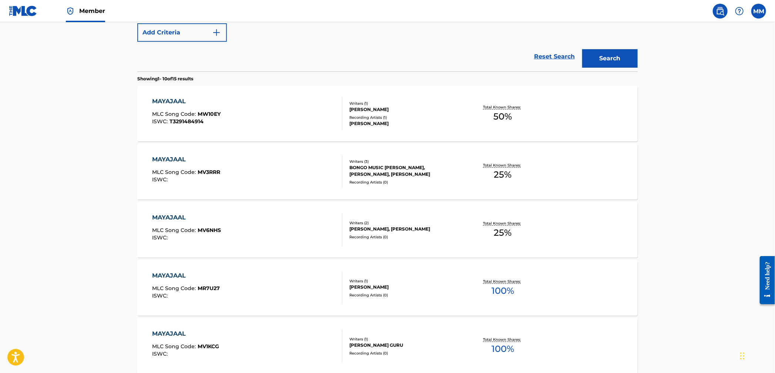
click at [294, 275] on div "MAYAJAAL MLC Song Code : MR7U27 ISWC :" at bounding box center [247, 287] width 190 height 33
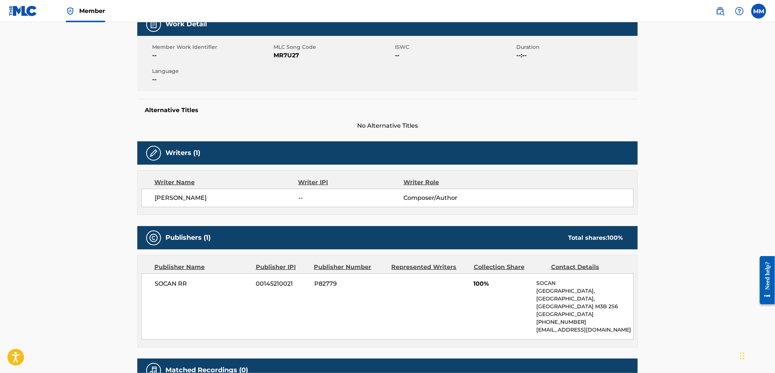
scroll to position [1, 0]
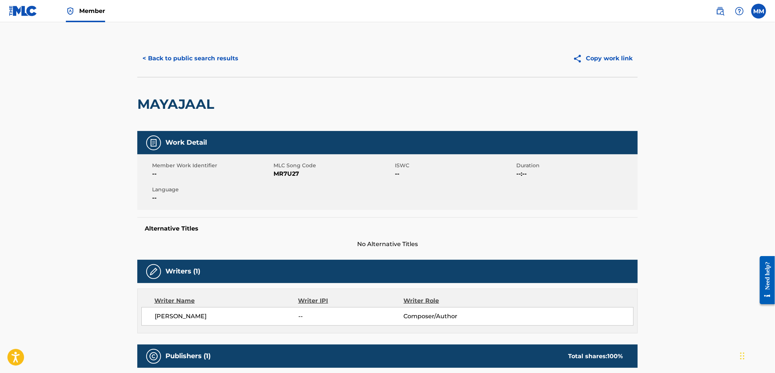
click at [291, 175] on span "MR7U27" at bounding box center [333, 173] width 120 height 9
copy span "MR7U27"
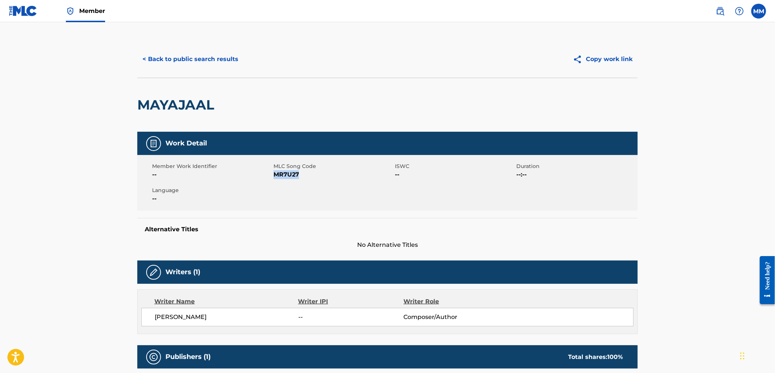
click at [187, 60] on button "< Back to public search results" at bounding box center [190, 59] width 106 height 18
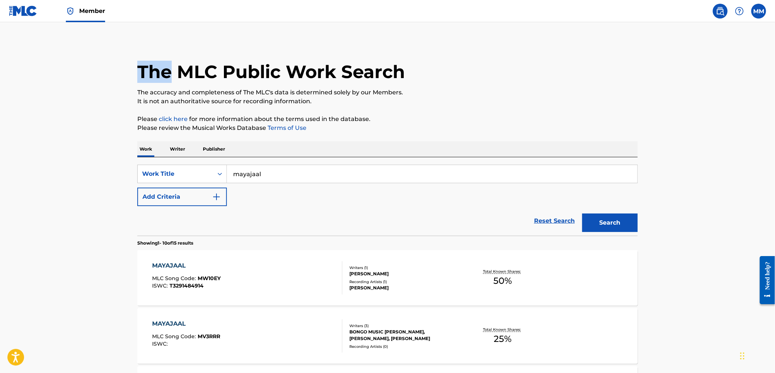
click at [83, 19] on link "Member" at bounding box center [85, 11] width 39 height 22
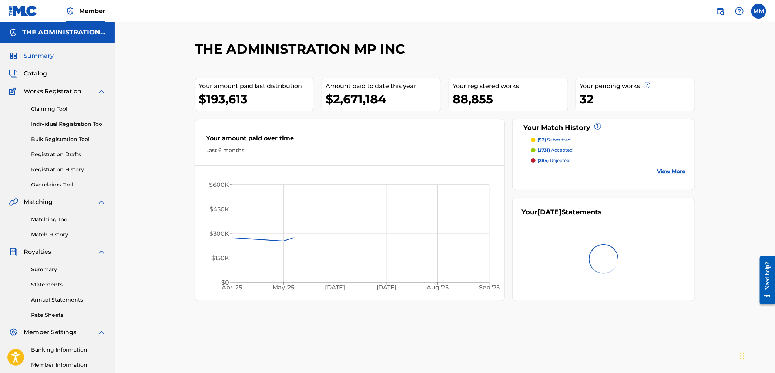
click at [39, 218] on link "Matching Tool" at bounding box center [68, 220] width 75 height 8
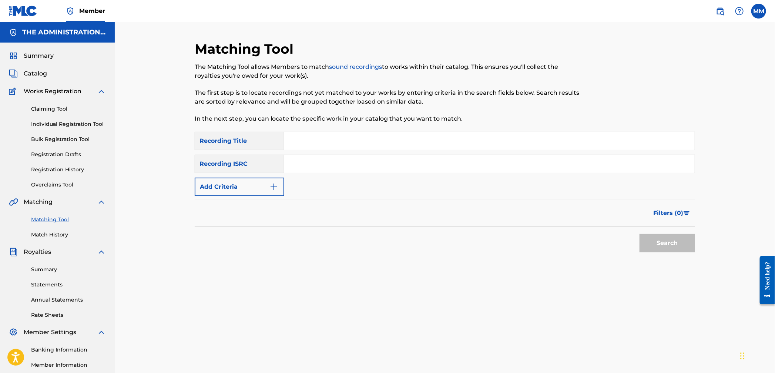
click at [320, 164] on input "Search Form" at bounding box center [489, 164] width 410 height 18
paste input "INS182000058"
type input "INS182000058"
click at [655, 238] on button "Search" at bounding box center [666, 243] width 55 height 18
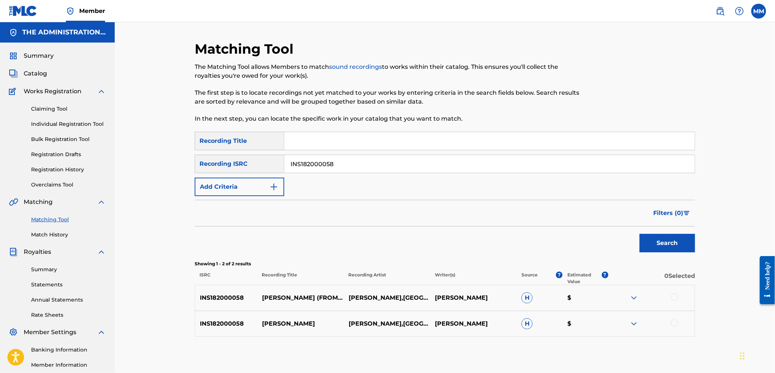
drag, startPoint x: 719, startPoint y: 13, endPoint x: 711, endPoint y: 15, distance: 8.0
click at [719, 13] on img at bounding box center [720, 11] width 9 height 9
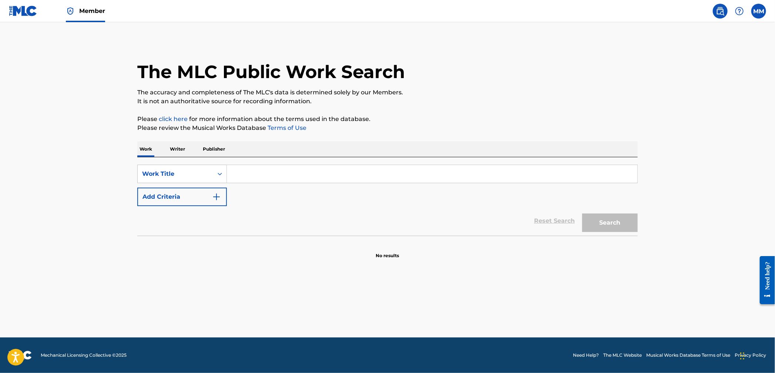
click at [241, 174] on input "Search Form" at bounding box center [432, 174] width 410 height 18
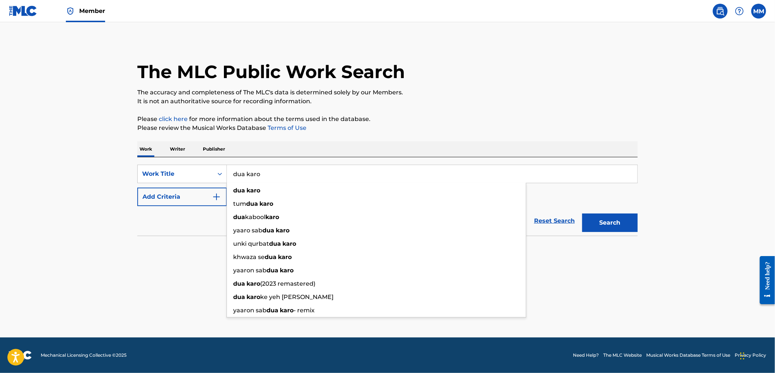
type input "dua karo"
click at [146, 211] on div "Reset Search Search" at bounding box center [387, 221] width 500 height 30
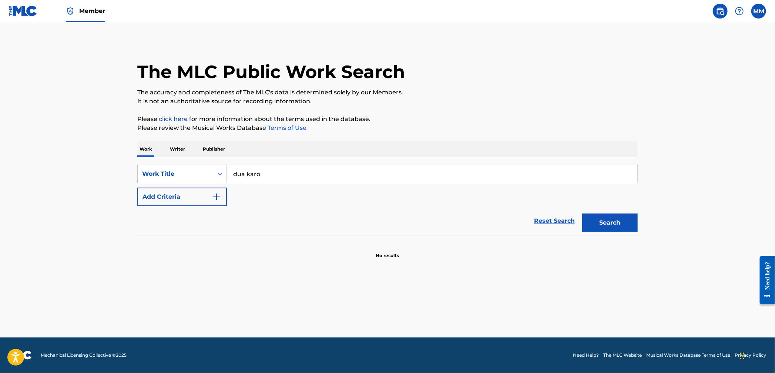
click at [162, 198] on button "Add Criteria" at bounding box center [182, 197] width 90 height 18
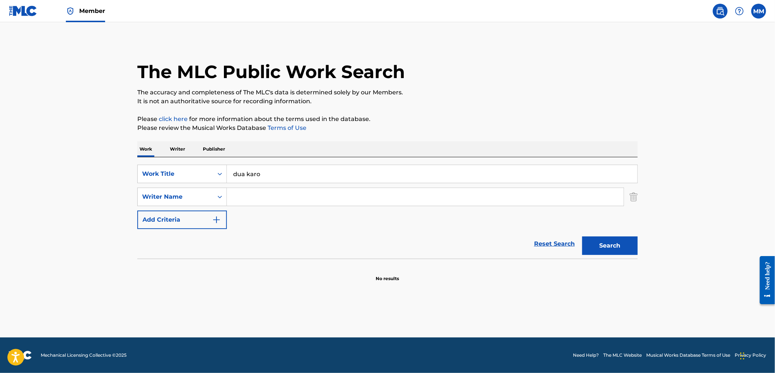
click at [263, 203] on input "Search Form" at bounding box center [425, 197] width 397 height 18
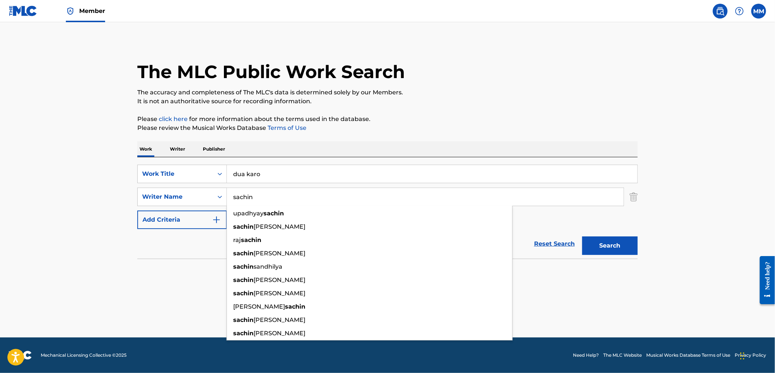
type input "sachin"
click at [582, 236] on button "Search" at bounding box center [609, 245] width 55 height 18
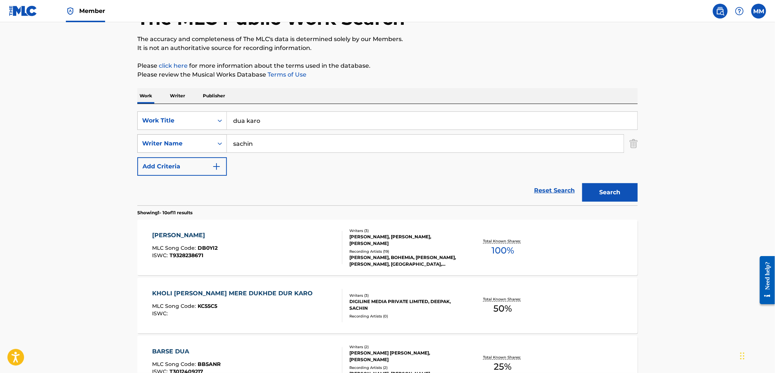
scroll to position [55, 0]
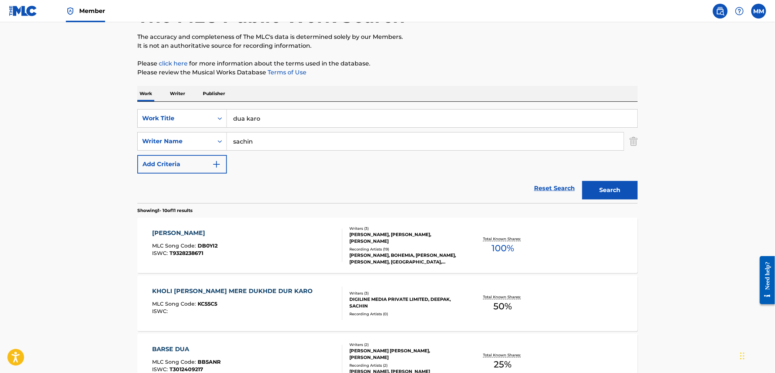
click at [248, 233] on div "DUA KARO MLC Song Code : DB0YI2 ISWC : T9328238671" at bounding box center [247, 245] width 190 height 33
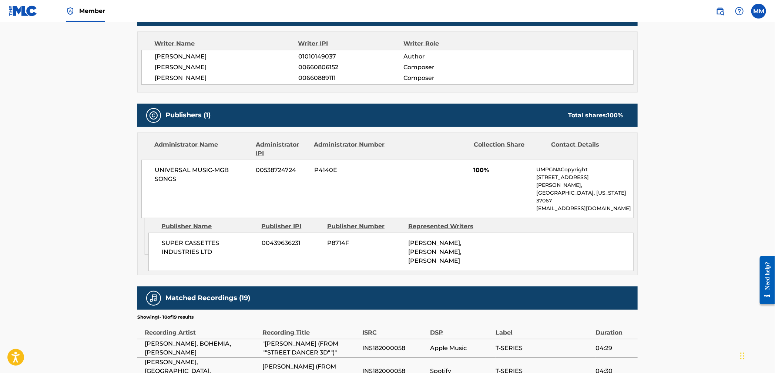
scroll to position [317, 0]
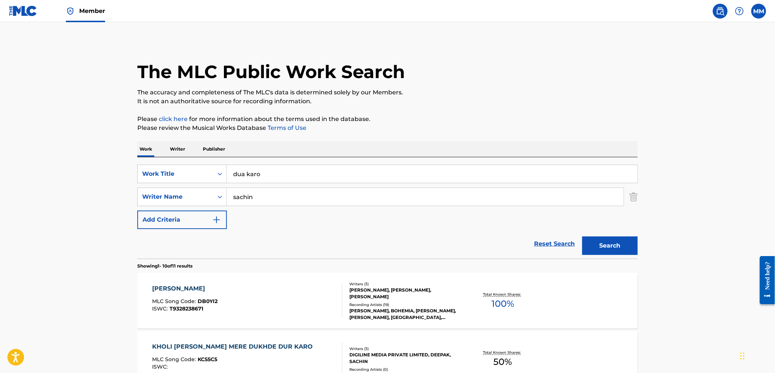
click at [83, 15] on span "Member" at bounding box center [92, 11] width 26 height 9
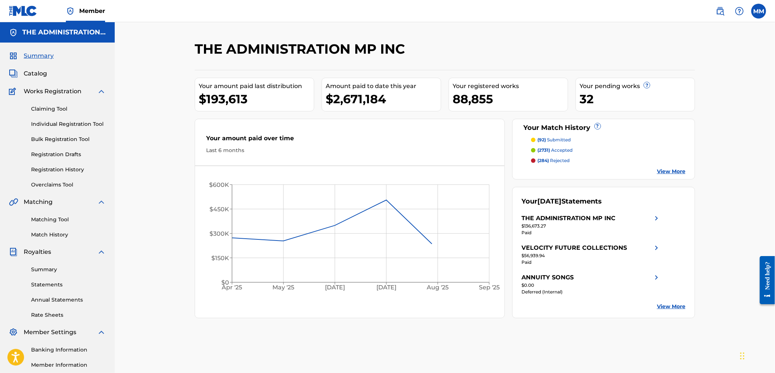
click at [35, 222] on link "Matching Tool" at bounding box center [68, 220] width 75 height 8
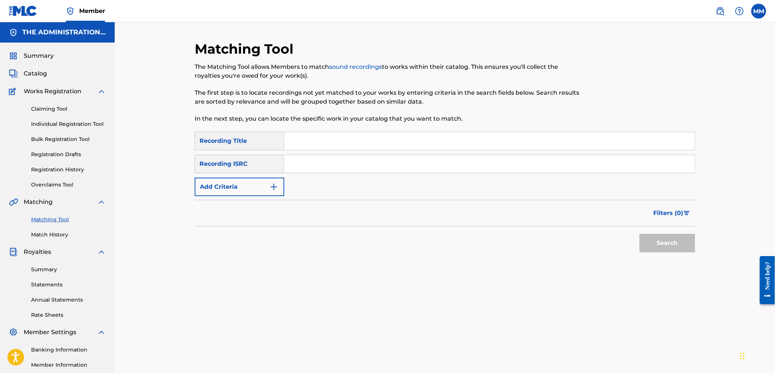
click at [333, 169] on input "Search Form" at bounding box center [489, 164] width 410 height 18
paste input "FR10S1723059"
click at [663, 248] on button "Search" at bounding box center [666, 243] width 55 height 18
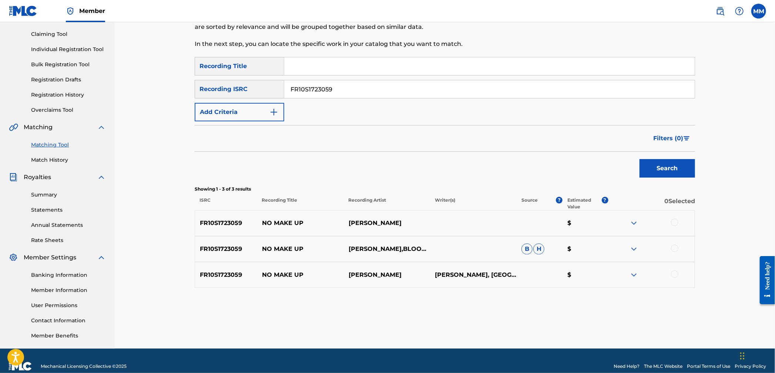
scroll to position [85, 0]
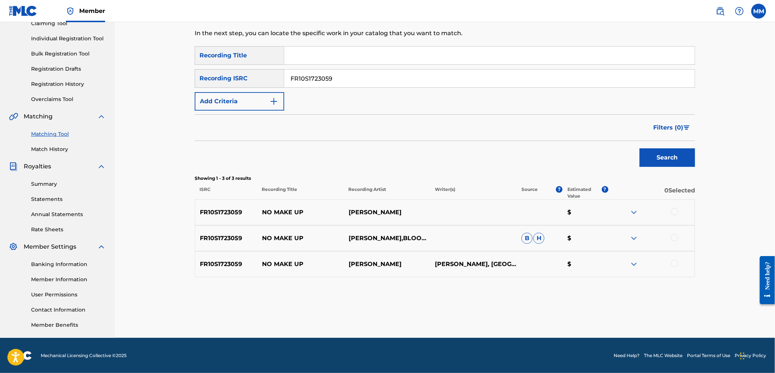
drag, startPoint x: 364, startPoint y: 68, endPoint x: 354, endPoint y: 76, distance: 12.8
click at [354, 76] on div "SearchWithCriteria81cdb370-548b-45ef-ac49-21053c3f707a Recording Title SearchWi…" at bounding box center [445, 78] width 500 height 64
drag, startPoint x: 354, startPoint y: 76, endPoint x: 246, endPoint y: 73, distance: 107.7
click at [240, 69] on div "SearchWithCriteriab11627b7-e577-44a0-9d13-fbc9d066375c Recording ISRC FR10S1723…" at bounding box center [445, 78] width 500 height 18
paste input "INUM72500730"
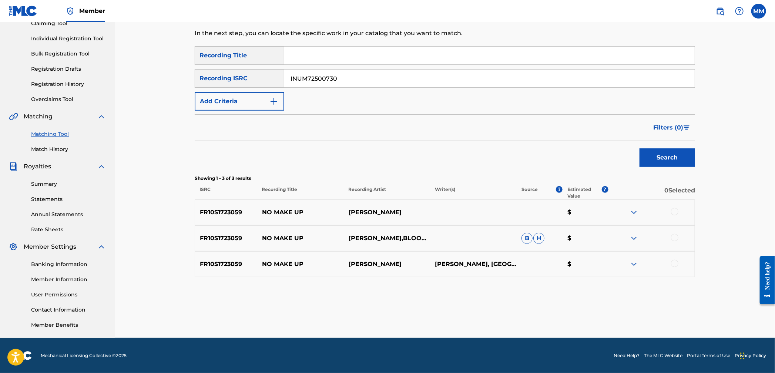
type input "INUM72500730"
click at [667, 163] on button "Search" at bounding box center [666, 157] width 55 height 18
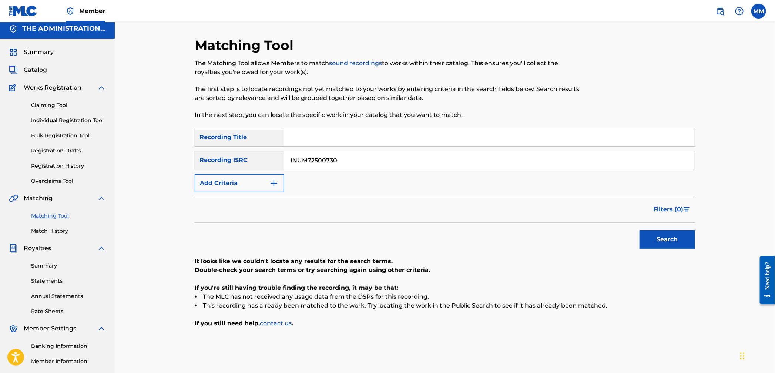
scroll to position [0, 0]
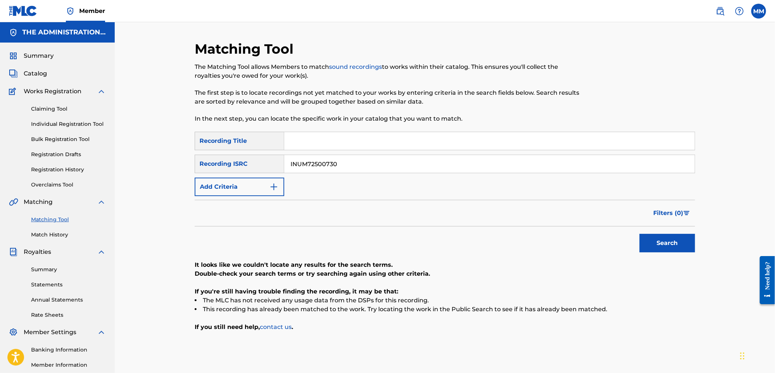
click at [717, 13] on img at bounding box center [720, 11] width 9 height 9
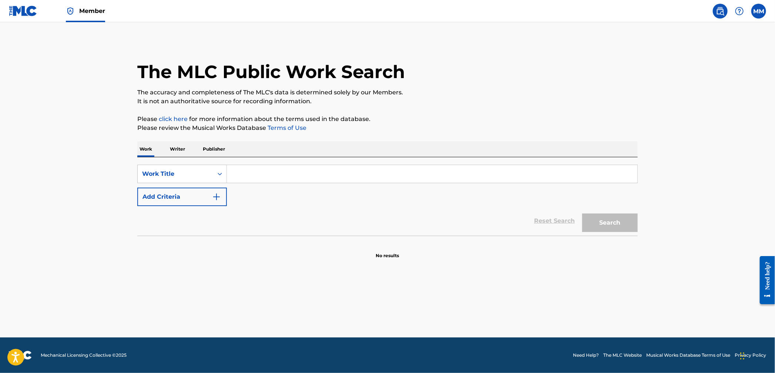
click at [307, 184] on div "SearchWithCriteriaa368ccf1-cd69-4ed5-bcf7-ed32fcecef2c Work Title Add Criteria" at bounding box center [387, 185] width 500 height 41
click at [307, 180] on input "Search Form" at bounding box center [432, 174] width 410 height 18
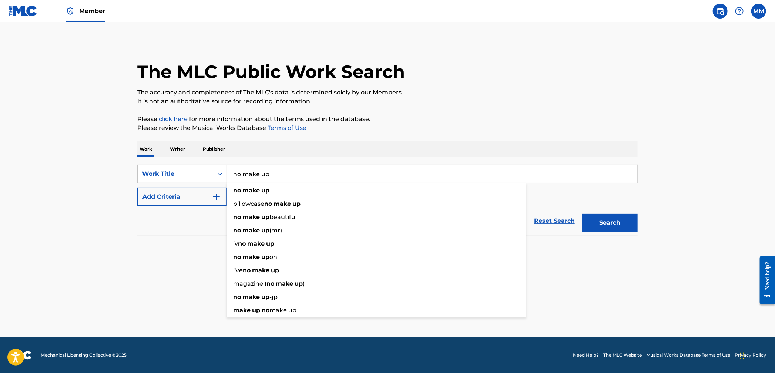
type input "no make up"
click at [196, 198] on button "Add Criteria" at bounding box center [182, 197] width 90 height 18
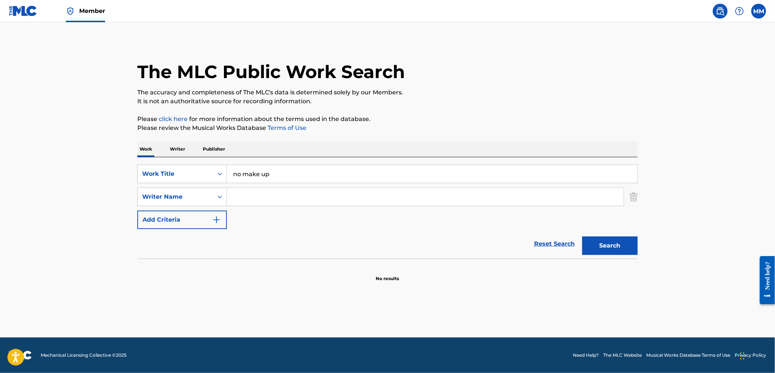
click at [247, 200] on input "Search Form" at bounding box center [425, 197] width 397 height 18
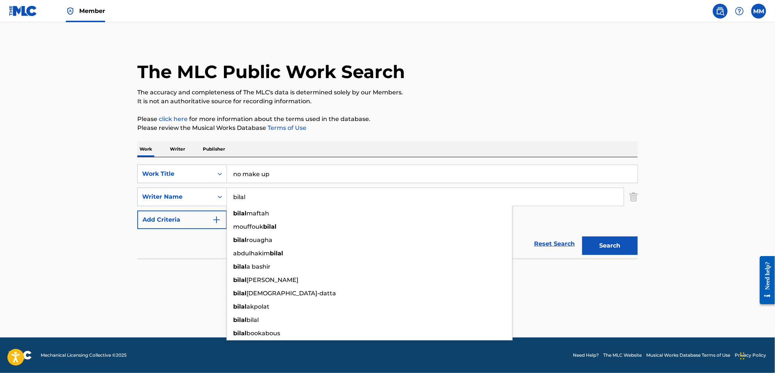
type input "bilal"
click at [582, 236] on button "Search" at bounding box center [609, 245] width 55 height 18
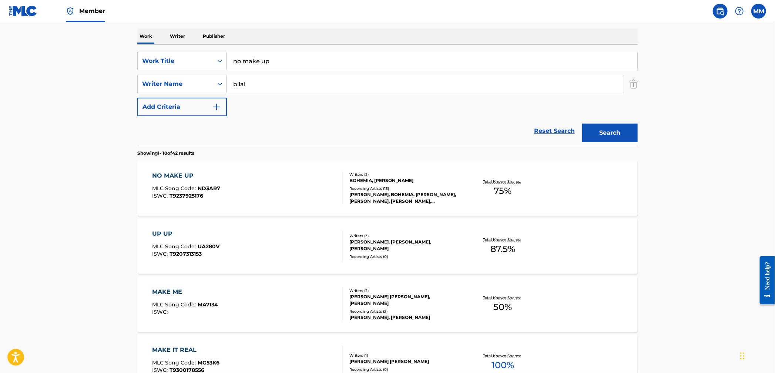
scroll to position [115, 0]
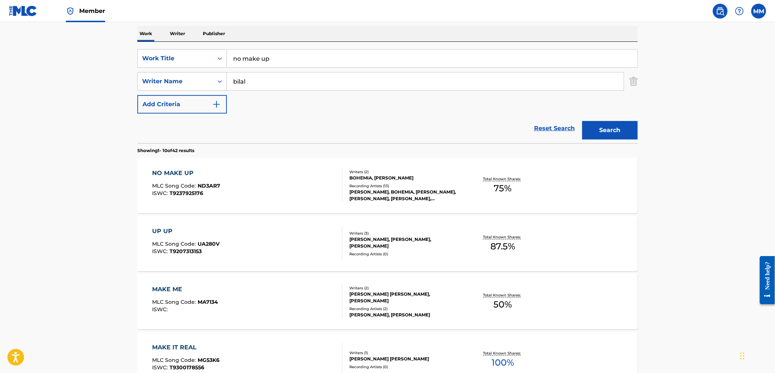
click at [257, 194] on div "NO MAKE UP MLC Song Code : ND3AR7 ISWC : T9237925176" at bounding box center [247, 185] width 190 height 33
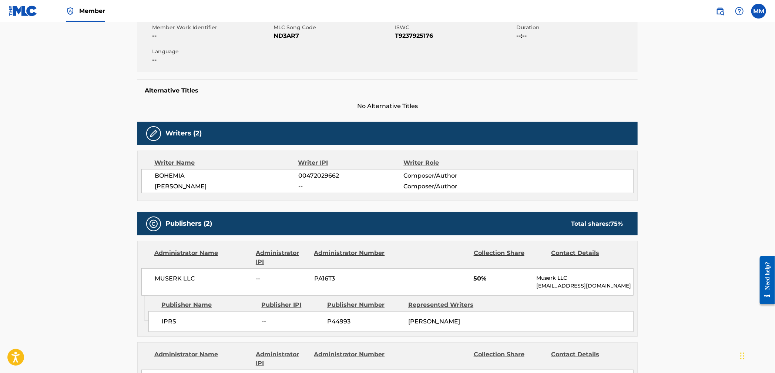
scroll to position [41, 0]
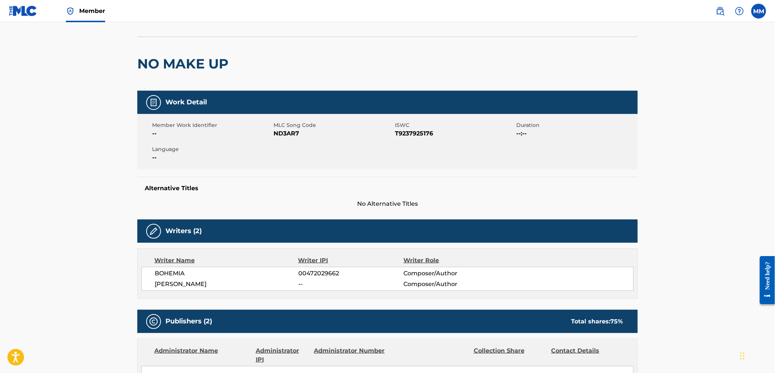
click at [296, 131] on span "ND3AR7" at bounding box center [333, 133] width 120 height 9
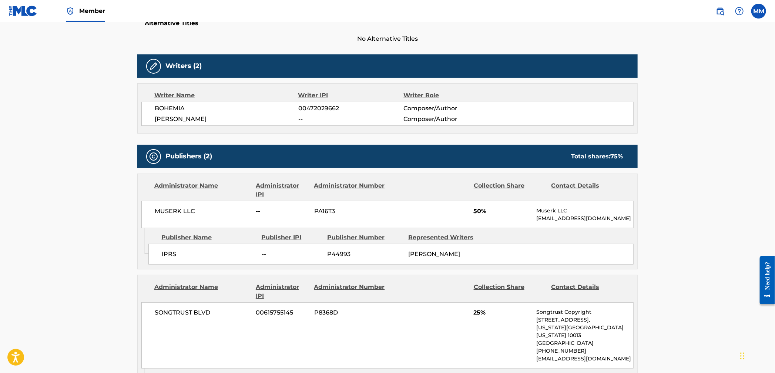
scroll to position [363, 0]
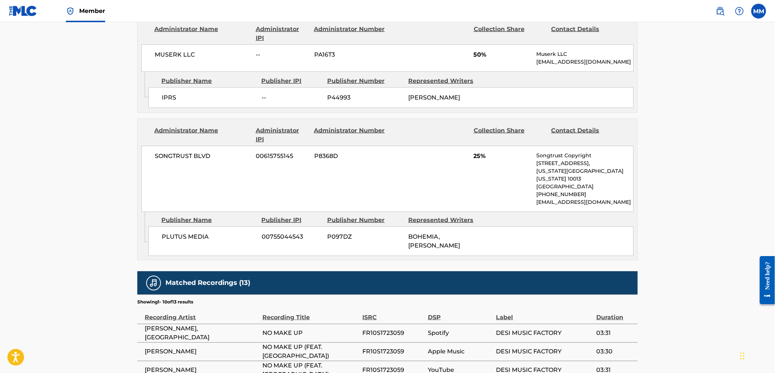
copy span "ND3AR7"
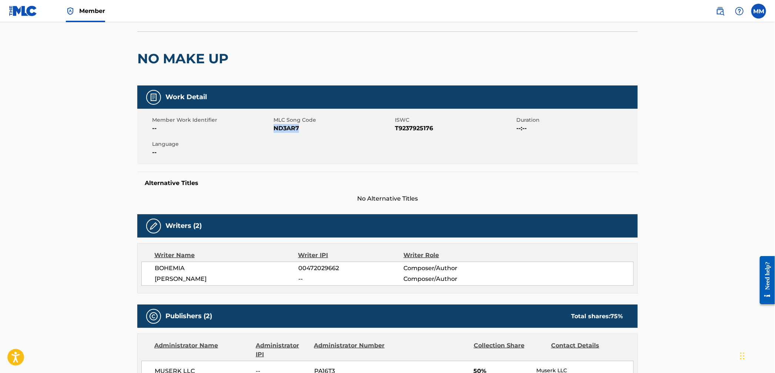
scroll to position [23, 0]
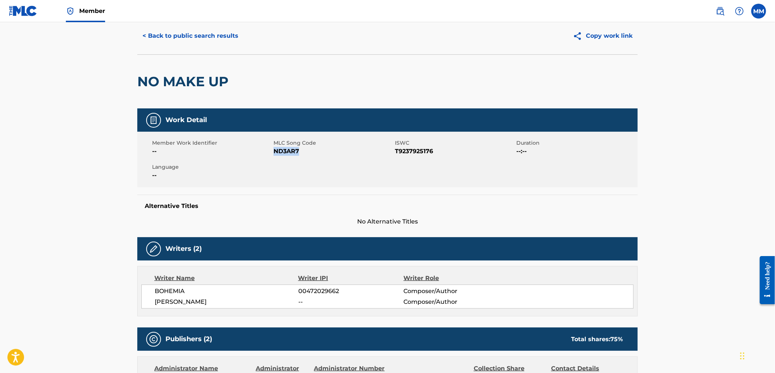
click at [283, 152] on span "ND3AR7" at bounding box center [333, 151] width 120 height 9
click at [283, 153] on span "ND3AR7" at bounding box center [333, 151] width 120 height 9
click at [24, 7] on img at bounding box center [23, 11] width 28 height 11
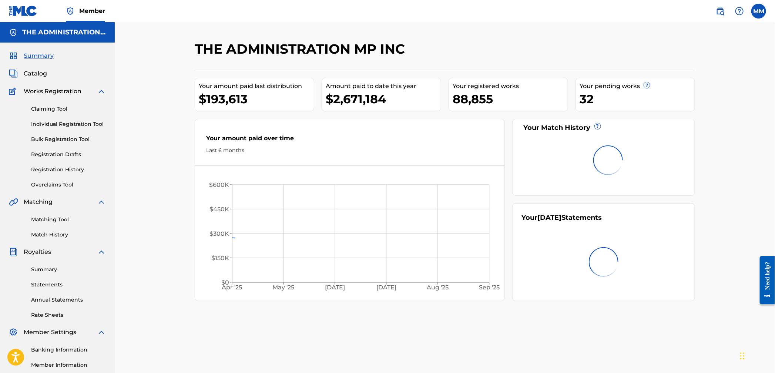
click at [49, 110] on link "Claiming Tool" at bounding box center [68, 109] width 75 height 8
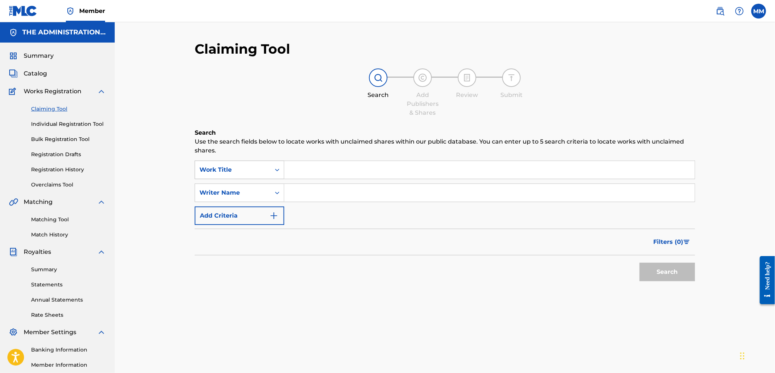
click at [253, 170] on div "Work Title" at bounding box center [232, 169] width 67 height 9
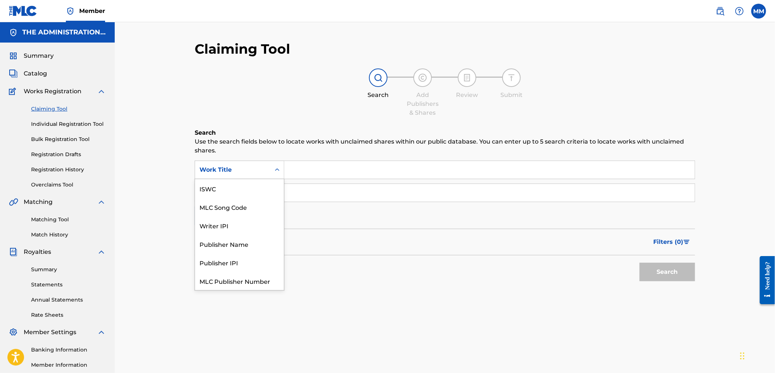
scroll to position [18, 0]
click at [243, 193] on div "MLC Song Code" at bounding box center [239, 188] width 89 height 18
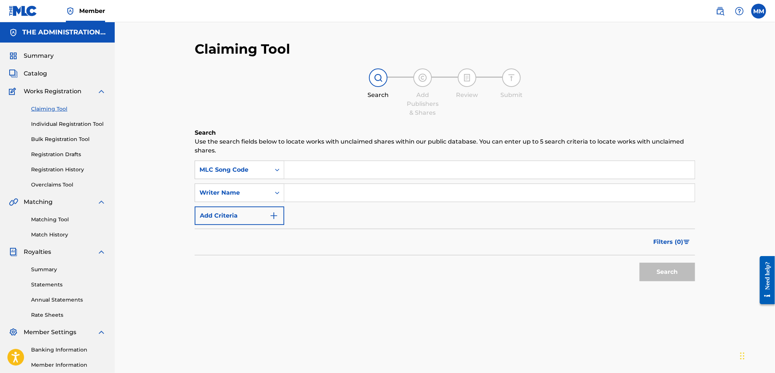
click at [311, 173] on input "Search Form" at bounding box center [489, 170] width 410 height 18
paste input "ND3AR7"
type input "ND3AR7"
click at [647, 267] on button "Search" at bounding box center [666, 272] width 55 height 18
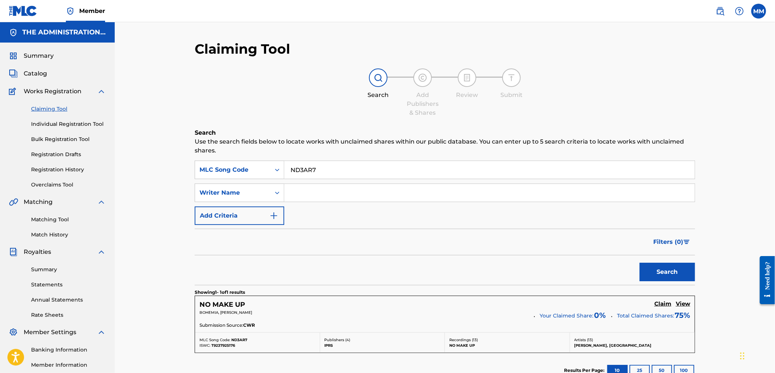
click at [660, 302] on h5 "Claim" at bounding box center [662, 303] width 17 height 7
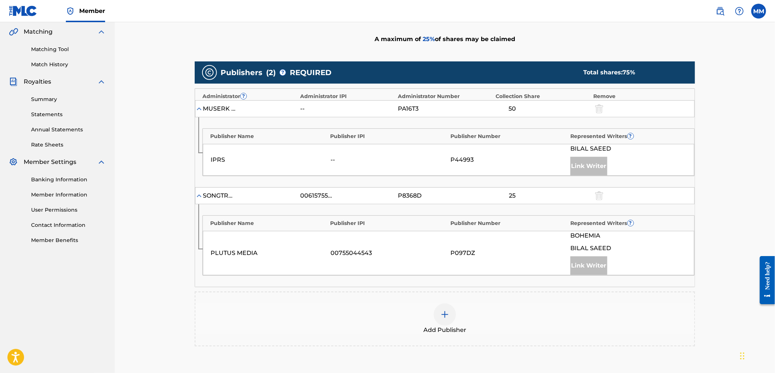
scroll to position [213, 0]
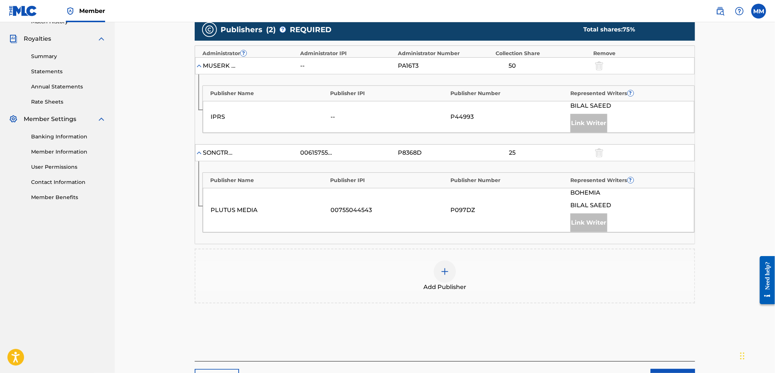
click at [437, 270] on div at bounding box center [445, 271] width 22 height 22
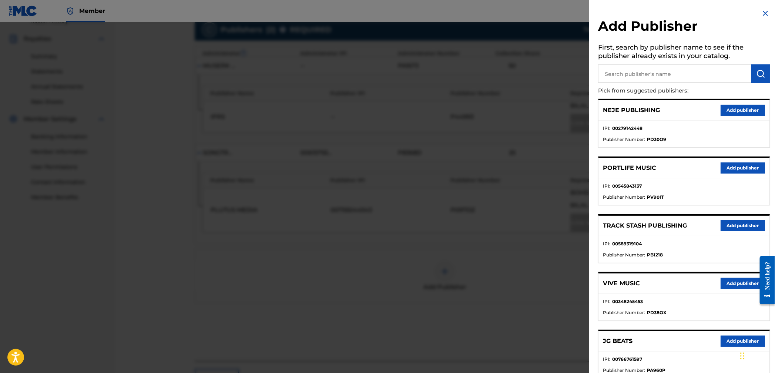
click at [629, 77] on input "text" at bounding box center [674, 73] width 153 height 18
paste input "Desi Hip Hop Publishing"
type input "Desi Hip Hop Publishing"
click at [751, 73] on button "submit" at bounding box center [760, 73] width 18 height 18
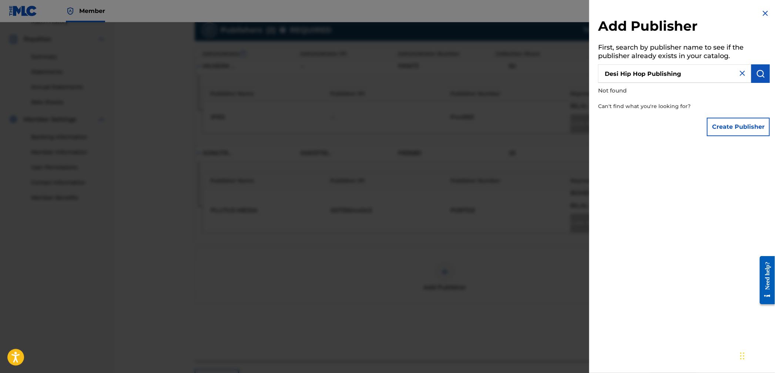
click at [716, 125] on button "Create Publisher" at bounding box center [738, 127] width 63 height 18
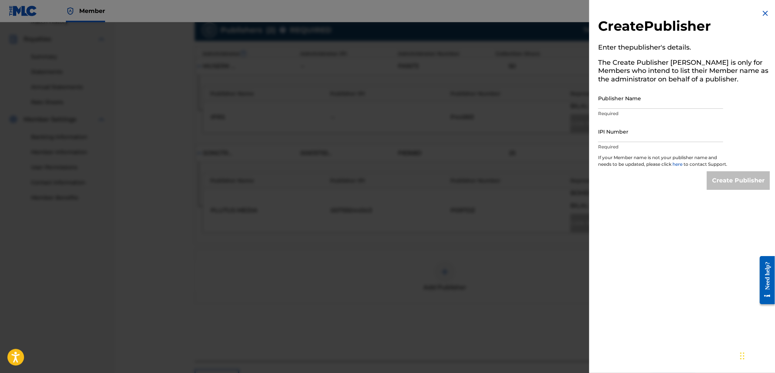
click at [659, 112] on p "Required" at bounding box center [660, 113] width 125 height 7
click at [647, 102] on input "Publisher Name" at bounding box center [660, 98] width 125 height 21
paste input "Desi Hip Hop Publishing"
type input "Desi Hip Hop Publishing"
click at [659, 128] on input "IPI Number" at bounding box center [660, 131] width 125 height 21
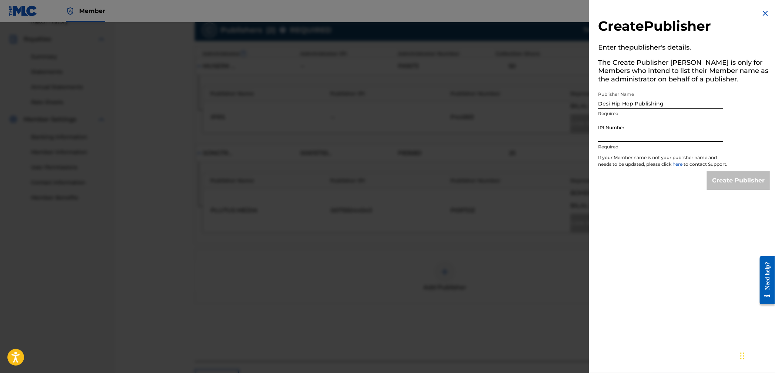
paste input "539595798"
type input "539595798"
click at [725, 182] on input "Create Publisher" at bounding box center [738, 180] width 63 height 18
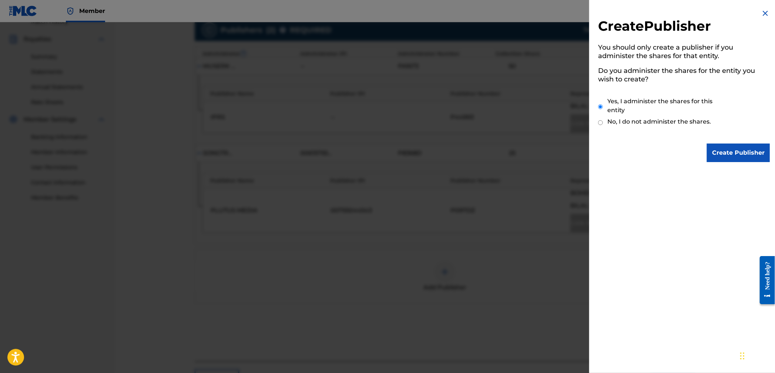
click at [739, 152] on input "Create Publisher" at bounding box center [738, 153] width 63 height 18
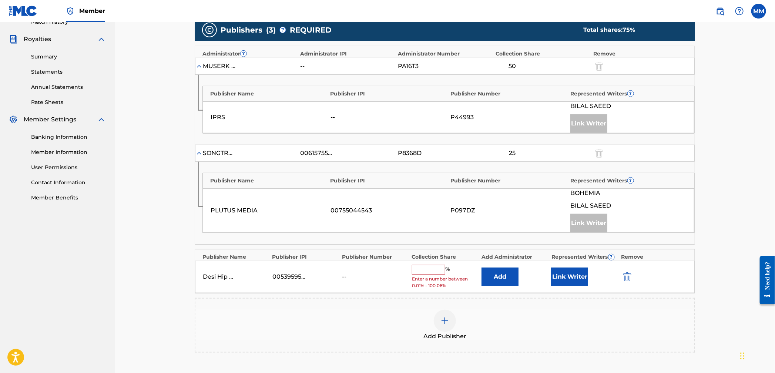
click at [569, 272] on button "Link Writer" at bounding box center [569, 277] width 37 height 18
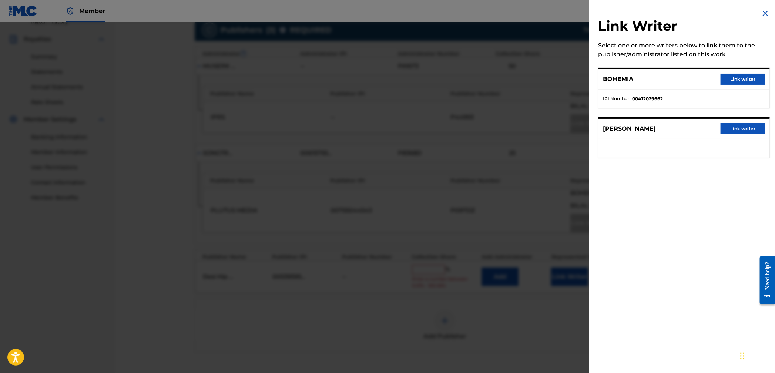
click at [729, 78] on button "Link writer" at bounding box center [742, 79] width 44 height 11
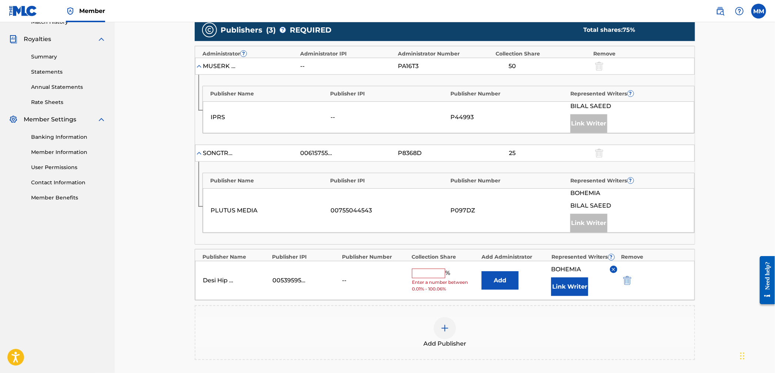
click at [499, 278] on button "Add" at bounding box center [499, 280] width 37 height 18
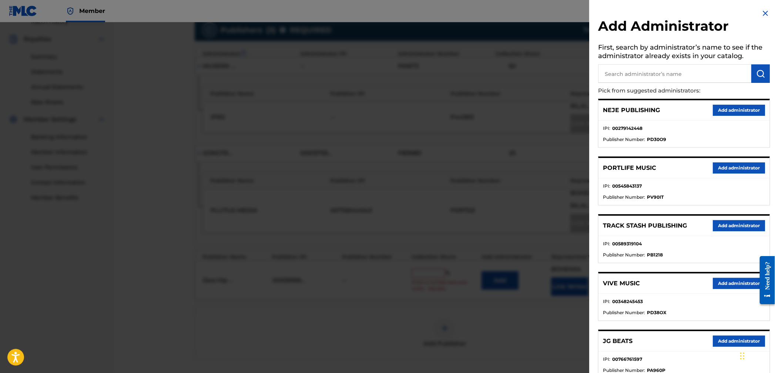
click at [647, 77] on input "text" at bounding box center [674, 73] width 153 height 18
type input "velocity f"
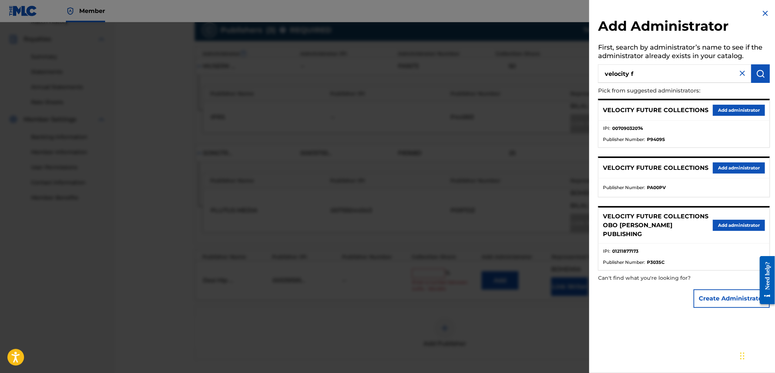
click at [729, 107] on button "Add administrator" at bounding box center [739, 110] width 52 height 11
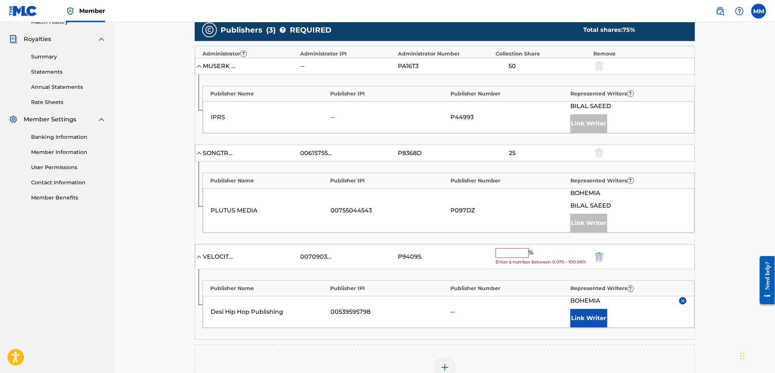
click at [517, 253] on input "text" at bounding box center [511, 253] width 33 height 10
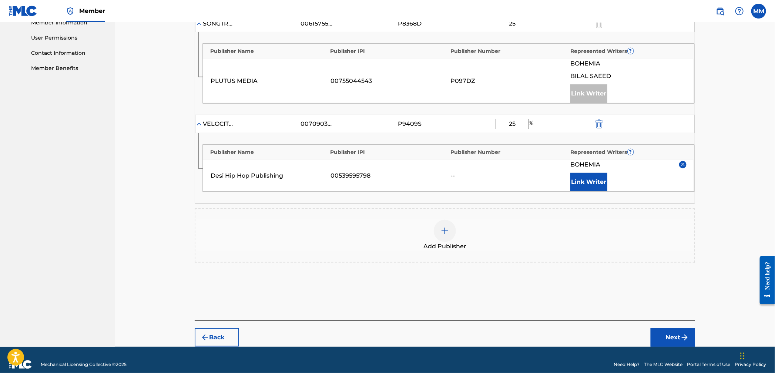
scroll to position [350, 0]
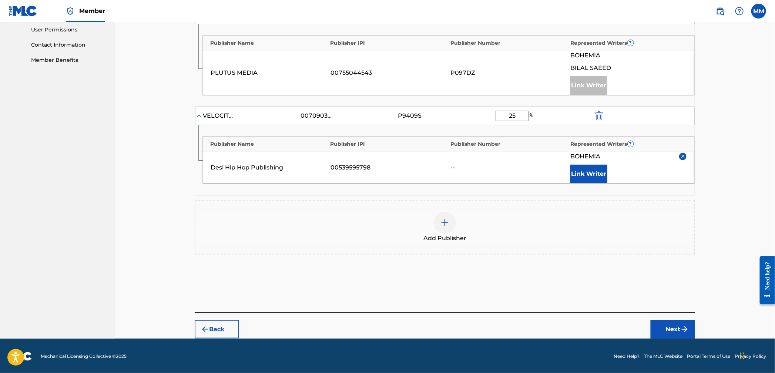
type input "25"
click at [663, 317] on div "Back Next" at bounding box center [445, 325] width 500 height 26
click at [665, 320] on button "Next" at bounding box center [672, 329] width 44 height 18
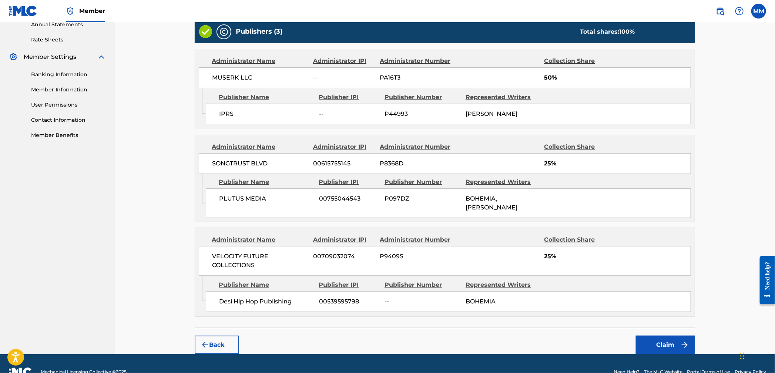
scroll to position [285, 0]
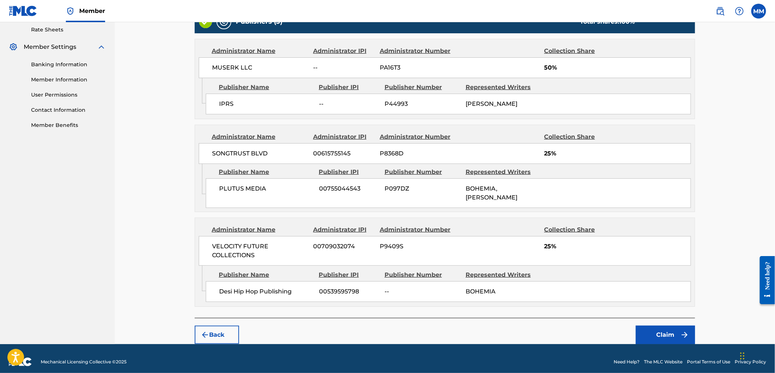
click at [651, 327] on button "Claim" at bounding box center [665, 335] width 59 height 18
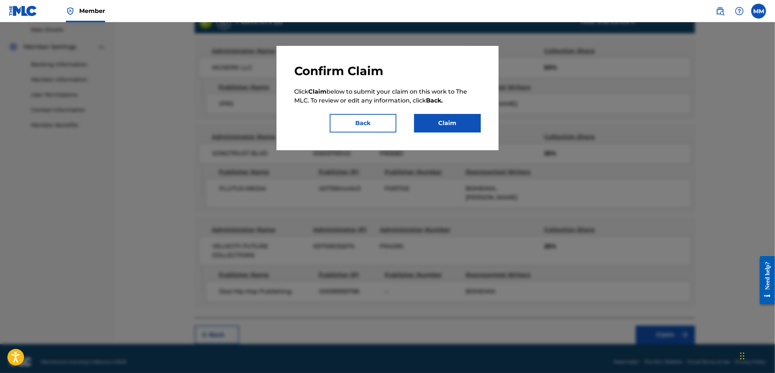
click at [452, 128] on button "Claim" at bounding box center [447, 123] width 67 height 18
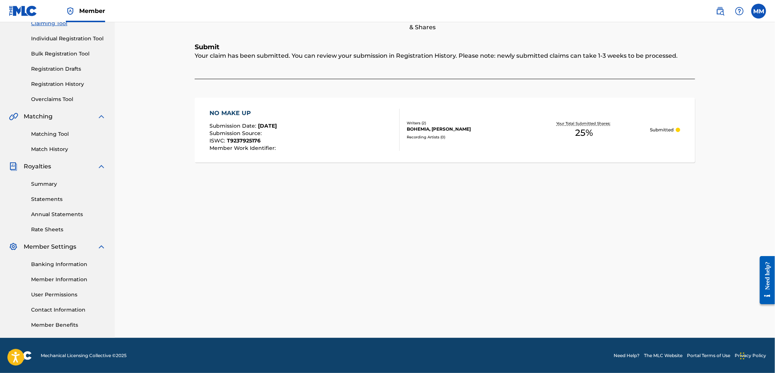
scroll to position [0, 0]
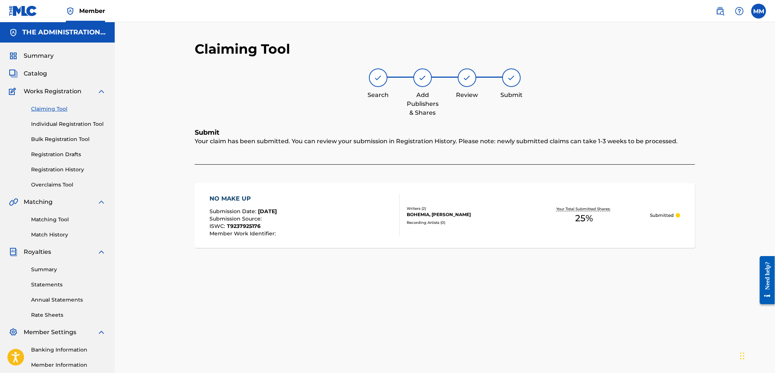
drag, startPoint x: 55, startPoint y: 218, endPoint x: 145, endPoint y: 217, distance: 89.5
click at [55, 218] on link "Matching Tool" at bounding box center [68, 220] width 75 height 8
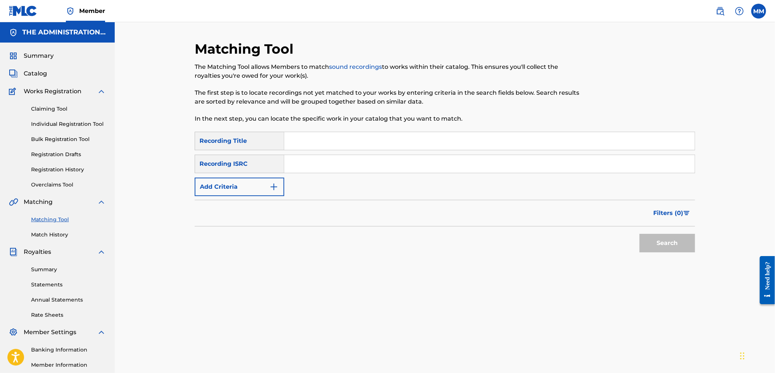
click at [329, 166] on input "Search Form" at bounding box center [489, 164] width 410 height 18
paste input "https://open.spotify.com/track/10R2yIPmE42bWWbF7yucp8?si=74d8a7f90d8a4ebb"
drag, startPoint x: 549, startPoint y: 164, endPoint x: 248, endPoint y: 139, distance: 302.6
click at [248, 139] on div "SearchWithCriteria81cdb370-548b-45ef-ac49-21053c3f707a Recording Title SearchWi…" at bounding box center [445, 164] width 500 height 64
paste input "INS922000331"
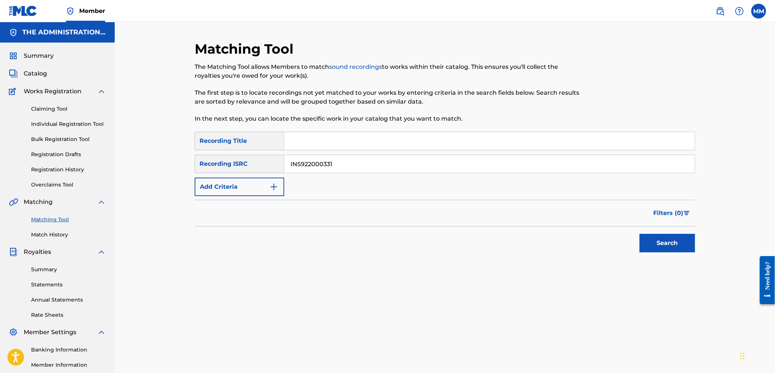
type input "INS922000331"
click at [641, 239] on button "Search" at bounding box center [666, 243] width 55 height 18
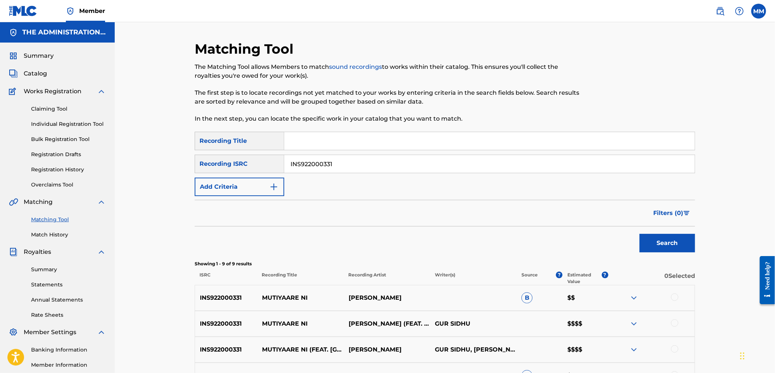
click at [724, 13] on img at bounding box center [720, 11] width 9 height 9
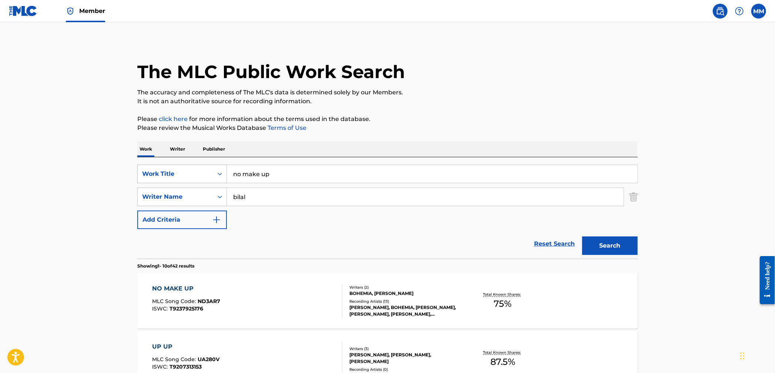
drag, startPoint x: 276, startPoint y: 172, endPoint x: 207, endPoint y: 168, distance: 69.0
click at [216, 168] on div "SearchWithCriteriaa368ccf1-cd69-4ed5-bcf7-ed32fcecef2c Work Title no make up" at bounding box center [387, 174] width 500 height 18
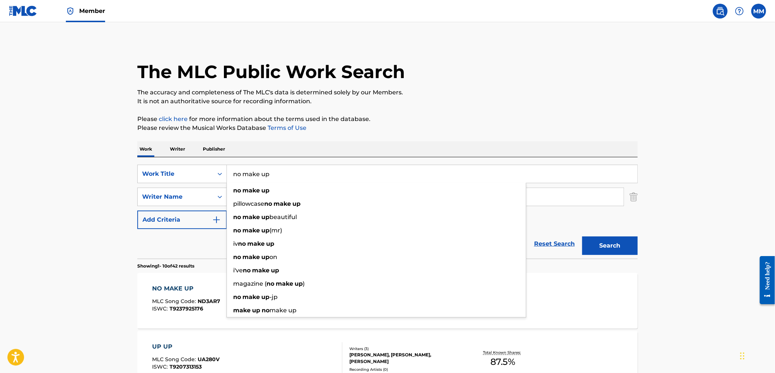
paste input "Mutiyaare Ni"
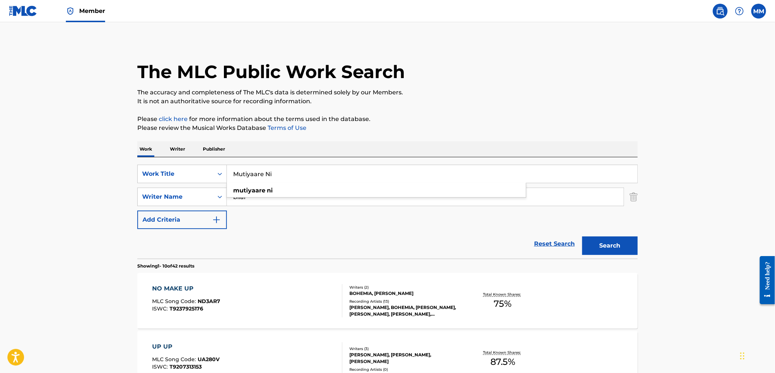
type input "Mutiyaare Ni"
click at [634, 197] on img "Search Form" at bounding box center [633, 197] width 8 height 18
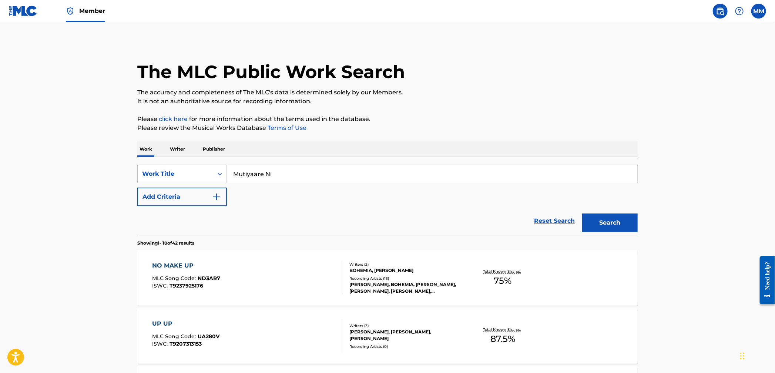
click at [625, 220] on button "Search" at bounding box center [609, 222] width 55 height 18
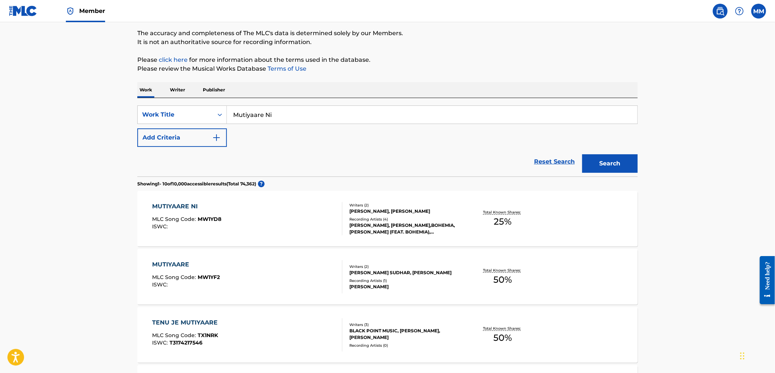
scroll to position [63, 0]
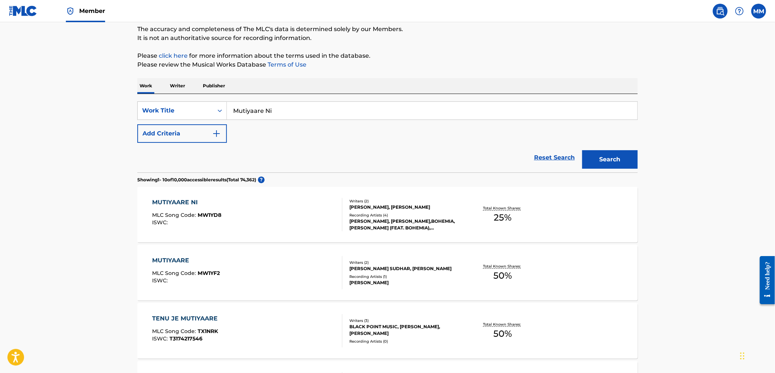
click at [289, 218] on div "MUTIYAARE NI MLC Song Code : MW1YD8 ISWC :" at bounding box center [247, 214] width 190 height 33
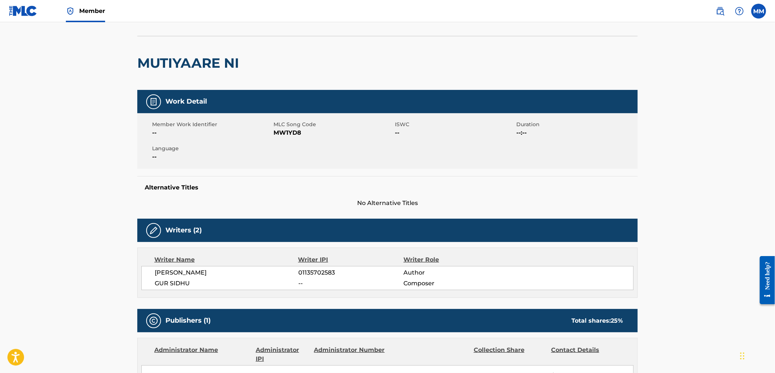
scroll to position [9, 0]
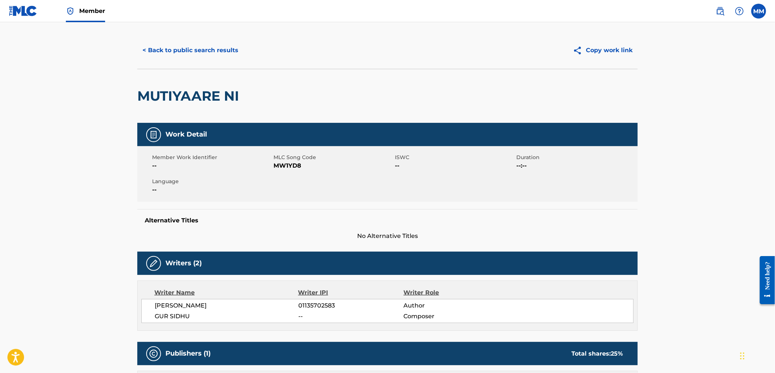
click at [284, 164] on span "MW1YD8" at bounding box center [333, 165] width 120 height 9
copy span "MW1YD8"
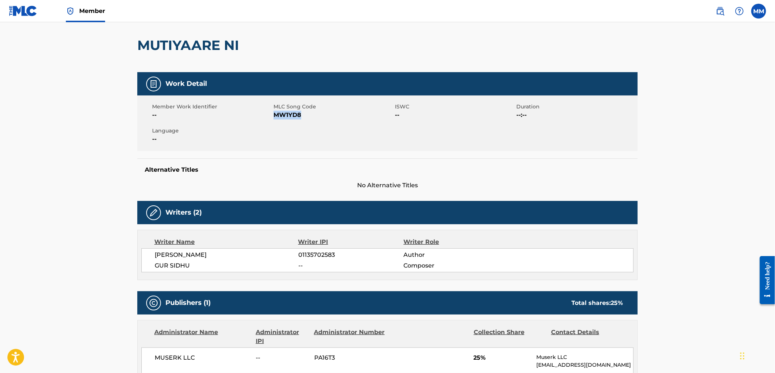
scroll to position [0, 0]
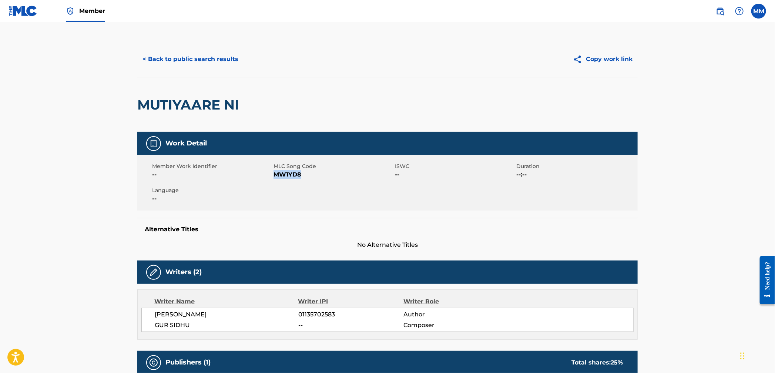
click at [75, 13] on link "Member" at bounding box center [85, 11] width 39 height 22
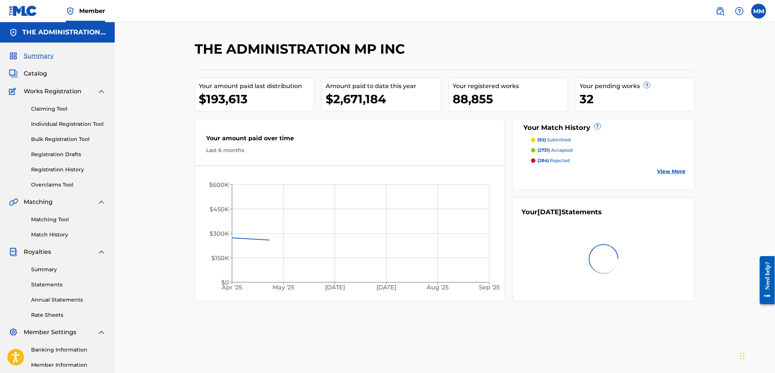
click at [38, 105] on link "Claiming Tool" at bounding box center [68, 109] width 75 height 8
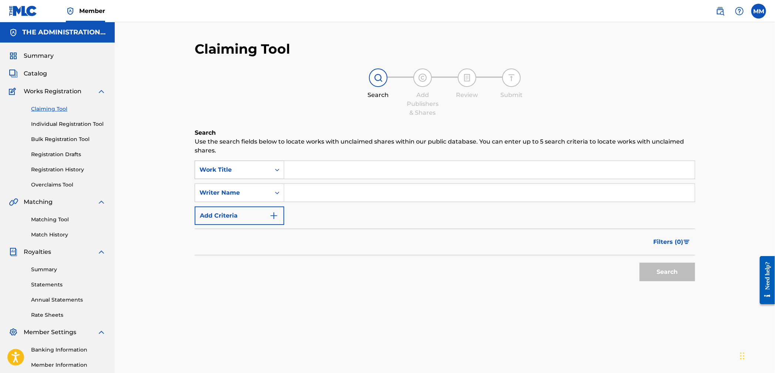
click at [263, 175] on div "Work Title" at bounding box center [232, 170] width 75 height 14
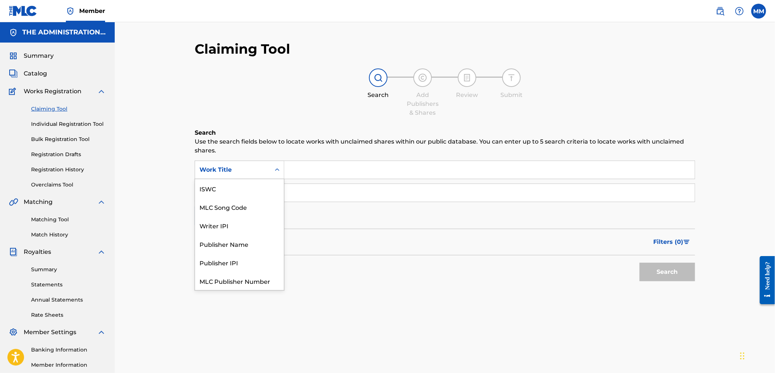
scroll to position [18, 0]
click at [255, 187] on div "MLC Song Code" at bounding box center [239, 188] width 89 height 18
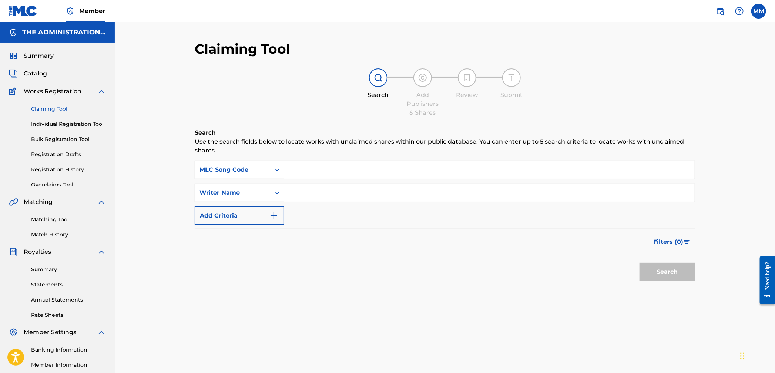
click at [309, 171] on input "Search Form" at bounding box center [489, 170] width 410 height 18
paste input "MW1YD8"
type input "MW1YD8"
click at [649, 270] on button "Search" at bounding box center [666, 272] width 55 height 18
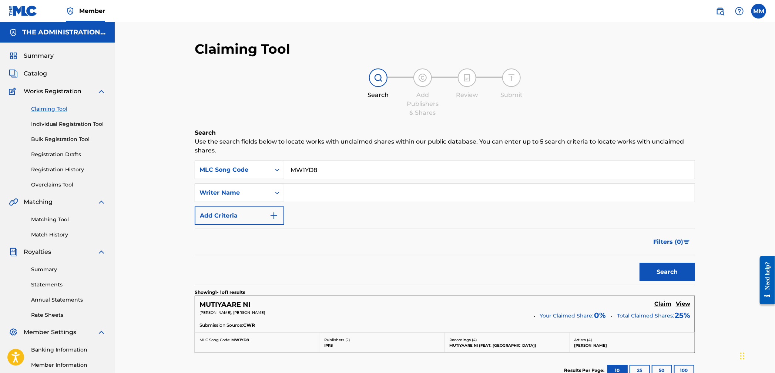
click at [654, 303] on div "MUTIYAARE NI Claim View" at bounding box center [444, 304] width 491 height 9
click at [657, 304] on h5 "Claim" at bounding box center [662, 303] width 17 height 7
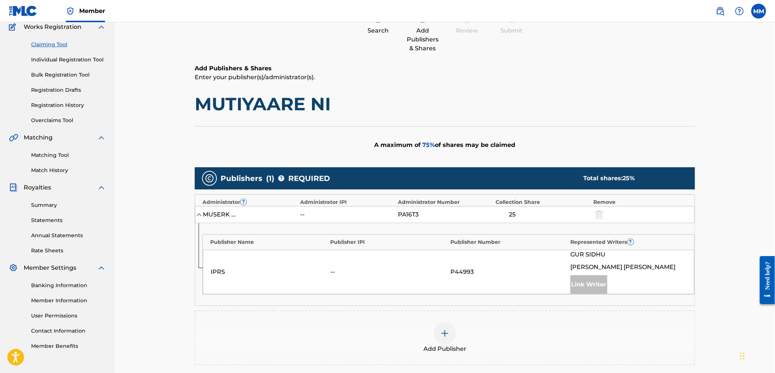
scroll to position [137, 0]
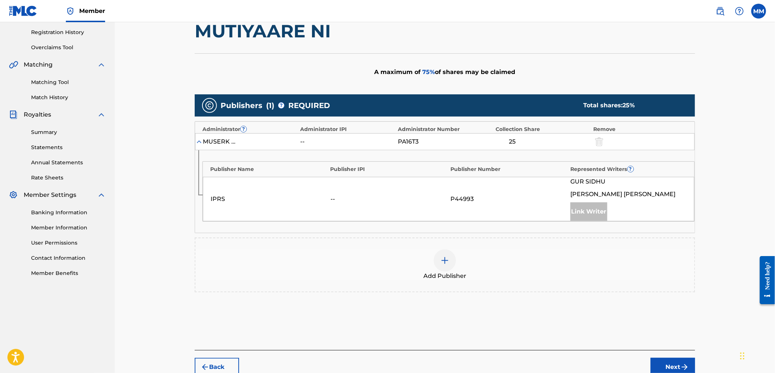
click at [439, 262] on div at bounding box center [445, 260] width 22 height 22
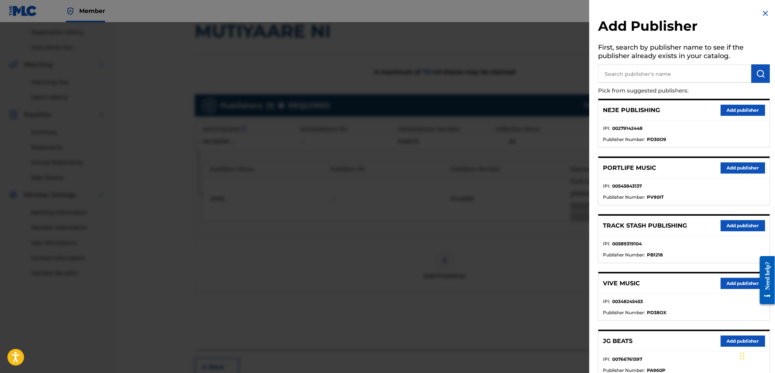
click at [640, 75] on input "text" at bounding box center [674, 73] width 153 height 18
paste input "Desi Hip Hop Publishing"
type input "Desi Hip Hop Publishing"
click at [758, 77] on img "submit" at bounding box center [760, 73] width 9 height 9
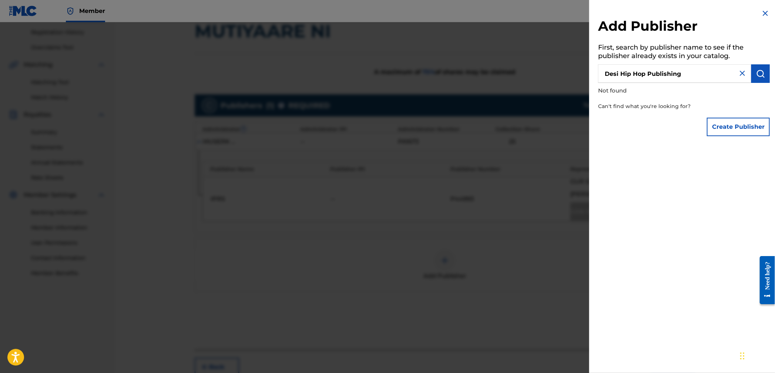
click at [711, 124] on button "Create Publisher" at bounding box center [738, 127] width 63 height 18
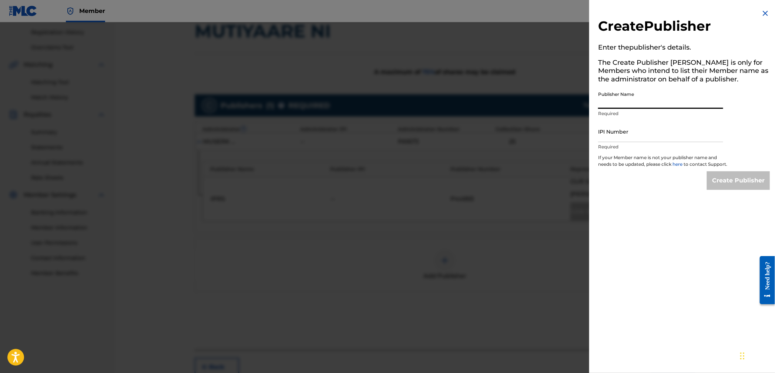
drag, startPoint x: 615, startPoint y: 108, endPoint x: 538, endPoint y: 83, distance: 81.2
click at [615, 108] on input "Publisher Name" at bounding box center [660, 98] width 125 height 21
paste input "Desi Hip Hop Publishing"
type input "Desi Hip Hop Publishing"
click at [649, 140] on input "IPI Number" at bounding box center [660, 131] width 125 height 21
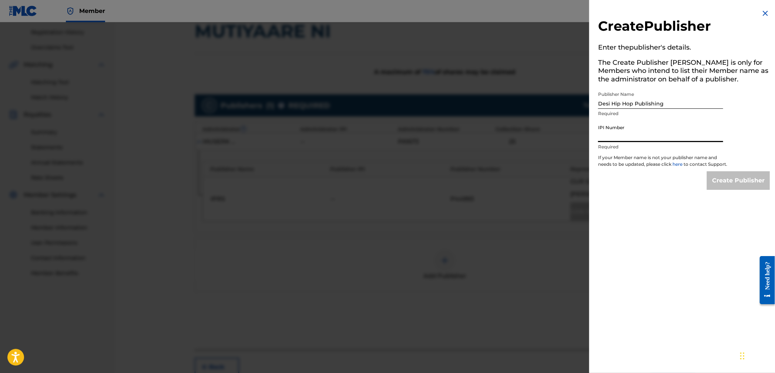
paste input "539595798"
type input "539595798"
drag, startPoint x: 732, startPoint y: 181, endPoint x: 727, endPoint y: 180, distance: 5.3
click at [732, 181] on input "Create Publisher" at bounding box center [738, 180] width 63 height 18
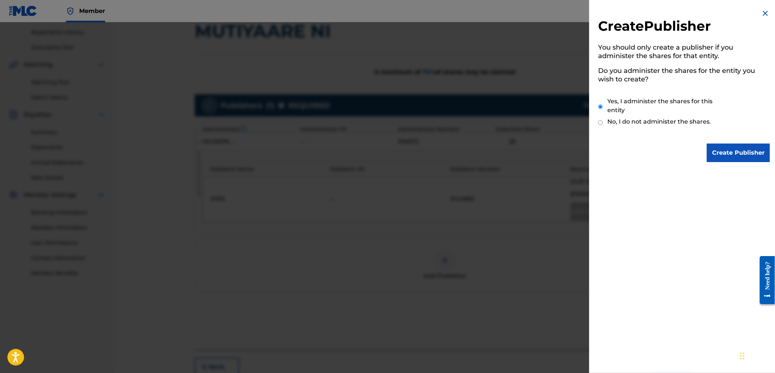
click at [734, 149] on input "Create Publisher" at bounding box center [738, 153] width 63 height 18
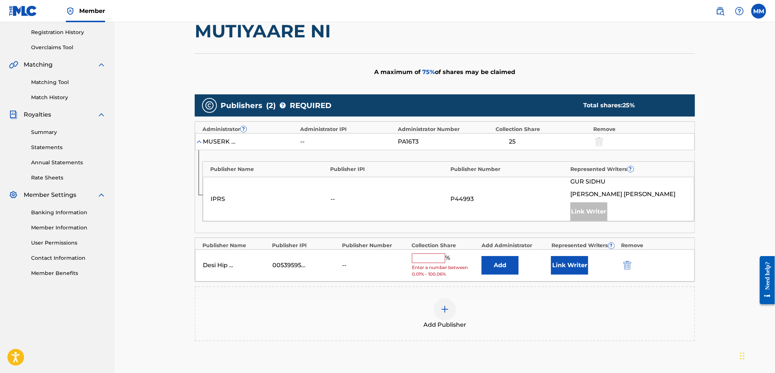
click at [507, 270] on button "Add" at bounding box center [499, 265] width 37 height 18
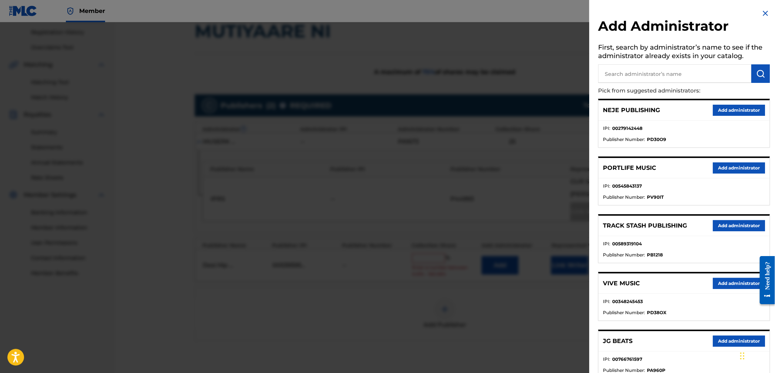
click at [623, 77] on input "text" at bounding box center [674, 73] width 153 height 18
type input "velocity f"
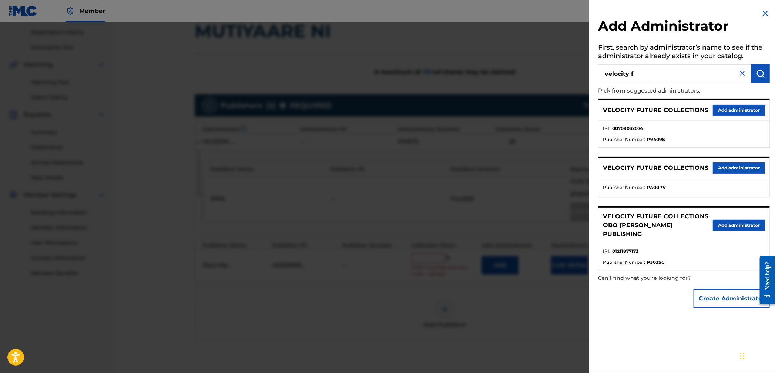
click at [720, 107] on button "Add administrator" at bounding box center [739, 110] width 52 height 11
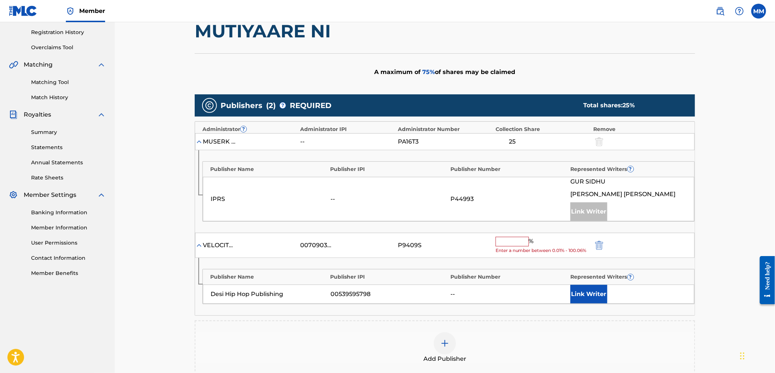
click at [501, 241] on input "text" at bounding box center [511, 242] width 33 height 10
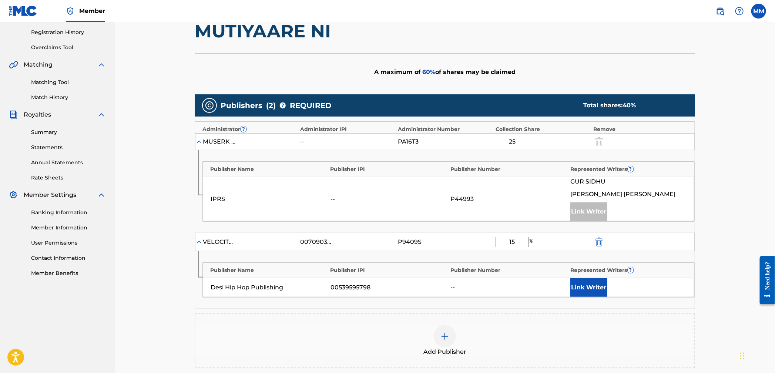
type input "15"
click at [590, 280] on button "Link Writer" at bounding box center [588, 287] width 37 height 18
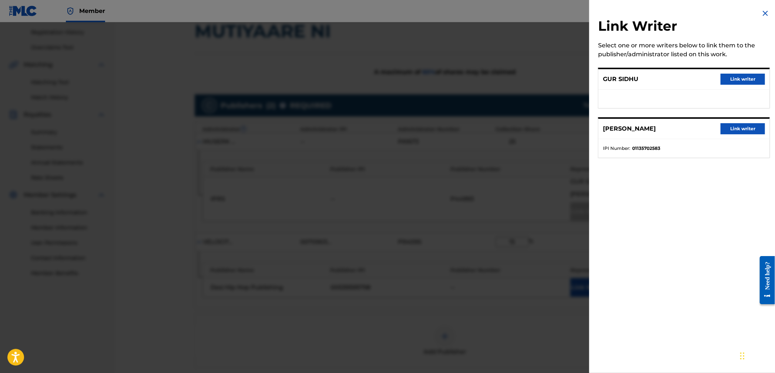
click at [763, 16] on img at bounding box center [765, 13] width 9 height 9
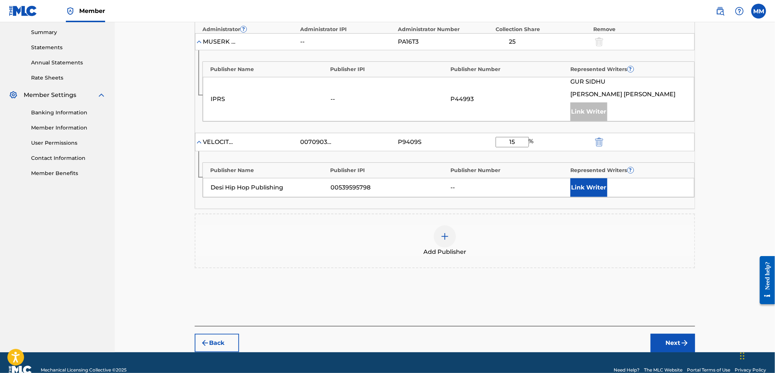
scroll to position [250, 0]
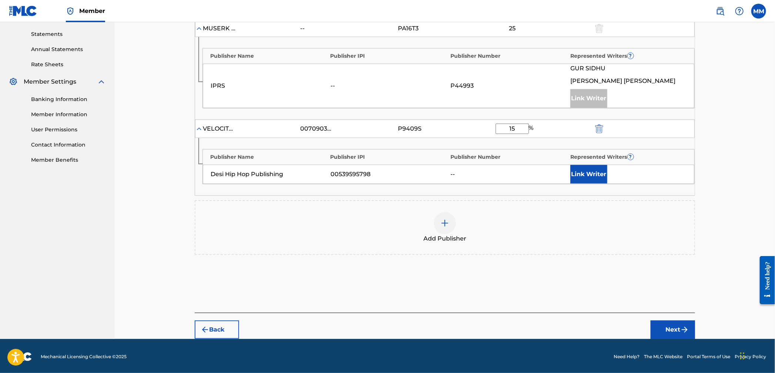
click at [684, 326] on img "submit" at bounding box center [684, 329] width 9 height 9
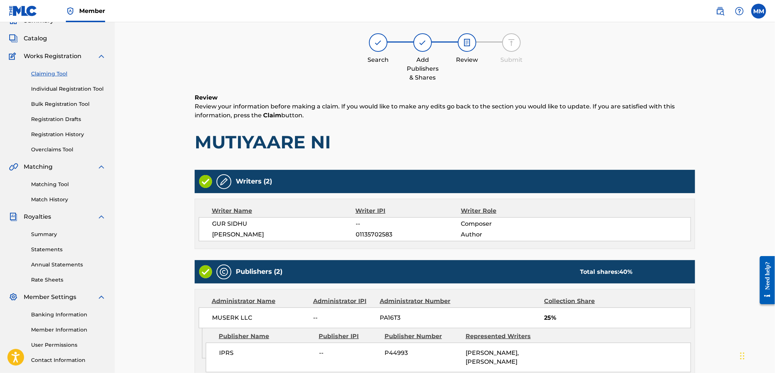
scroll to position [206, 0]
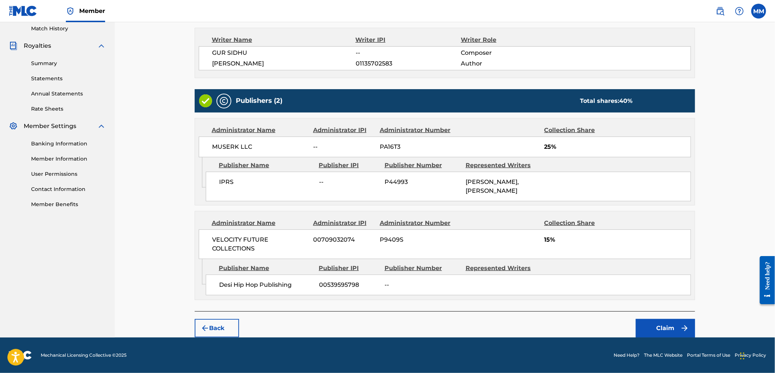
click at [673, 323] on button "Claim" at bounding box center [665, 328] width 59 height 18
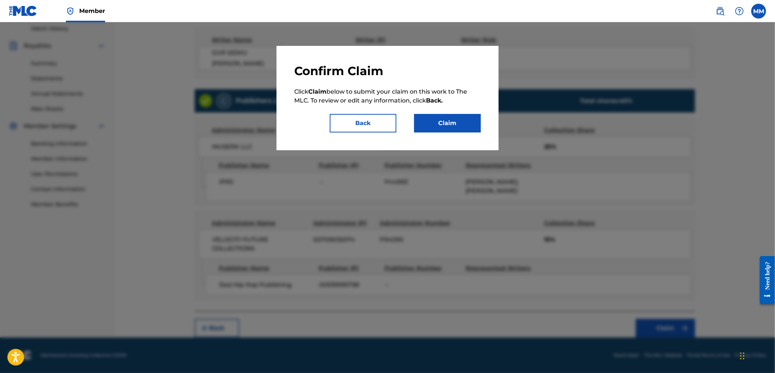
click at [468, 128] on button "Claim" at bounding box center [447, 123] width 67 height 18
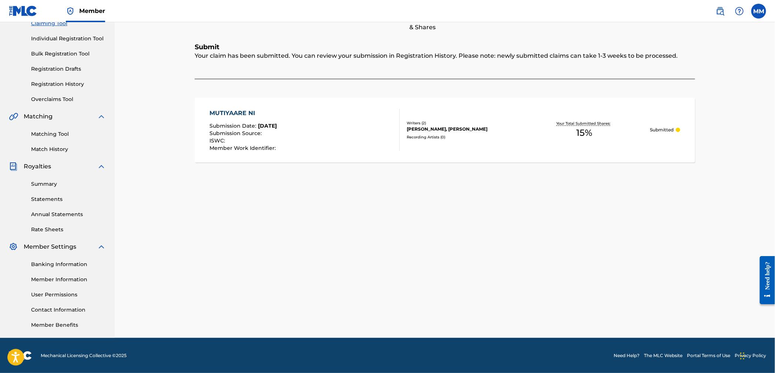
scroll to position [0, 0]
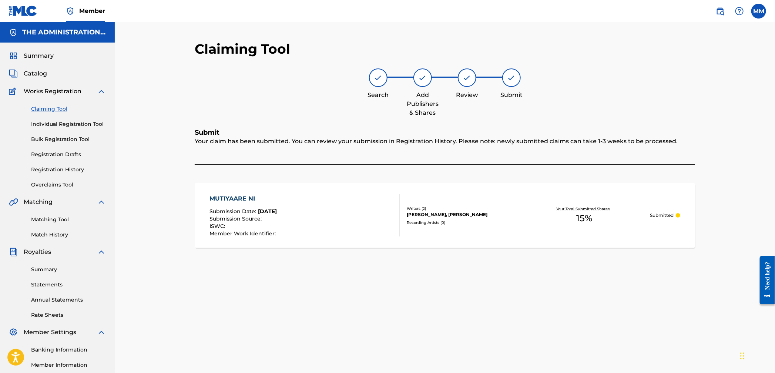
click at [721, 10] on img at bounding box center [720, 11] width 9 height 9
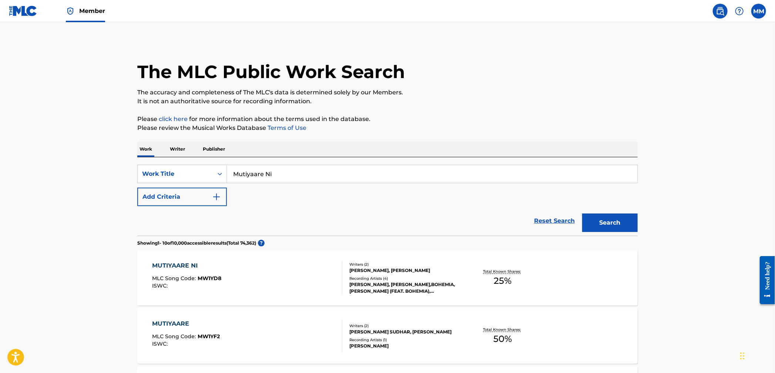
drag, startPoint x: 285, startPoint y: 172, endPoint x: 168, endPoint y: 161, distance: 117.5
click at [168, 161] on div "SearchWithCriteriaa368ccf1-cd69-4ed5-bcf7-ed32fcecef2c Work Title Mutiyaare Ni …" at bounding box center [387, 196] width 500 height 78
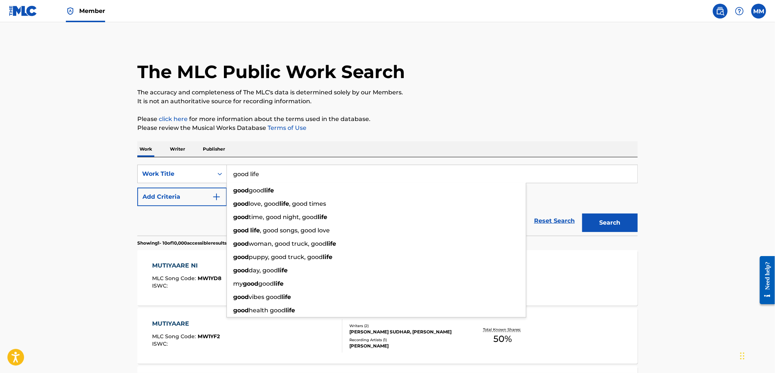
type input "good life"
click at [155, 196] on button "Add Criteria" at bounding box center [182, 197] width 90 height 18
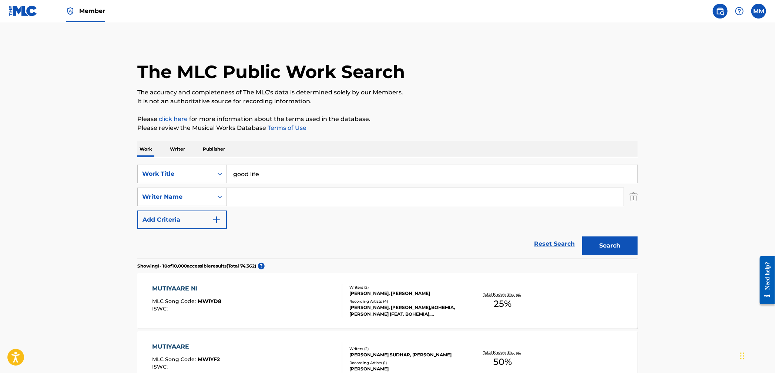
click at [249, 198] on input "Search Form" at bounding box center [425, 197] width 397 height 18
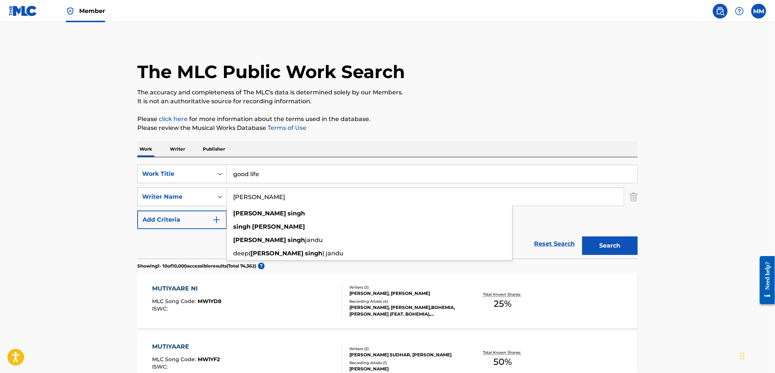
click at [582, 236] on button "Search" at bounding box center [609, 245] width 55 height 18
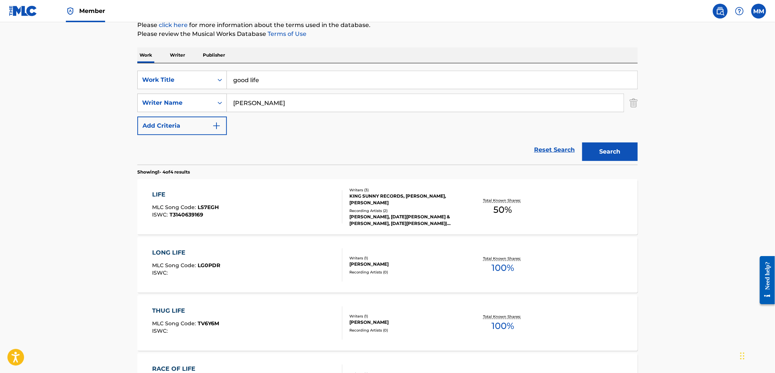
scroll to position [94, 0]
click at [236, 101] on input "deepjot singh" at bounding box center [425, 103] width 397 height 18
type input "singh deepjot"
click at [582, 142] on button "Search" at bounding box center [609, 151] width 55 height 18
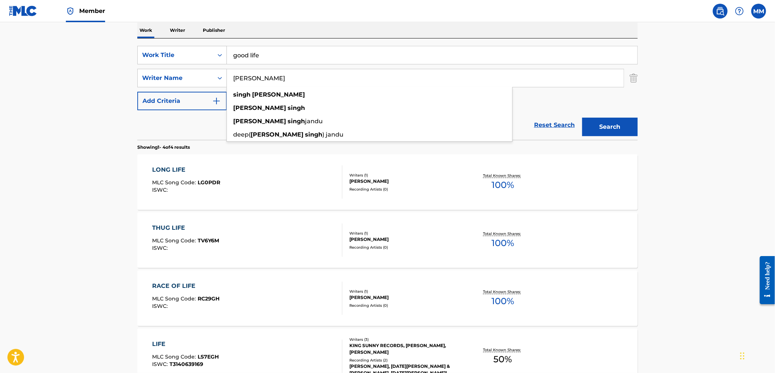
scroll to position [0, 0]
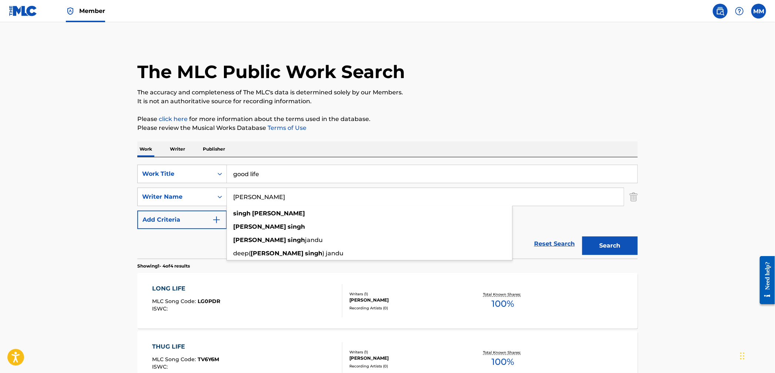
click at [79, 9] on span "Member" at bounding box center [92, 11] width 26 height 9
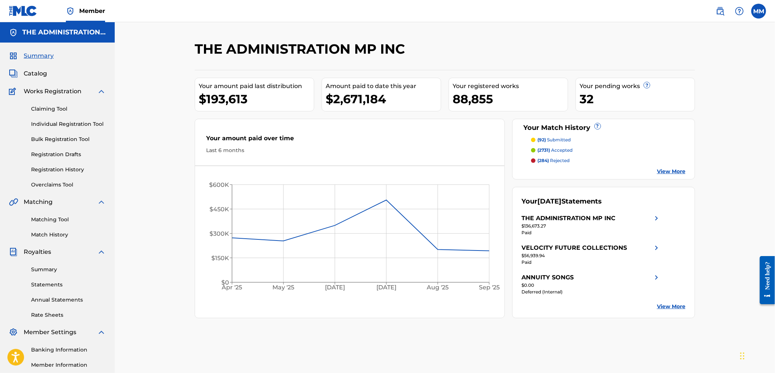
click at [50, 218] on link "Matching Tool" at bounding box center [68, 220] width 75 height 8
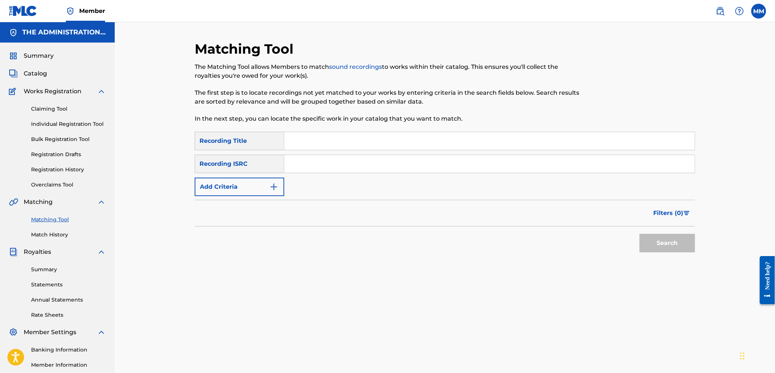
click at [327, 164] on input "Search Form" at bounding box center [489, 164] width 410 height 18
paste input "INM431800004"
type input "INM431800004"
click at [670, 241] on button "Search" at bounding box center [666, 243] width 55 height 18
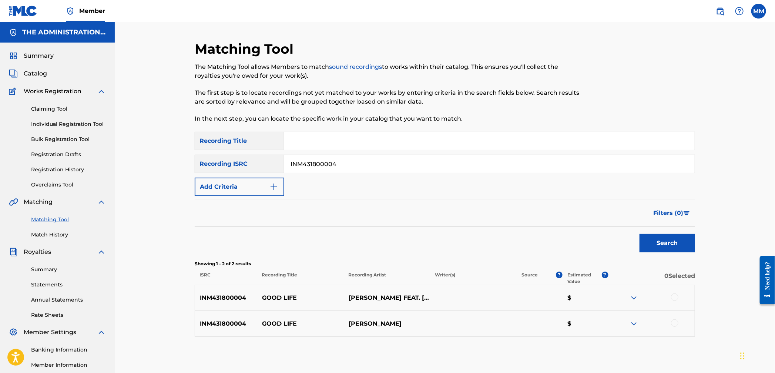
click at [716, 13] on img at bounding box center [720, 11] width 9 height 9
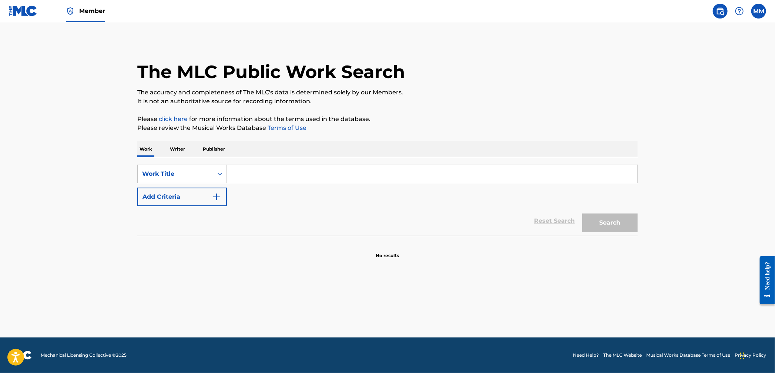
click at [283, 178] on input "Search Form" at bounding box center [432, 174] width 410 height 18
type input "aisay kaisay"
click at [582, 213] on button "Search" at bounding box center [609, 222] width 55 height 18
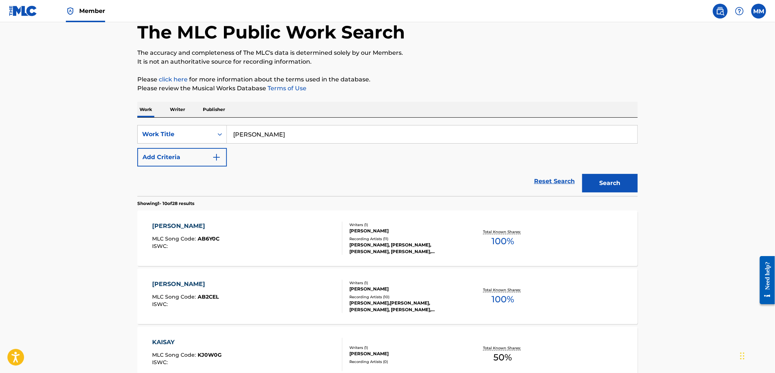
scroll to position [46, 0]
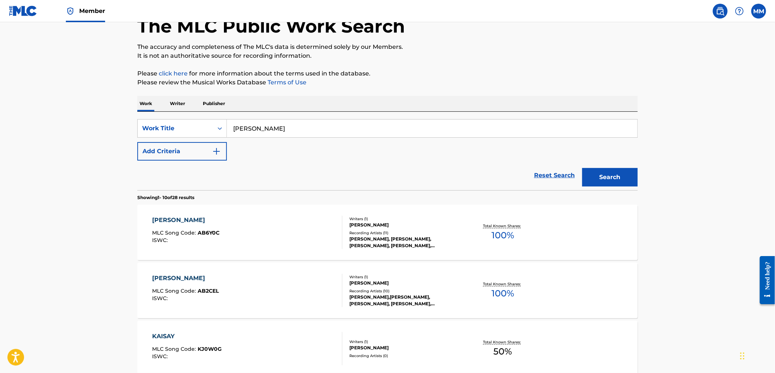
click at [243, 272] on div "AISAY KAISAY MLC Song Code : AB2CEL ISWC : Writers ( 1 ) HASAN RAHEEM Recording…" at bounding box center [387, 290] width 500 height 55
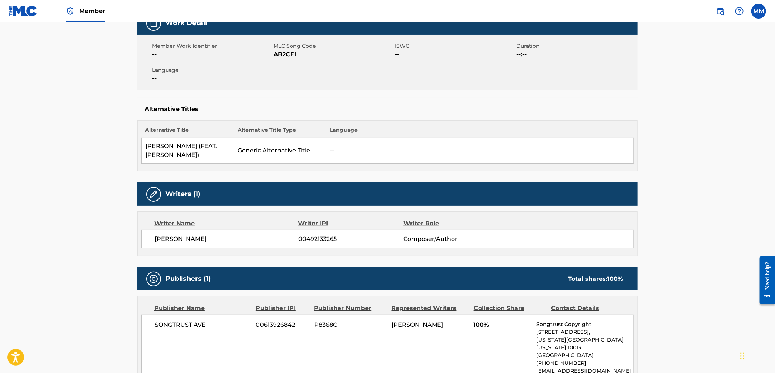
scroll to position [145, 0]
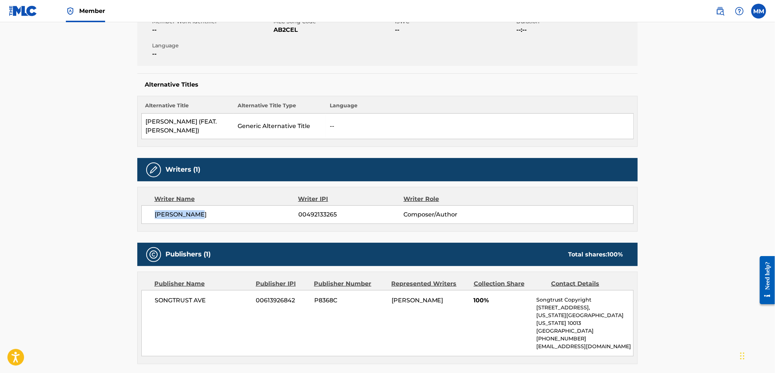
drag, startPoint x: 212, startPoint y: 214, endPoint x: 156, endPoint y: 213, distance: 56.2
click at [156, 213] on span "HASAN RAHEEM" at bounding box center [227, 214] width 144 height 9
copy span "HASAN RAHEEM"
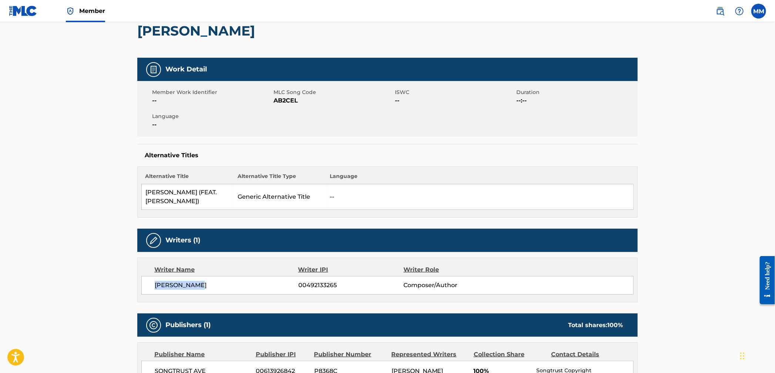
scroll to position [0, 0]
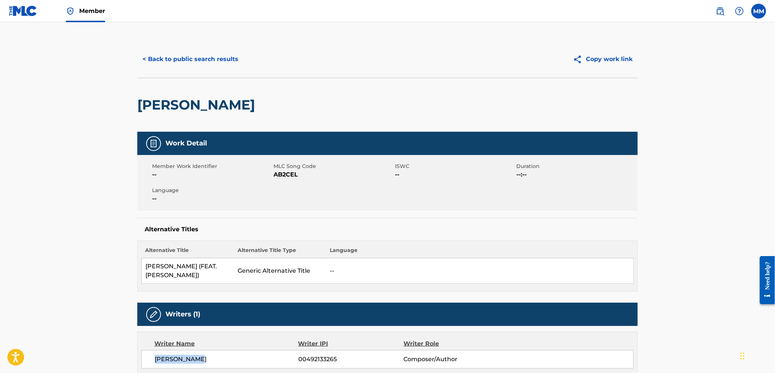
click at [211, 63] on button "< Back to public search results" at bounding box center [190, 59] width 106 height 18
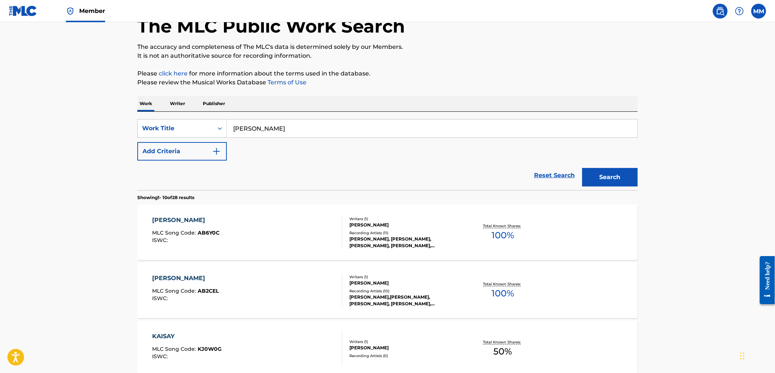
click at [181, 100] on p "Writer" at bounding box center [178, 104] width 20 height 16
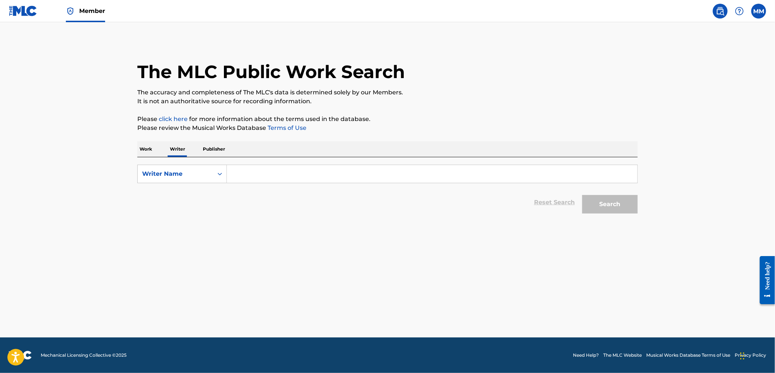
click at [259, 175] on input "Search Form" at bounding box center [432, 174] width 410 height 18
paste input "HASAN RAHEEM"
type input "HASAN RAHEEM"
click at [612, 206] on button "Search" at bounding box center [609, 204] width 55 height 18
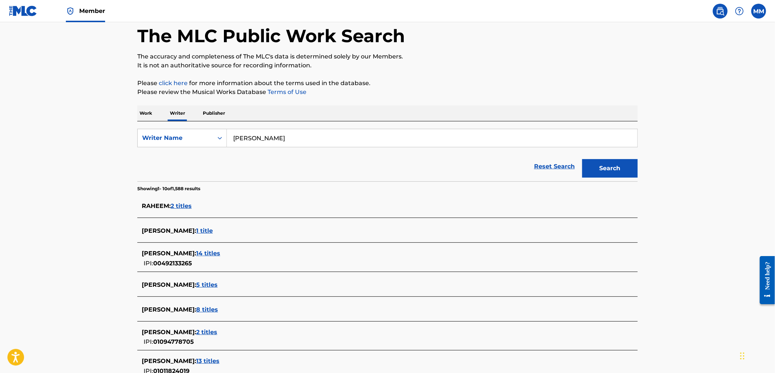
scroll to position [35, 0]
click at [208, 252] on span "14 titles" at bounding box center [208, 253] width 24 height 7
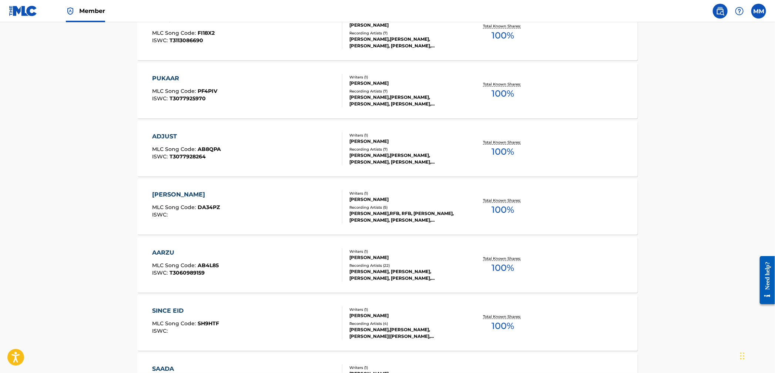
scroll to position [220, 0]
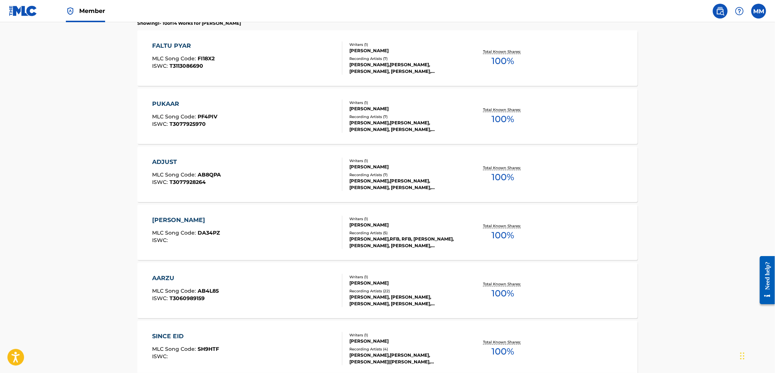
click at [281, 55] on div "FALTU PYAR MLC Song Code : FI18X2 ISWC : T3113086690" at bounding box center [247, 57] width 190 height 33
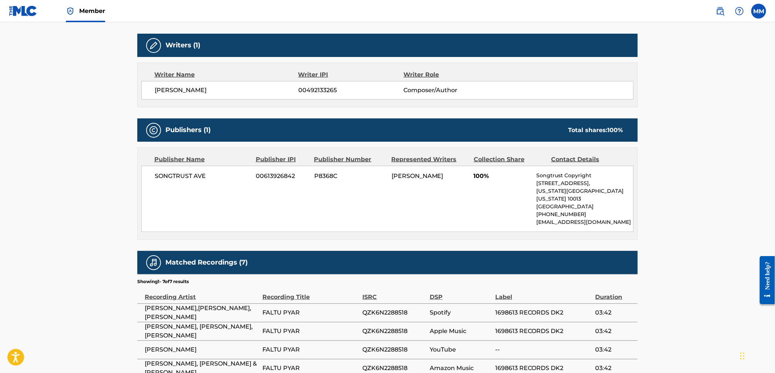
scroll to position [252, 0]
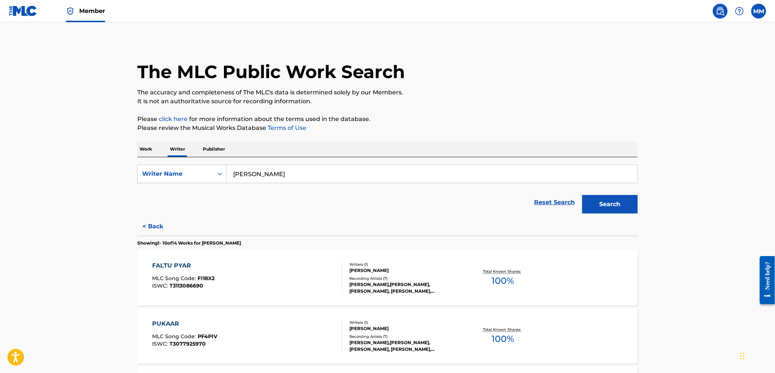
drag, startPoint x: 148, startPoint y: 150, endPoint x: 151, endPoint y: 154, distance: 5.0
click at [148, 150] on p "Work" at bounding box center [145, 149] width 17 height 16
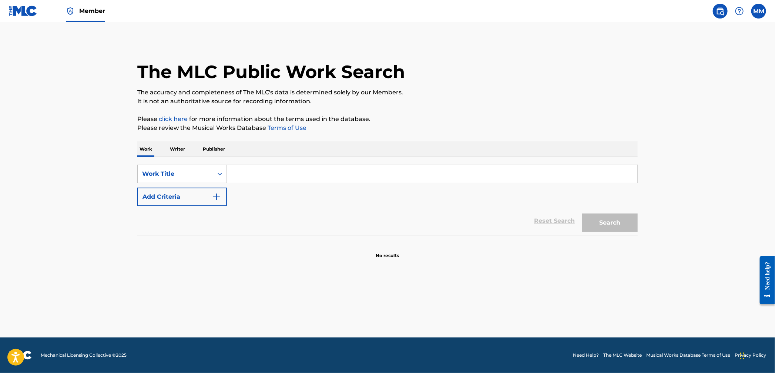
click at [268, 175] on input "Search Form" at bounding box center [432, 174] width 410 height 18
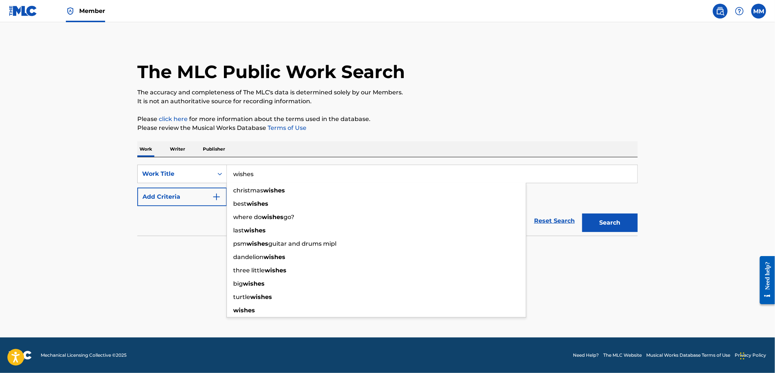
type input "wishes"
click at [199, 199] on button "Add Criteria" at bounding box center [182, 197] width 90 height 18
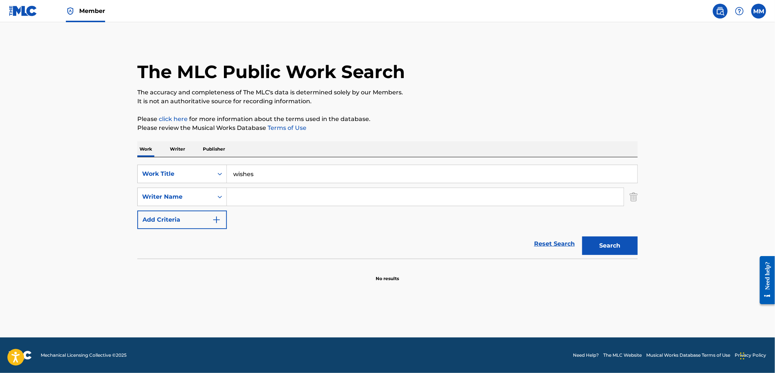
click at [249, 196] on input "Search Form" at bounding box center [425, 197] width 397 height 18
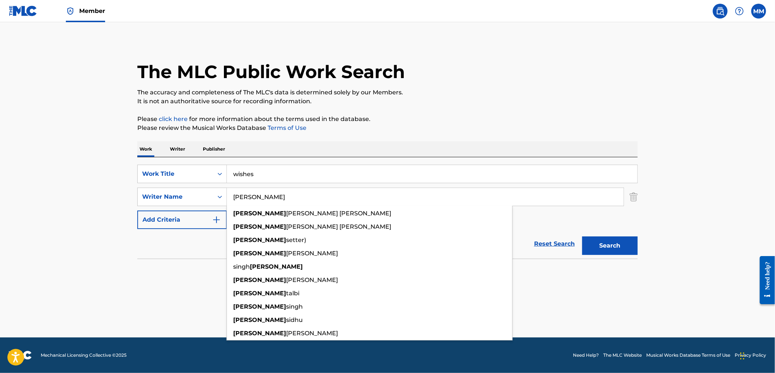
type input "talwinder"
click at [582, 236] on button "Search" at bounding box center [609, 245] width 55 height 18
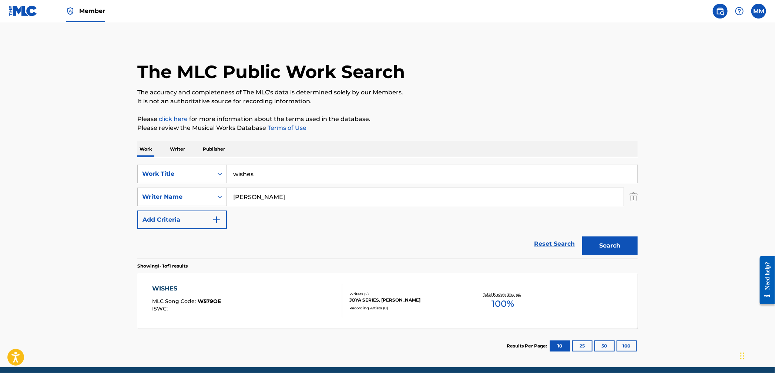
click at [319, 307] on div "WISHES MLC Song Code : W579OE ISWC :" at bounding box center [247, 300] width 190 height 33
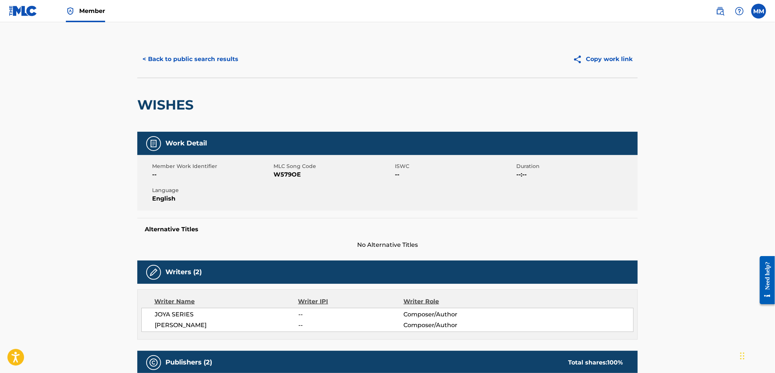
click at [192, 57] on button "< Back to public search results" at bounding box center [190, 59] width 106 height 18
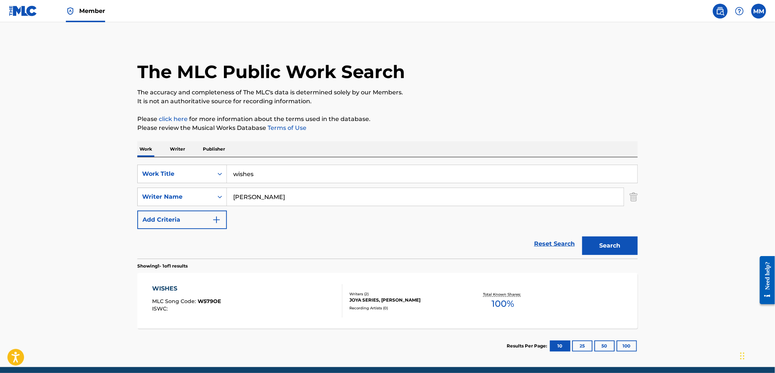
click at [90, 12] on span "Member" at bounding box center [92, 11] width 26 height 9
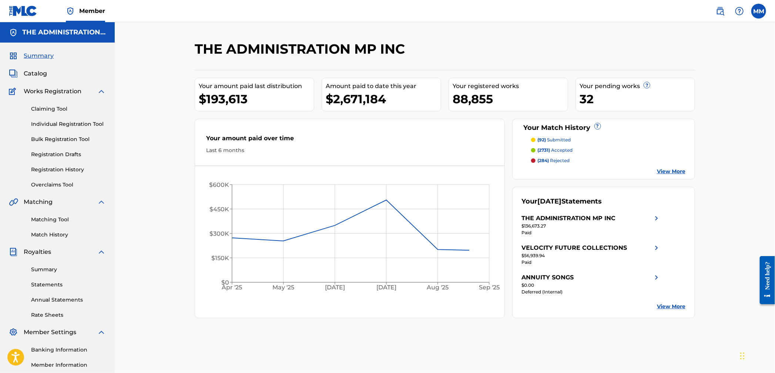
click at [46, 221] on link "Matching Tool" at bounding box center [68, 220] width 75 height 8
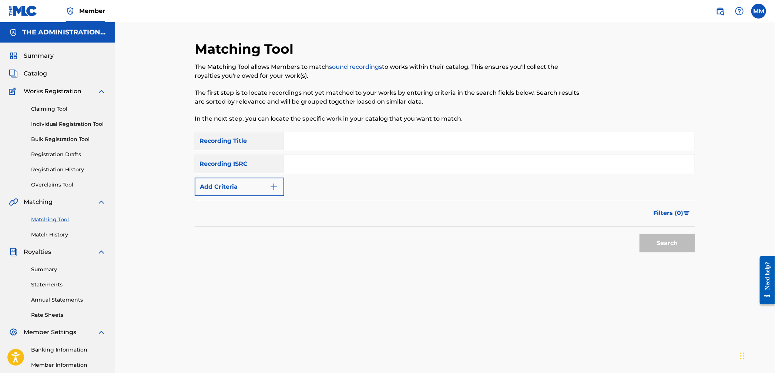
click at [312, 161] on input "Search Form" at bounding box center [489, 164] width 410 height 18
paste input "https://open.spotify.com/track/5rpCUsEfBLIumvrxrahnKF?si=e87f2e1f8419465d"
drag, startPoint x: 496, startPoint y: 164, endPoint x: 265, endPoint y: 156, distance: 231.4
click at [268, 156] on div "SearchWithCriteriab11627b7-e577-44a0-9d13-fbc9d066375c Recording ISRC https://o…" at bounding box center [445, 164] width 500 height 18
paste input "QZRP52317311"
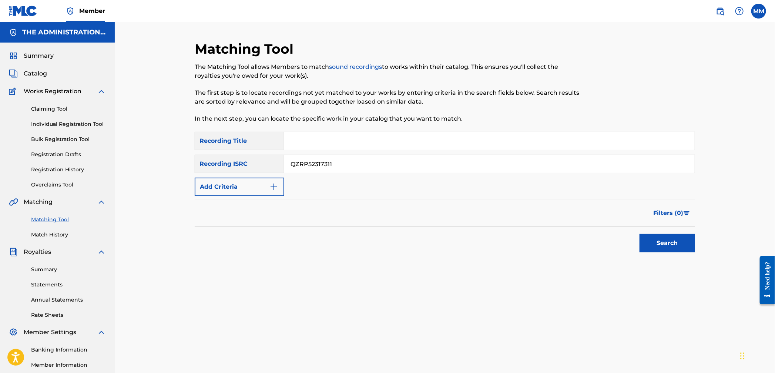
type input "QZRP52317311"
click at [637, 240] on div "Search" at bounding box center [665, 241] width 59 height 30
click at [645, 242] on button "Search" at bounding box center [666, 243] width 55 height 18
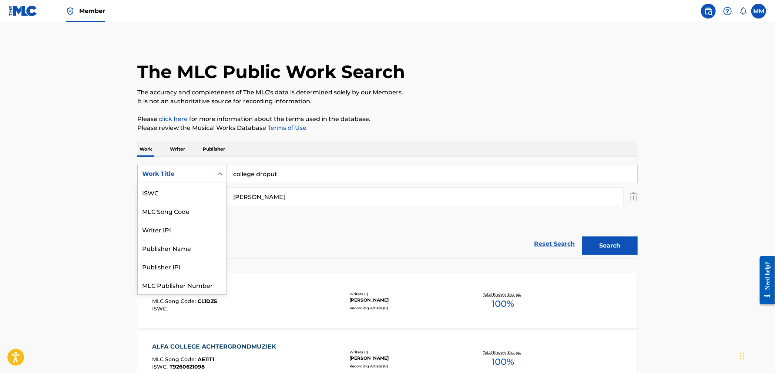
click at [188, 165] on div "Work Title" at bounding box center [182, 174] width 90 height 18
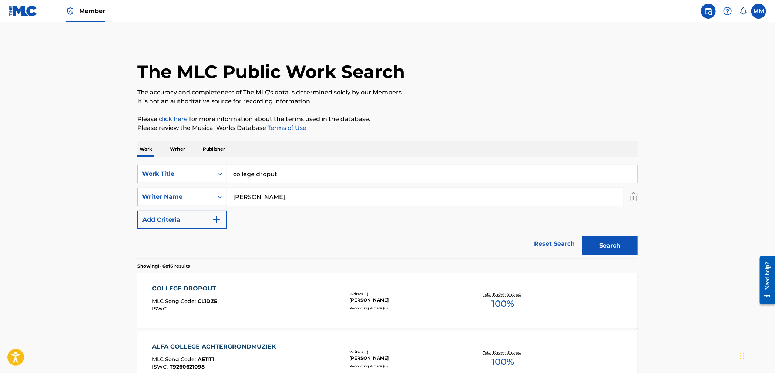
click at [247, 178] on input "college droput" at bounding box center [432, 174] width 410 height 18
drag, startPoint x: 309, startPoint y: 171, endPoint x: 199, endPoint y: 166, distance: 110.0
click at [199, 166] on div "SearchWithCriteriafc2ee2f9-8bfe-4362-a35c-e14ef633d3c8 Work Title college dropu…" at bounding box center [387, 174] width 500 height 18
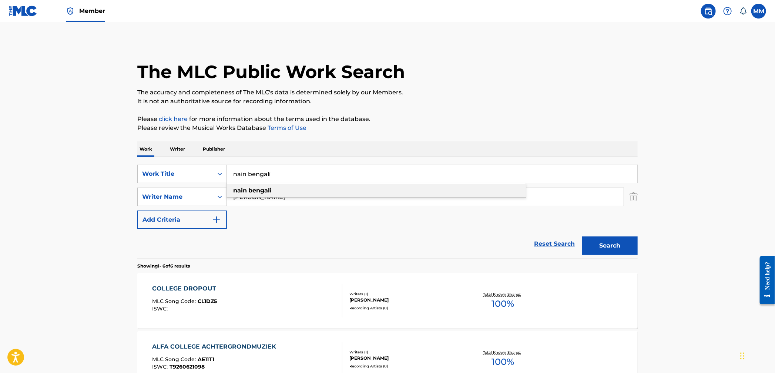
type input "nain bengali"
click at [246, 186] on div "nain bengali" at bounding box center [376, 190] width 299 height 13
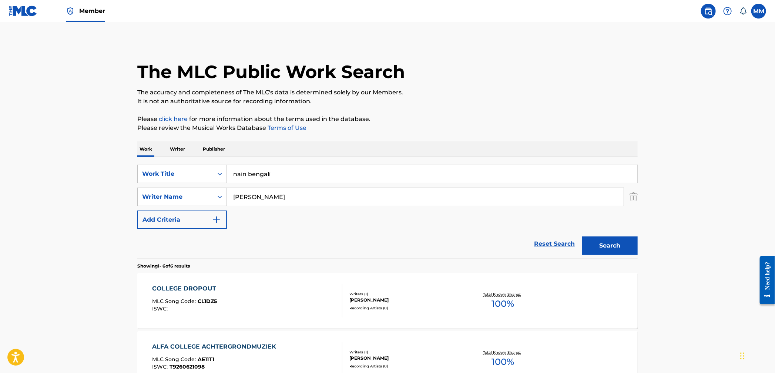
click at [632, 197] on img "Search Form" at bounding box center [633, 197] width 8 height 18
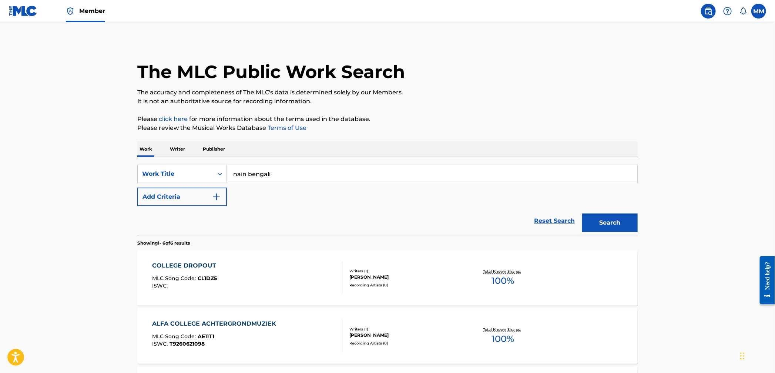
click at [605, 228] on button "Search" at bounding box center [609, 222] width 55 height 18
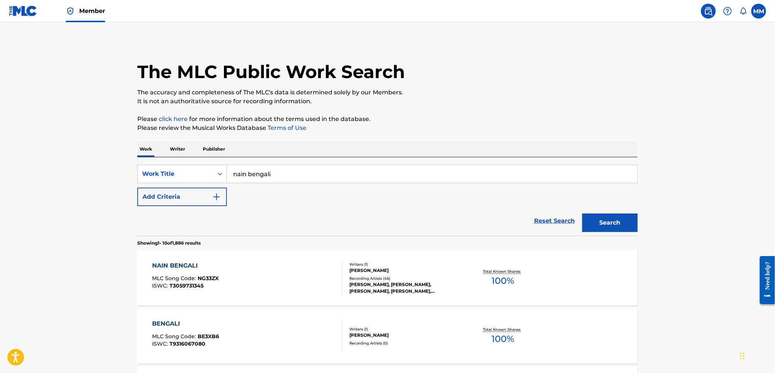
click at [286, 284] on div "NAIN BENGALI MLC Song Code : NG33ZX ISWC : T3059731345" at bounding box center [247, 277] width 190 height 33
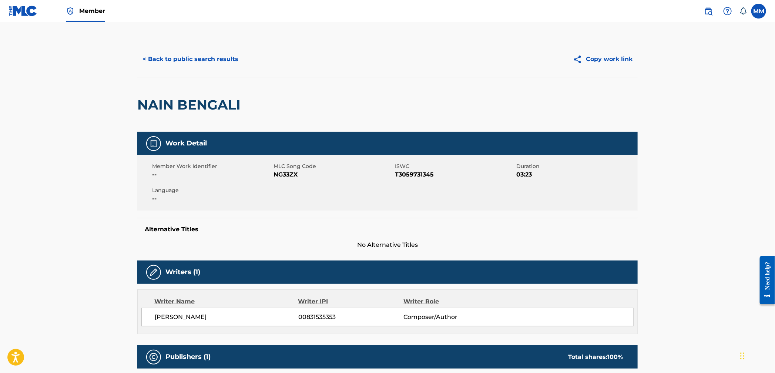
scroll to position [8, 0]
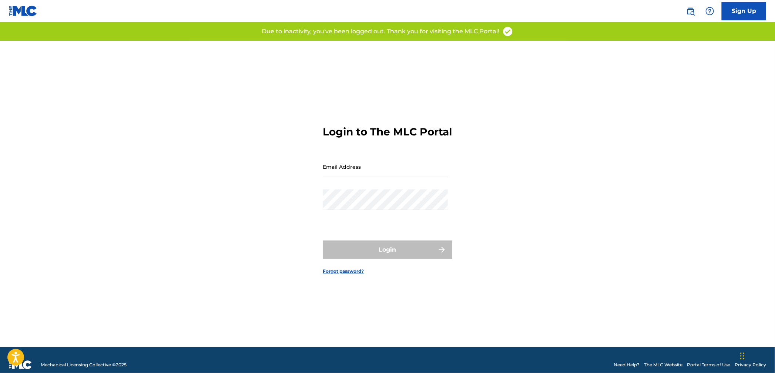
click at [394, 268] on form "Login to The MLC Portal Email Address Password Login Forgot password?" at bounding box center [387, 194] width 129 height 306
